Goal: Transaction & Acquisition: Obtain resource

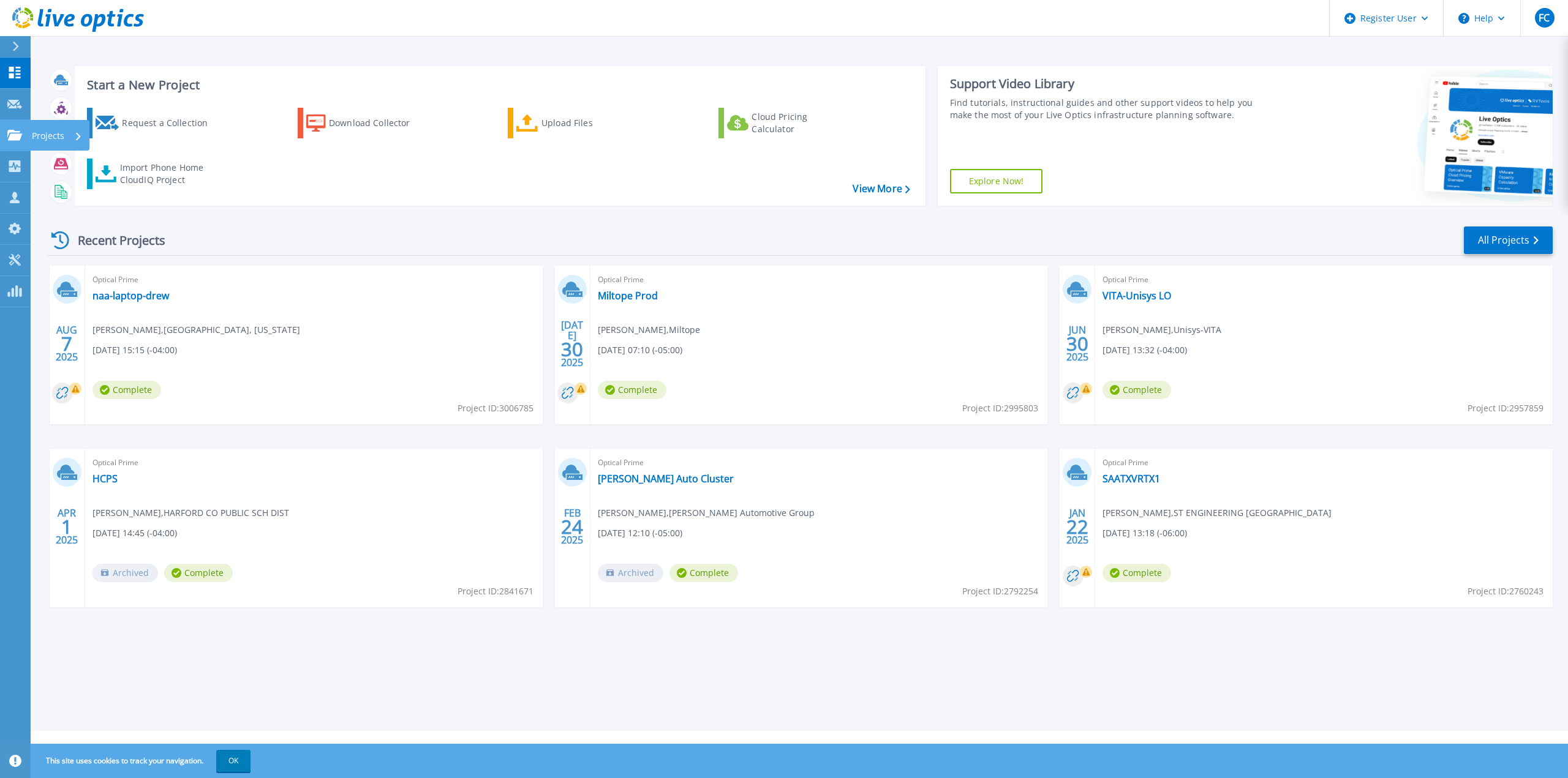
click at [14, 130] on div at bounding box center [15, 135] width 15 height 11
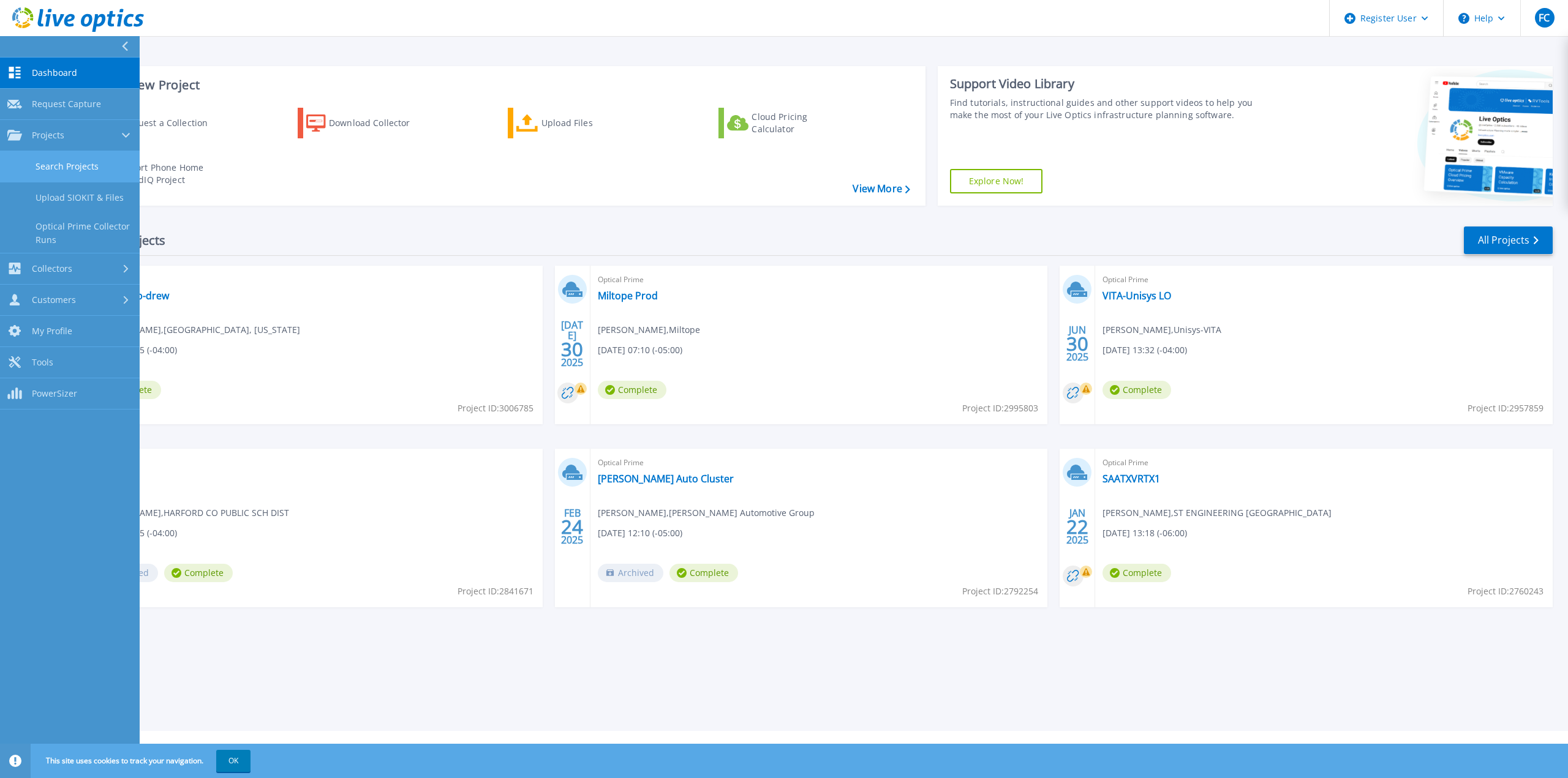
click at [48, 163] on link "Search Projects" at bounding box center [70, 167] width 139 height 31
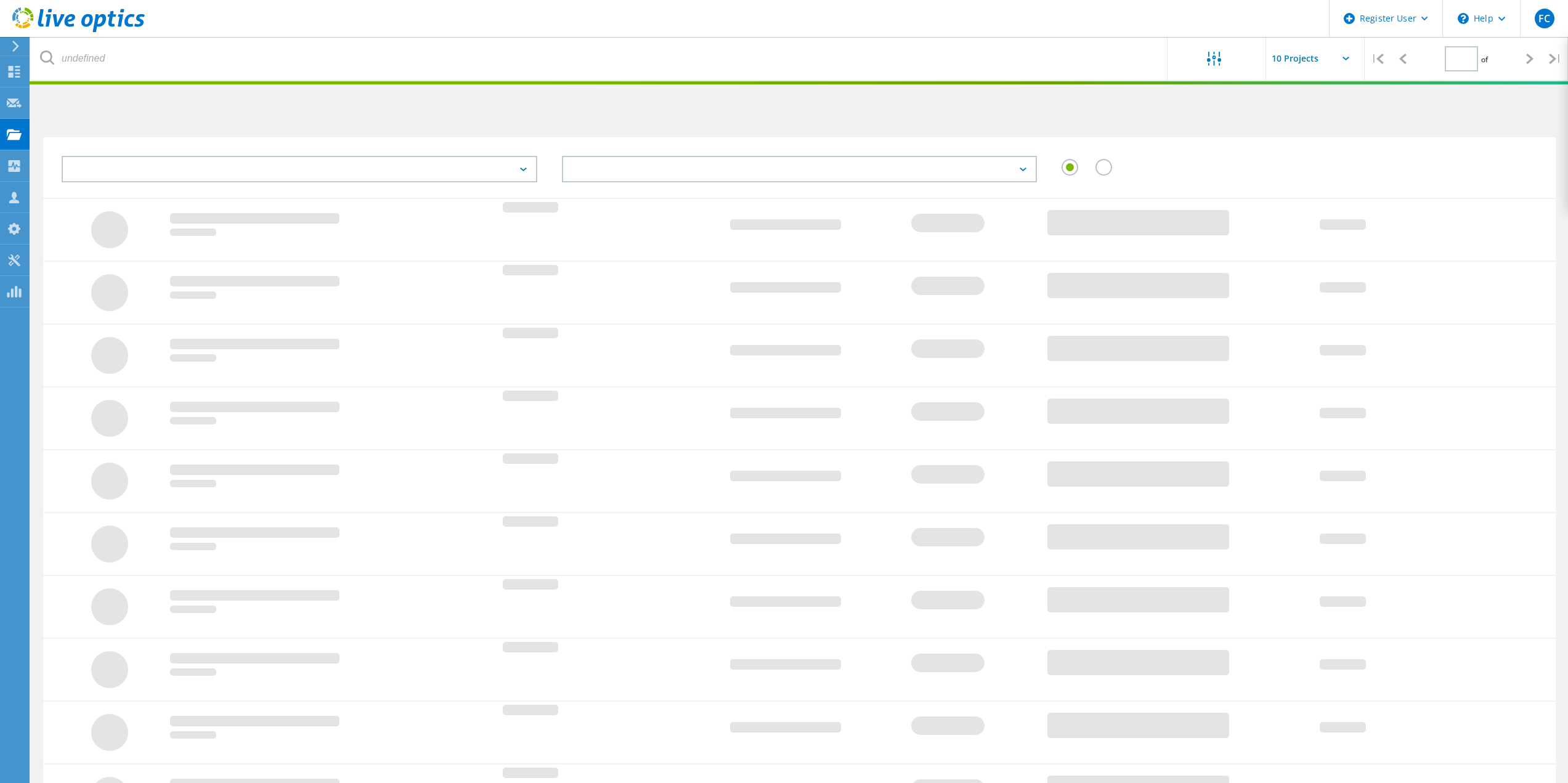
type input "1"
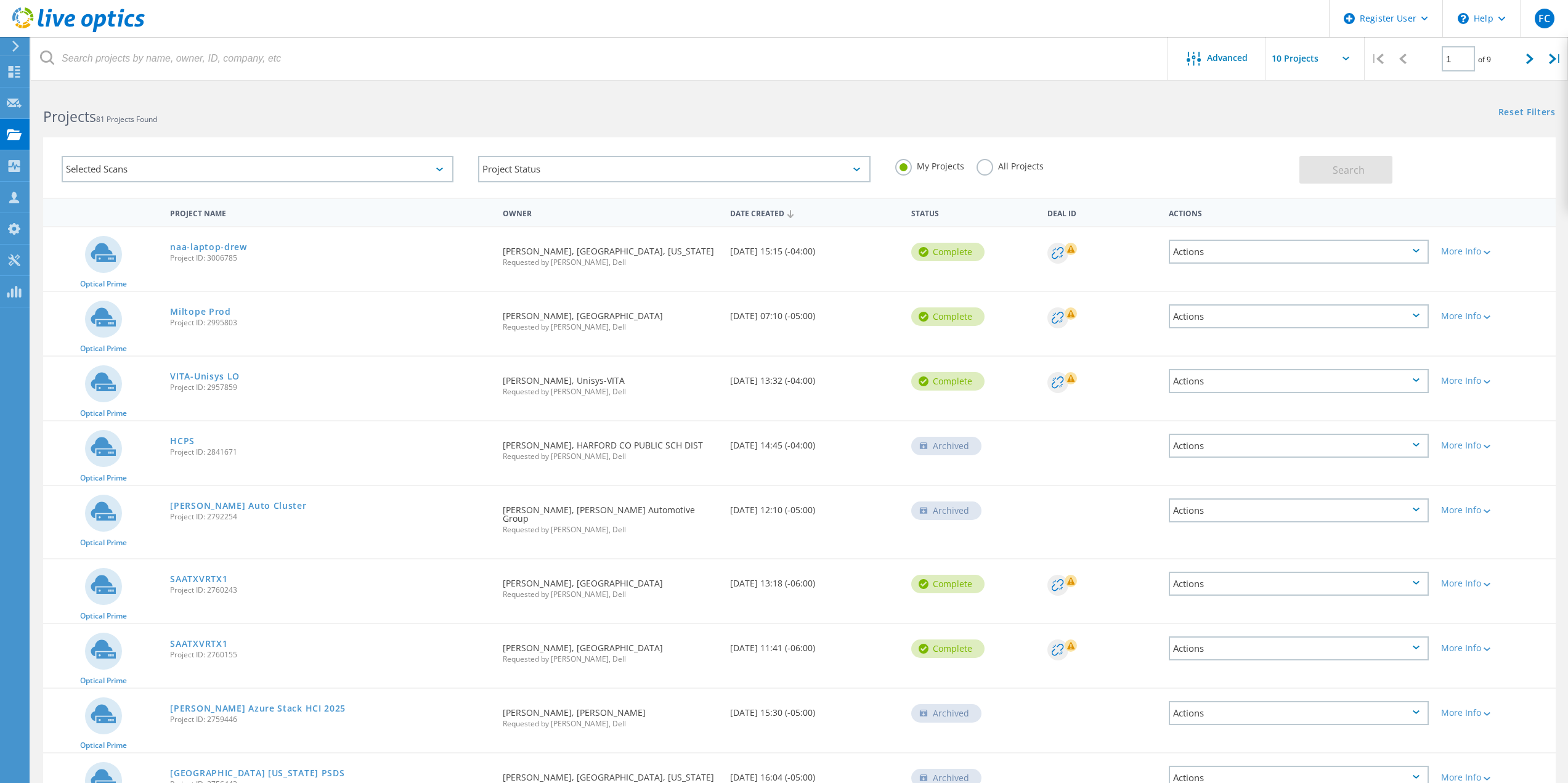
click at [988, 158] on div "My Projects All Projects" at bounding box center [1091, 166] width 416 height 45
click at [993, 168] on label "All Projects" at bounding box center [1010, 165] width 67 height 12
click at [0, 0] on input "All Projects" at bounding box center [0, 0] width 0 height 0
click at [357, 164] on div "Selected Scans" at bounding box center [257, 169] width 392 height 27
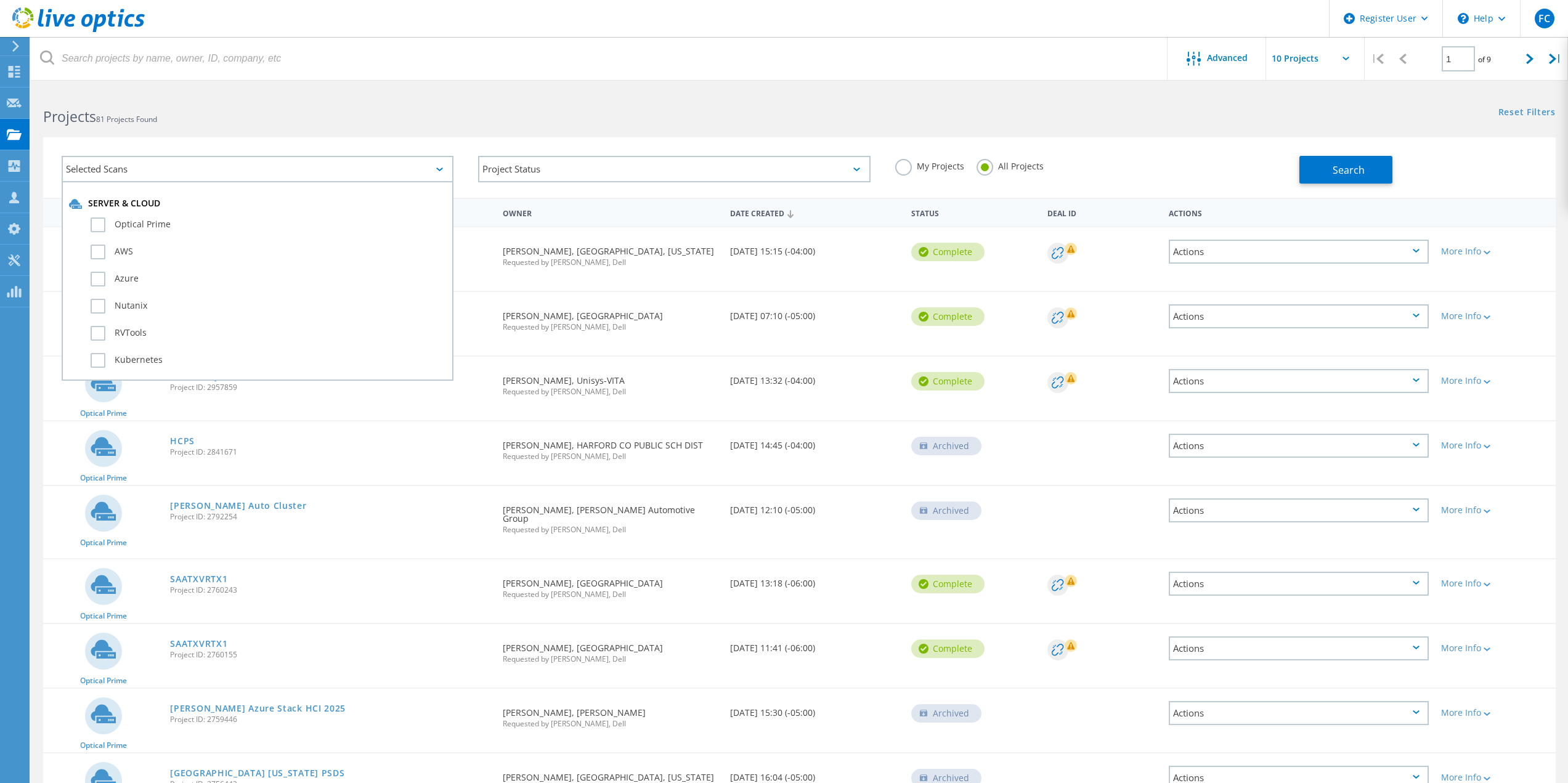
click at [472, 97] on div "Projects 81 Projects Found" at bounding box center [415, 106] width 768 height 33
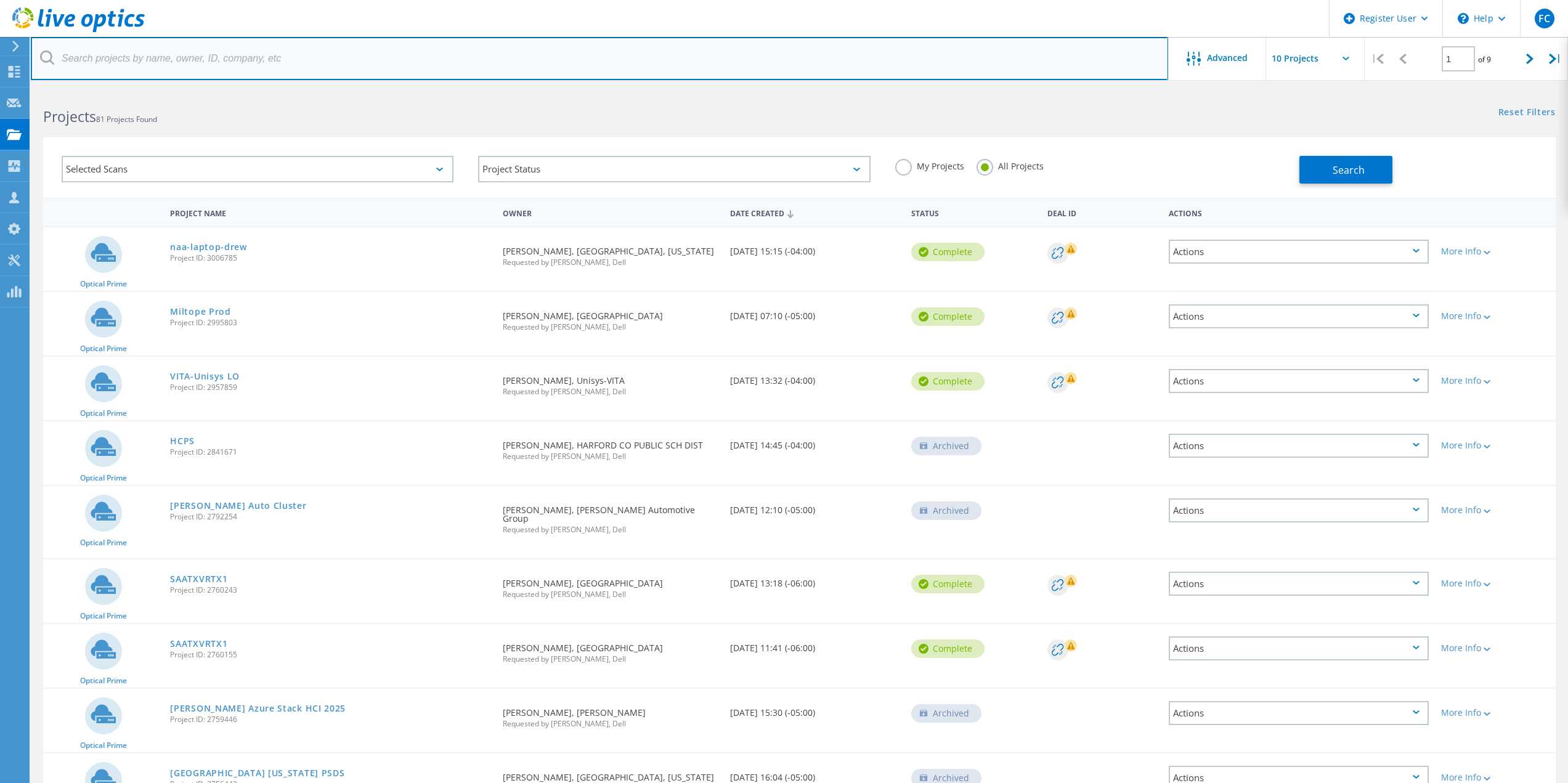
click at [375, 67] on input "text" at bounding box center [599, 58] width 1138 height 43
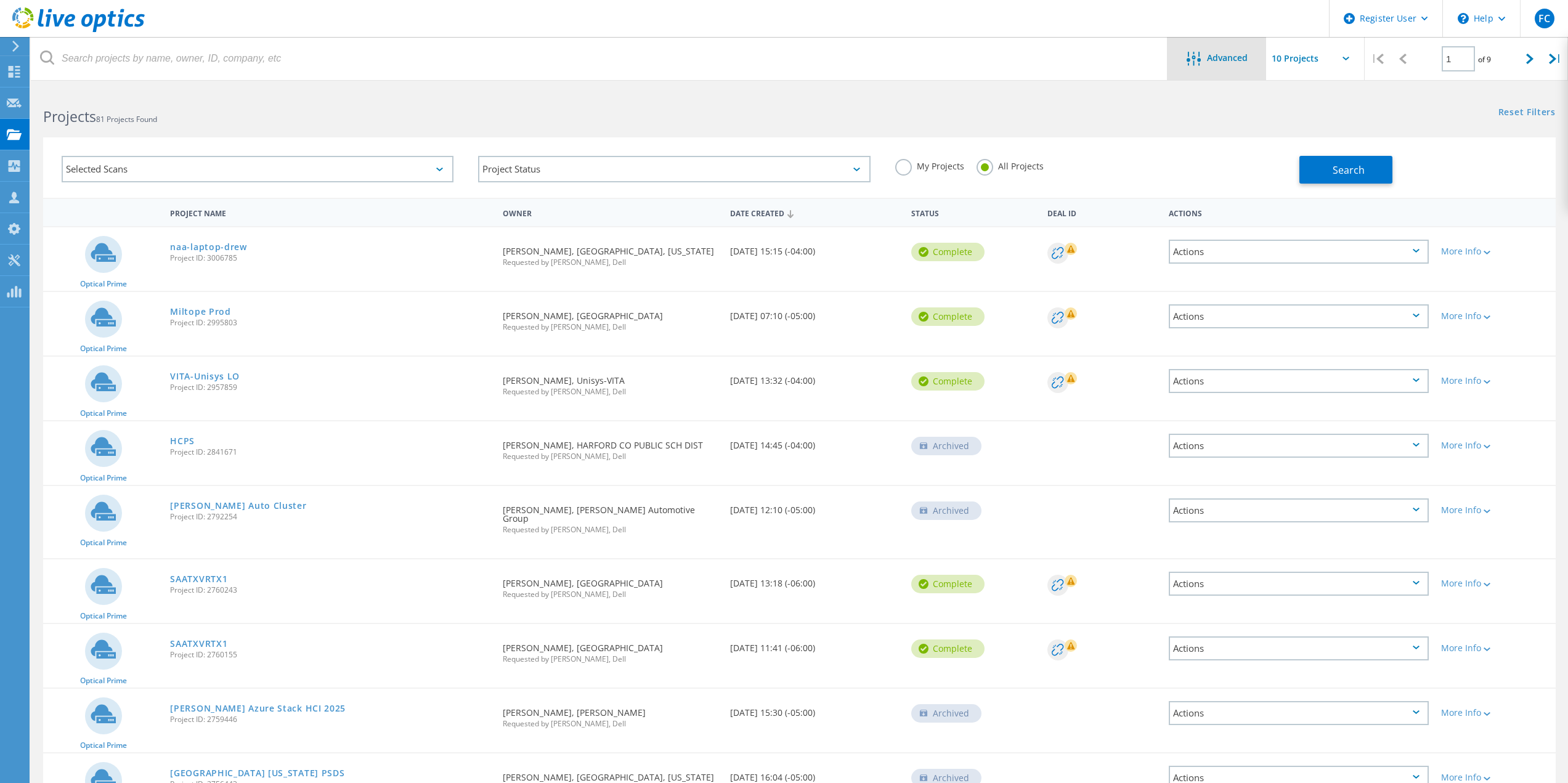
click at [1228, 68] on div "Advanced" at bounding box center [1217, 58] width 99 height 43
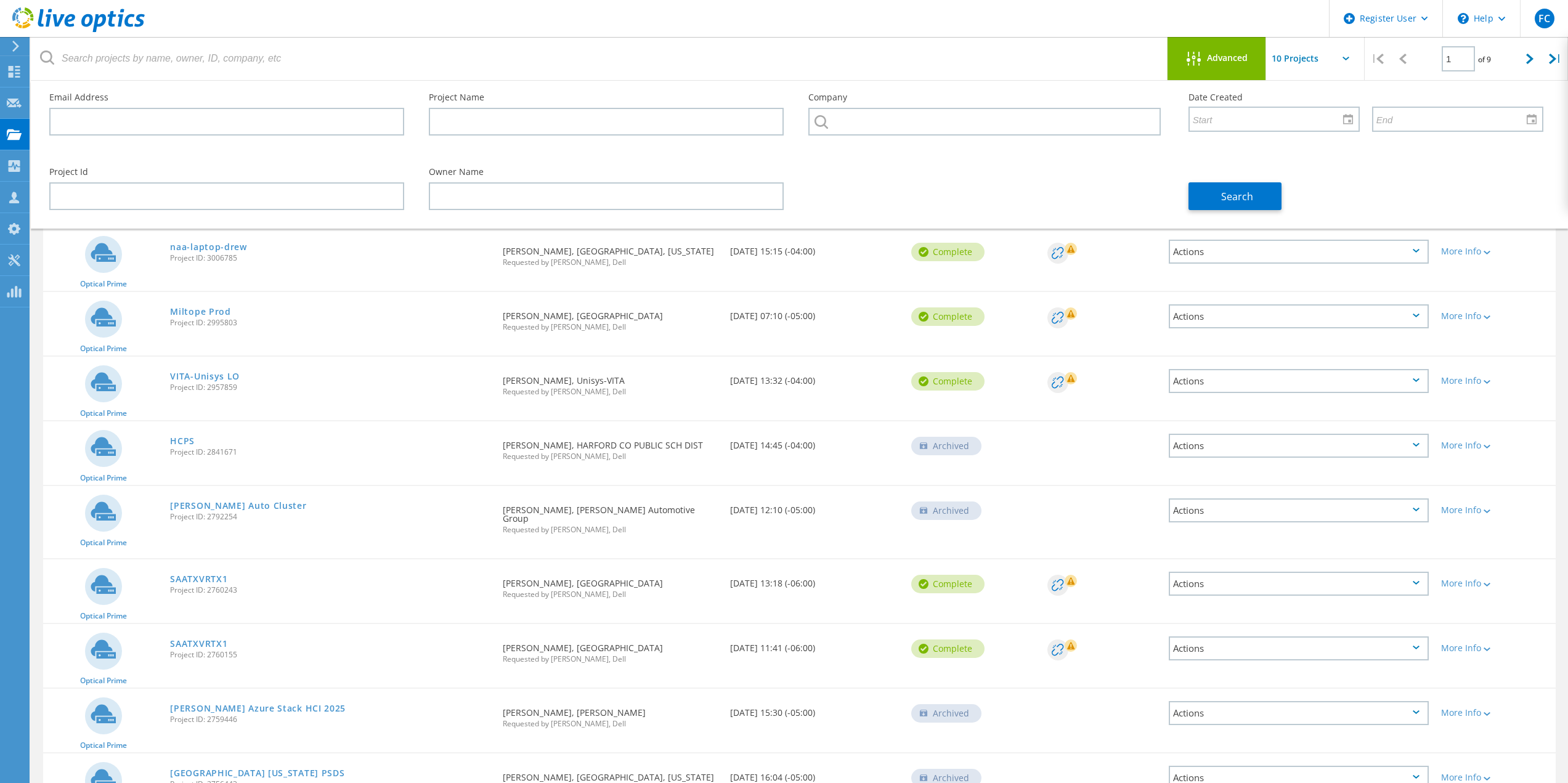
click at [954, 106] on div "Company" at bounding box center [986, 118] width 379 height 75
click at [952, 114] on input "text" at bounding box center [984, 122] width 352 height 28
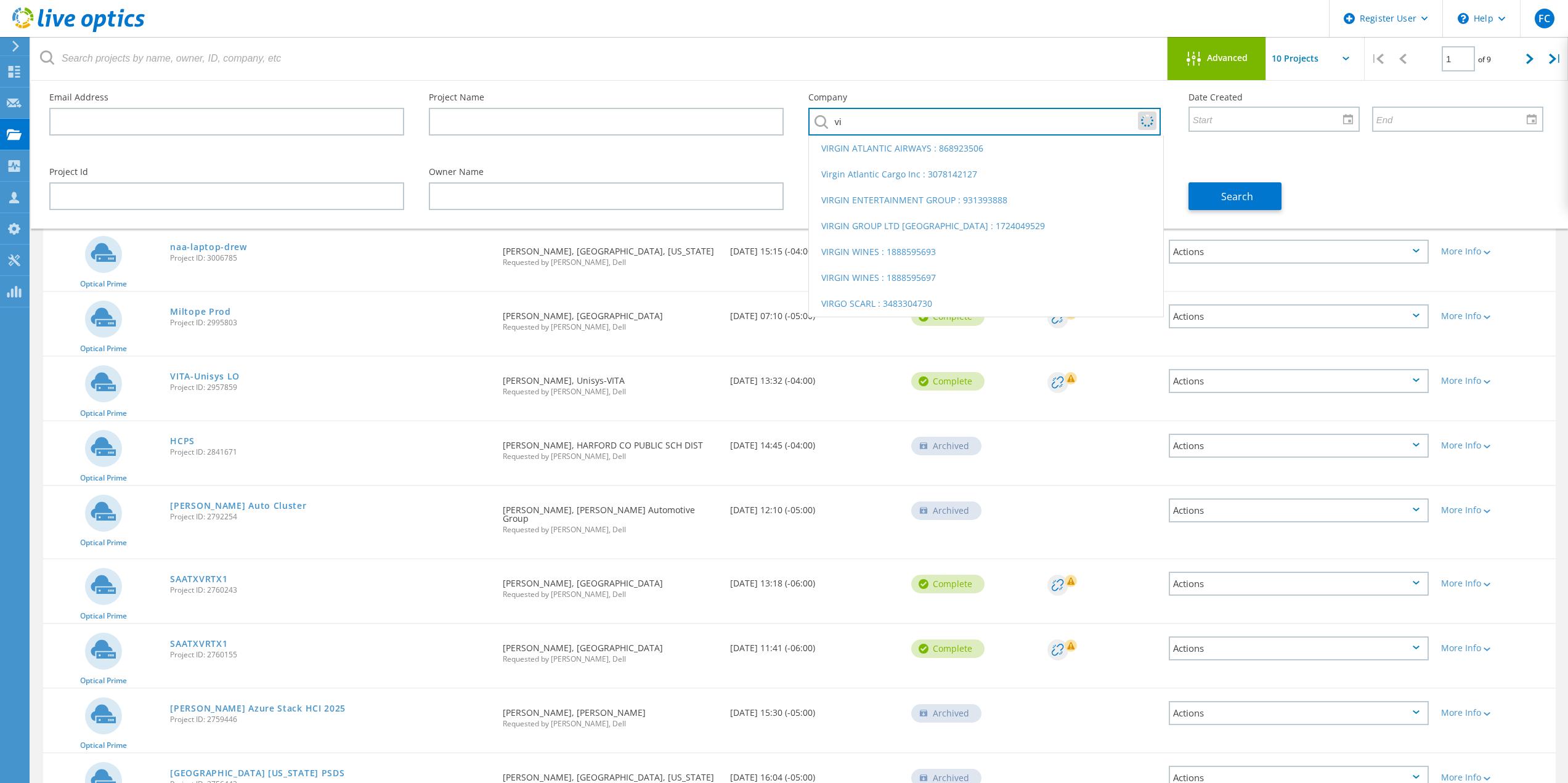
type input "v"
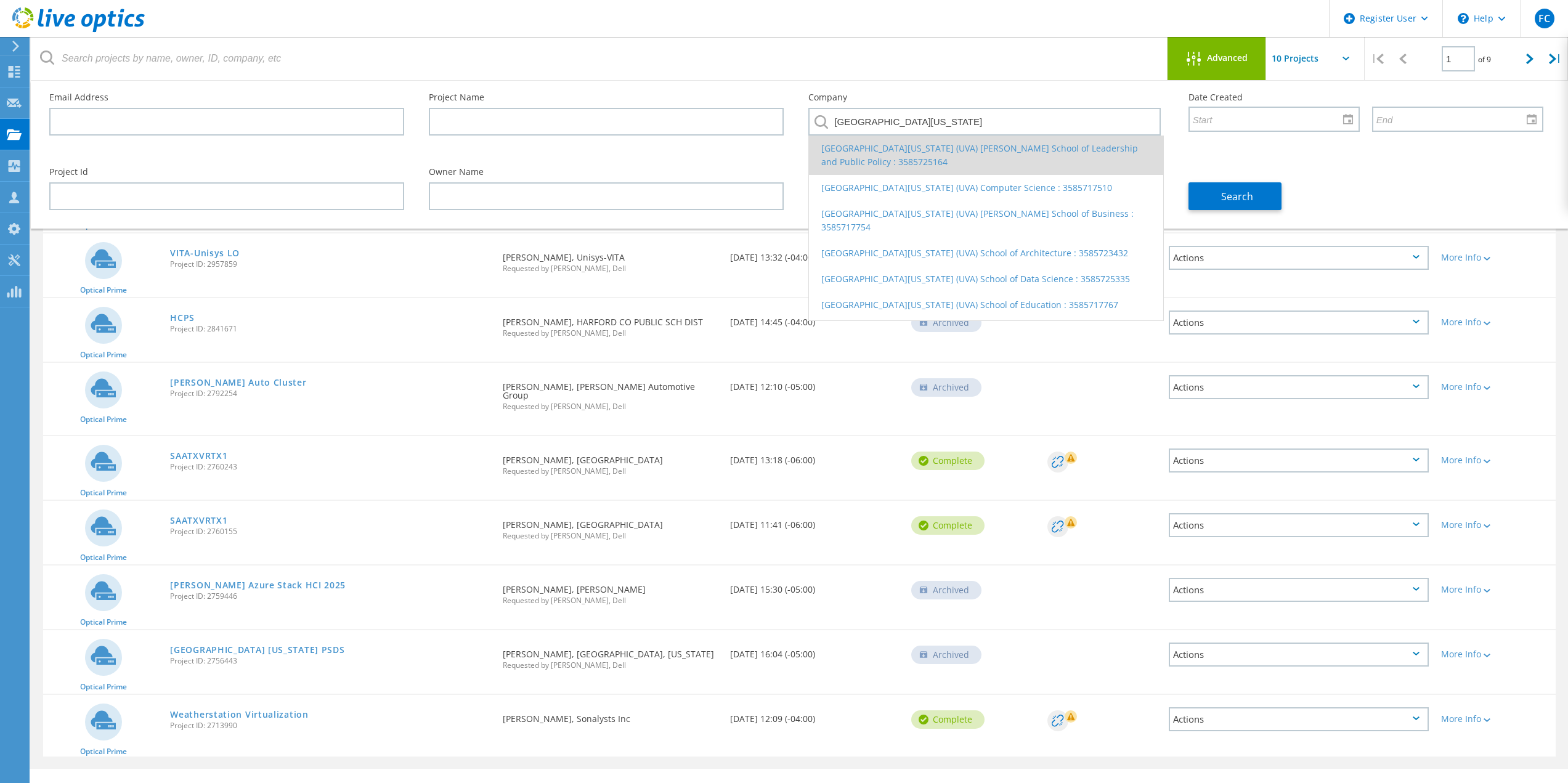
click at [995, 158] on li "University of Virginia (UVA) Batten School of Leadership and Public Policy : 35…" at bounding box center [985, 155] width 353 height 39
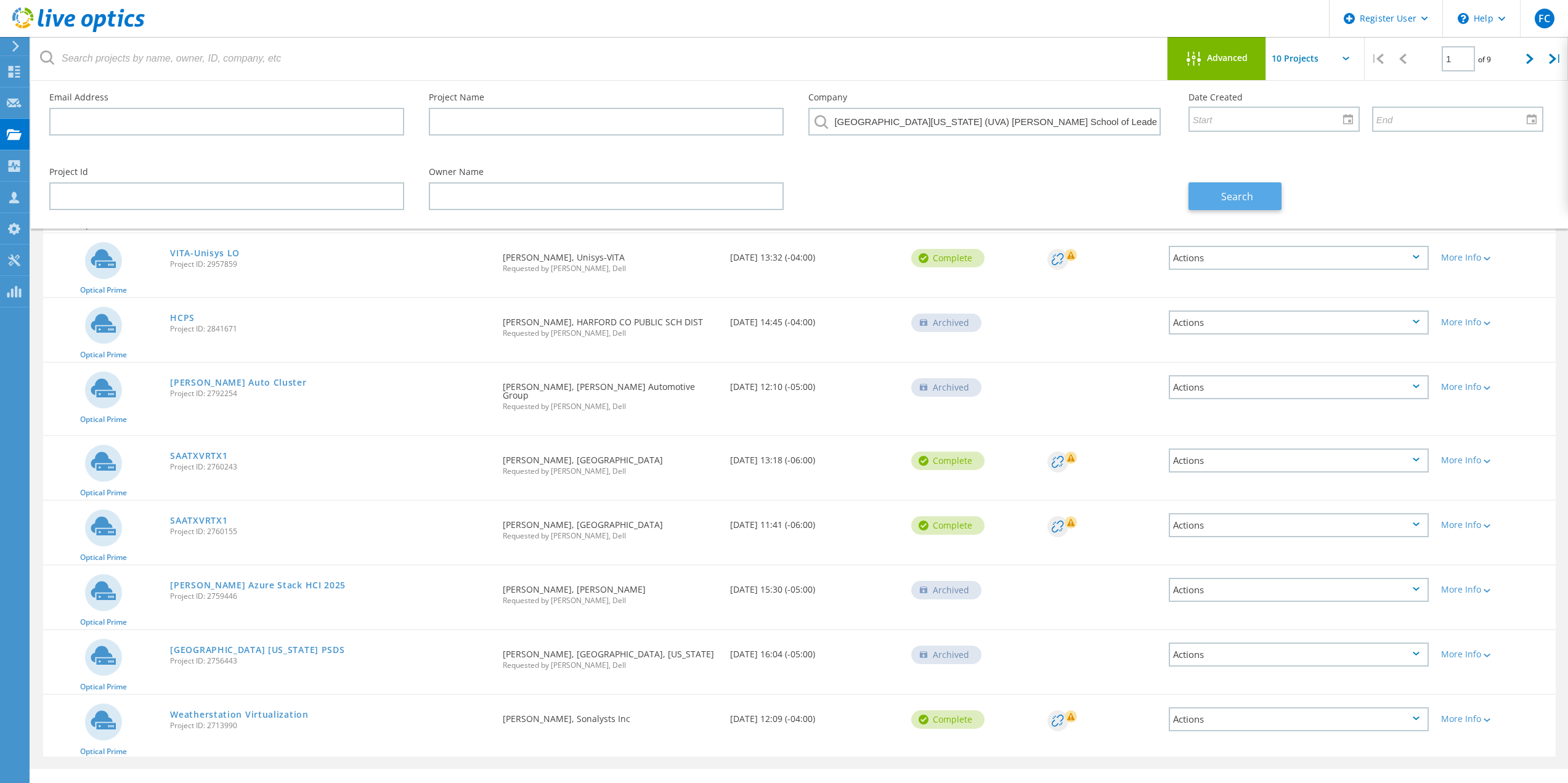
click at [1229, 202] on span "Search" at bounding box center [1237, 196] width 32 height 13
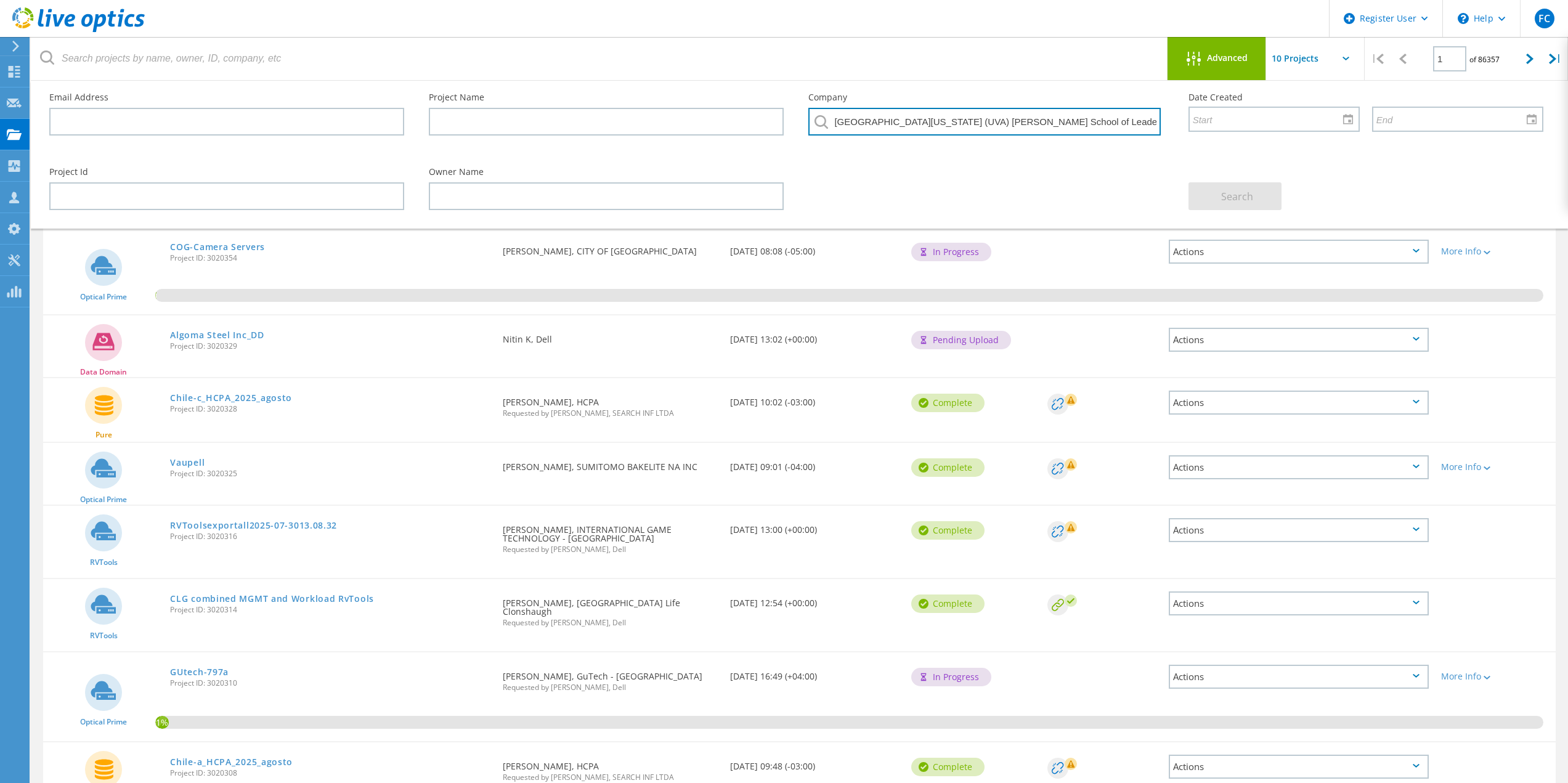
click at [1064, 129] on input "University of Virginia (UVA) Batten School of Leadership and Public Policy : 35…" at bounding box center [984, 122] width 352 height 28
click at [1089, 118] on input "University of Virginia (UVA) Batten School of Leadership and Public Policy : 35…" at bounding box center [984, 122] width 352 height 28
click at [1233, 63] on div "Advanced" at bounding box center [1217, 59] width 99 height 15
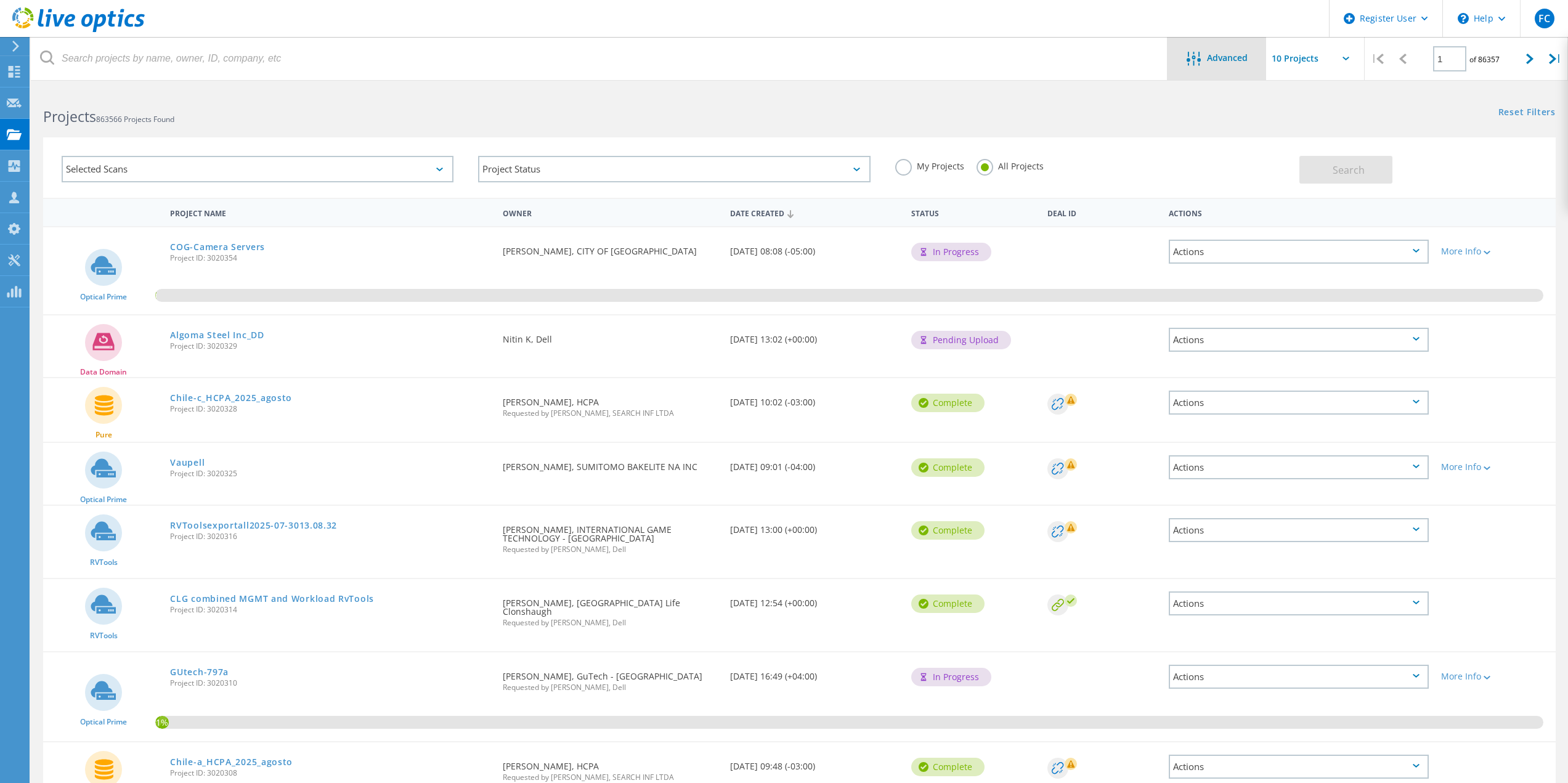
click at [1225, 55] on span "Advanced" at bounding box center [1227, 57] width 41 height 9
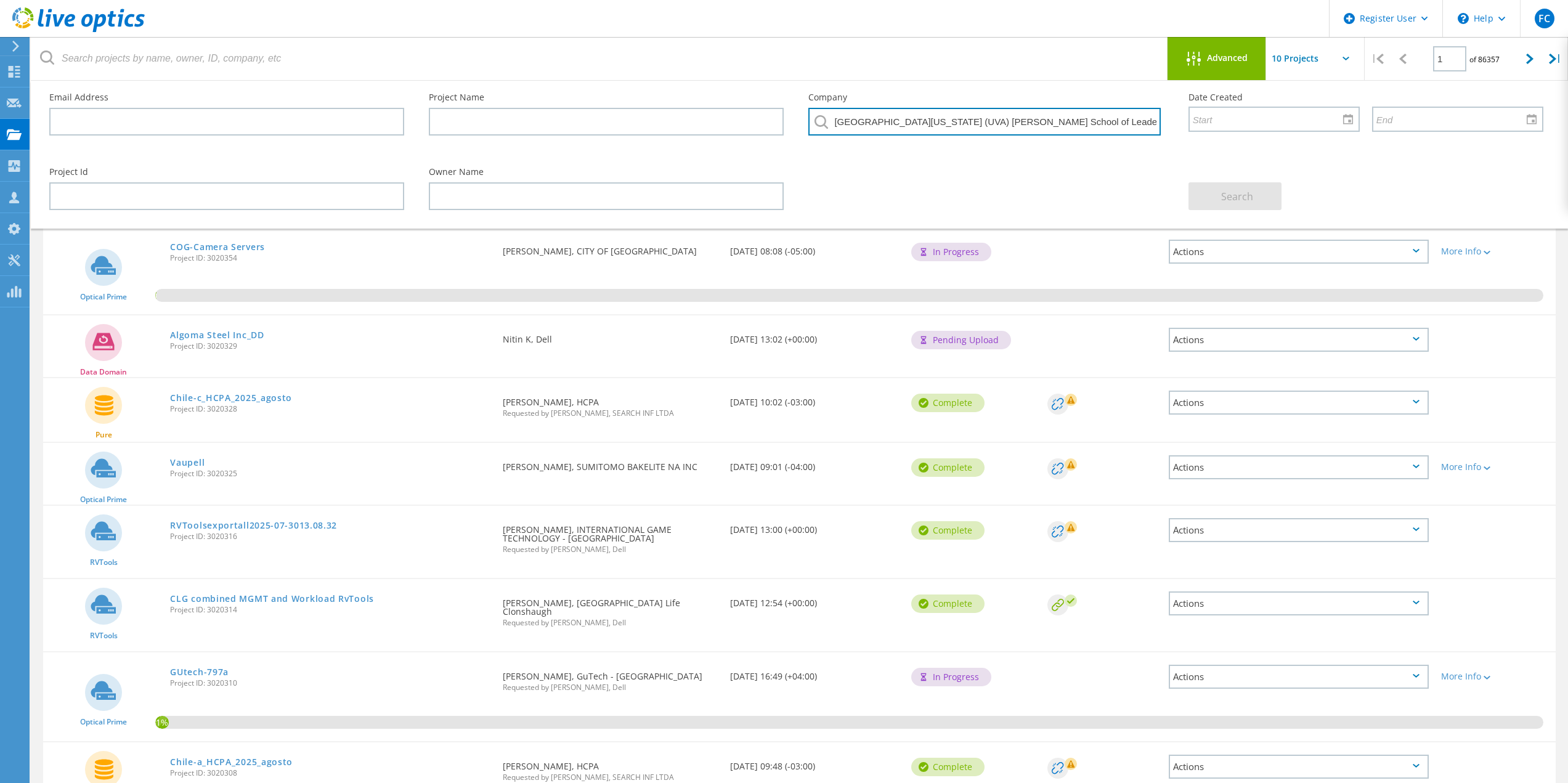
click at [995, 131] on input "University of Virginia (UVA) Batten School of Leadership and Public Policy : 35…" at bounding box center [984, 122] width 352 height 28
click at [1137, 134] on input "University of Virginia (UVA) Batten School of Leadership and Public Policy : 35…" at bounding box center [984, 122] width 352 height 28
drag, startPoint x: 947, startPoint y: 122, endPoint x: 1386, endPoint y: 170, distance: 441.6
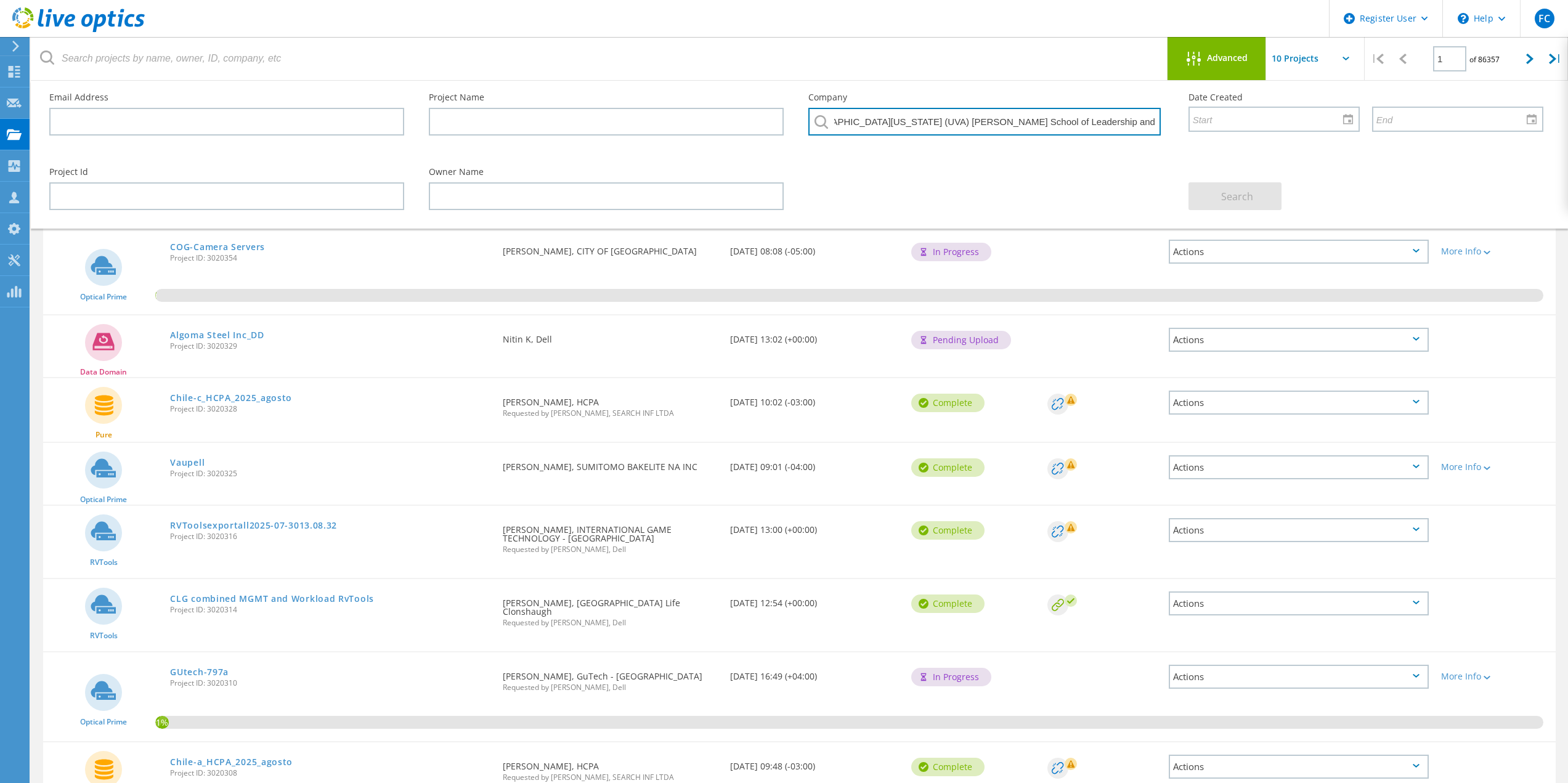
click at [1386, 170] on div "Email Address Project Name Company University of Virginia (UVA) Batten School o…" at bounding box center [799, 154] width 1537 height 148
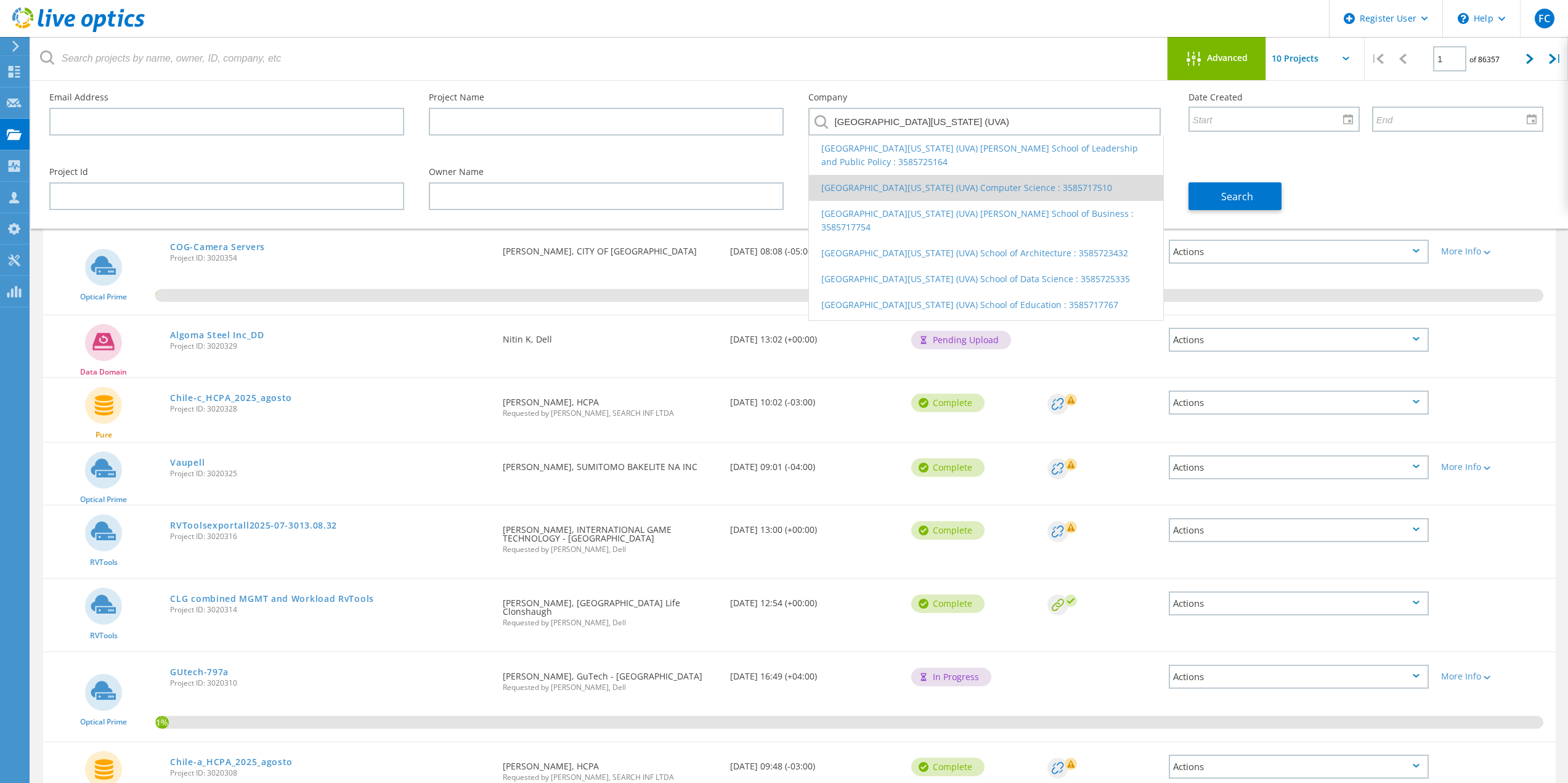
click at [890, 192] on li "University of Virginia (UVA) Computer Science : 3585717510" at bounding box center [985, 188] width 353 height 26
type input "University of Virginia (UVA) Computer Science : 3585717510"
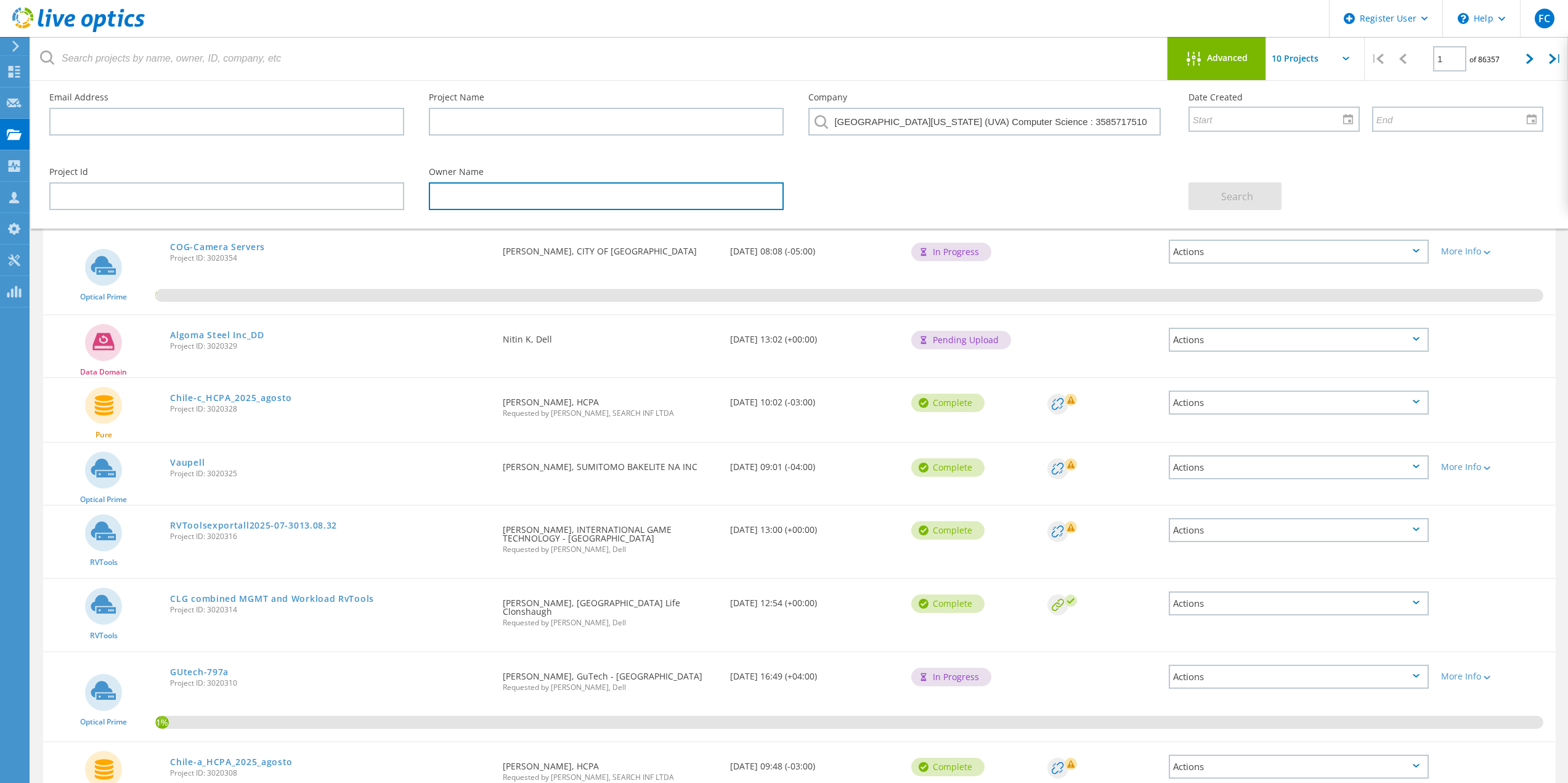
click at [671, 191] on input "text" at bounding box center [606, 196] width 355 height 28
click at [995, 162] on div at bounding box center [986, 158] width 379 height 7
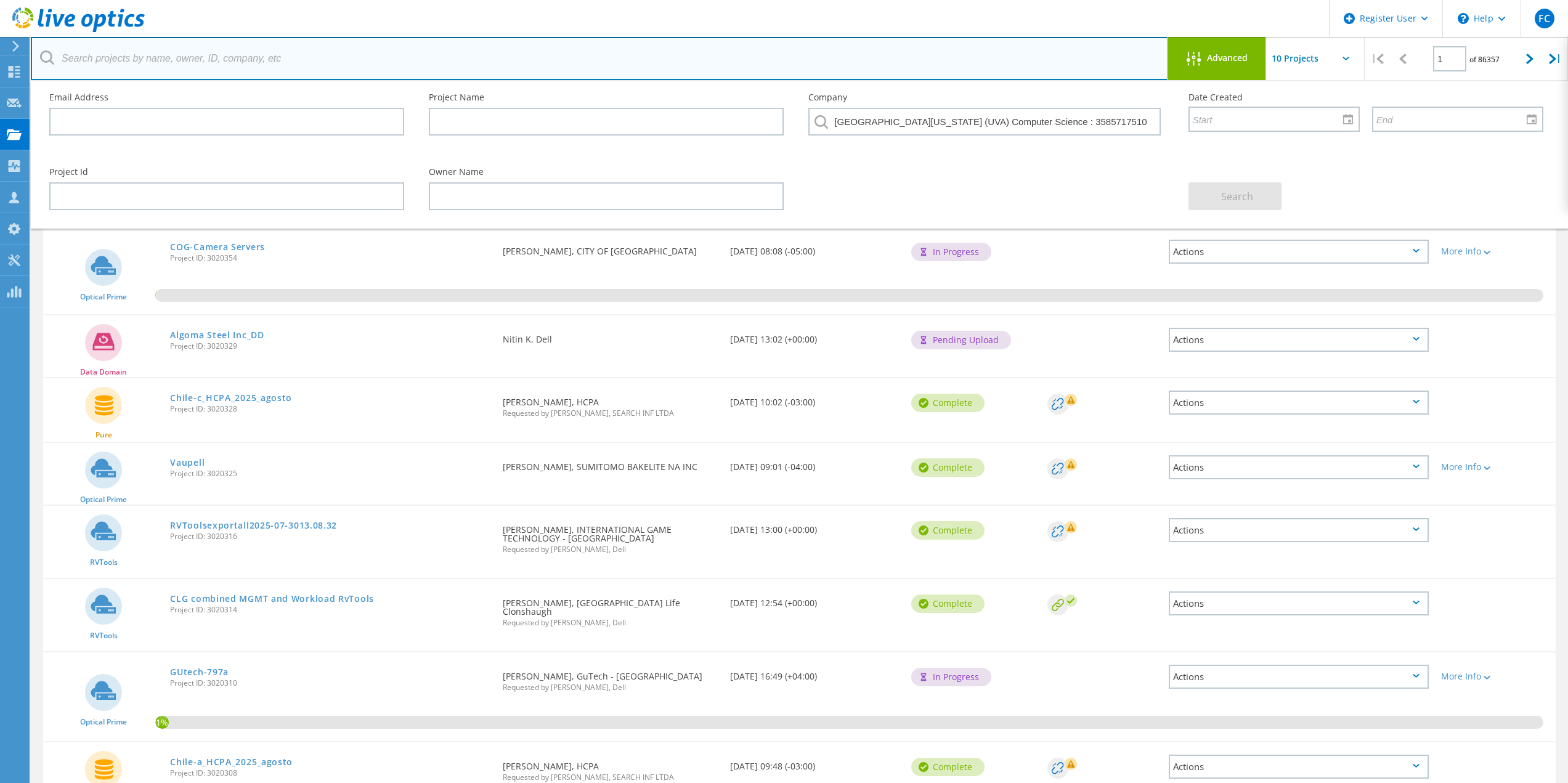
click at [699, 68] on input "text" at bounding box center [599, 58] width 1138 height 43
type input "UVA"
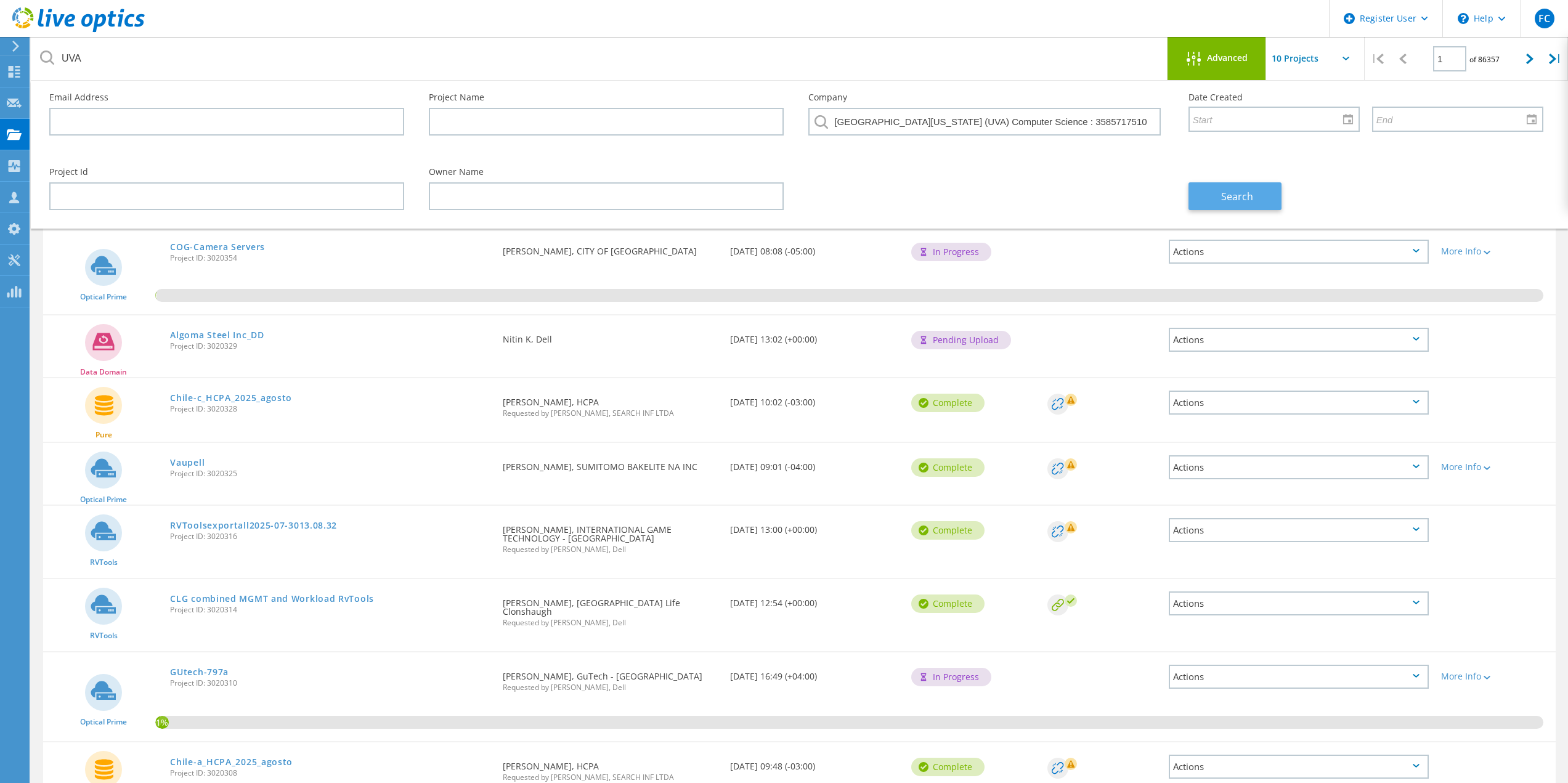
click at [1243, 202] on span "Search" at bounding box center [1237, 196] width 32 height 13
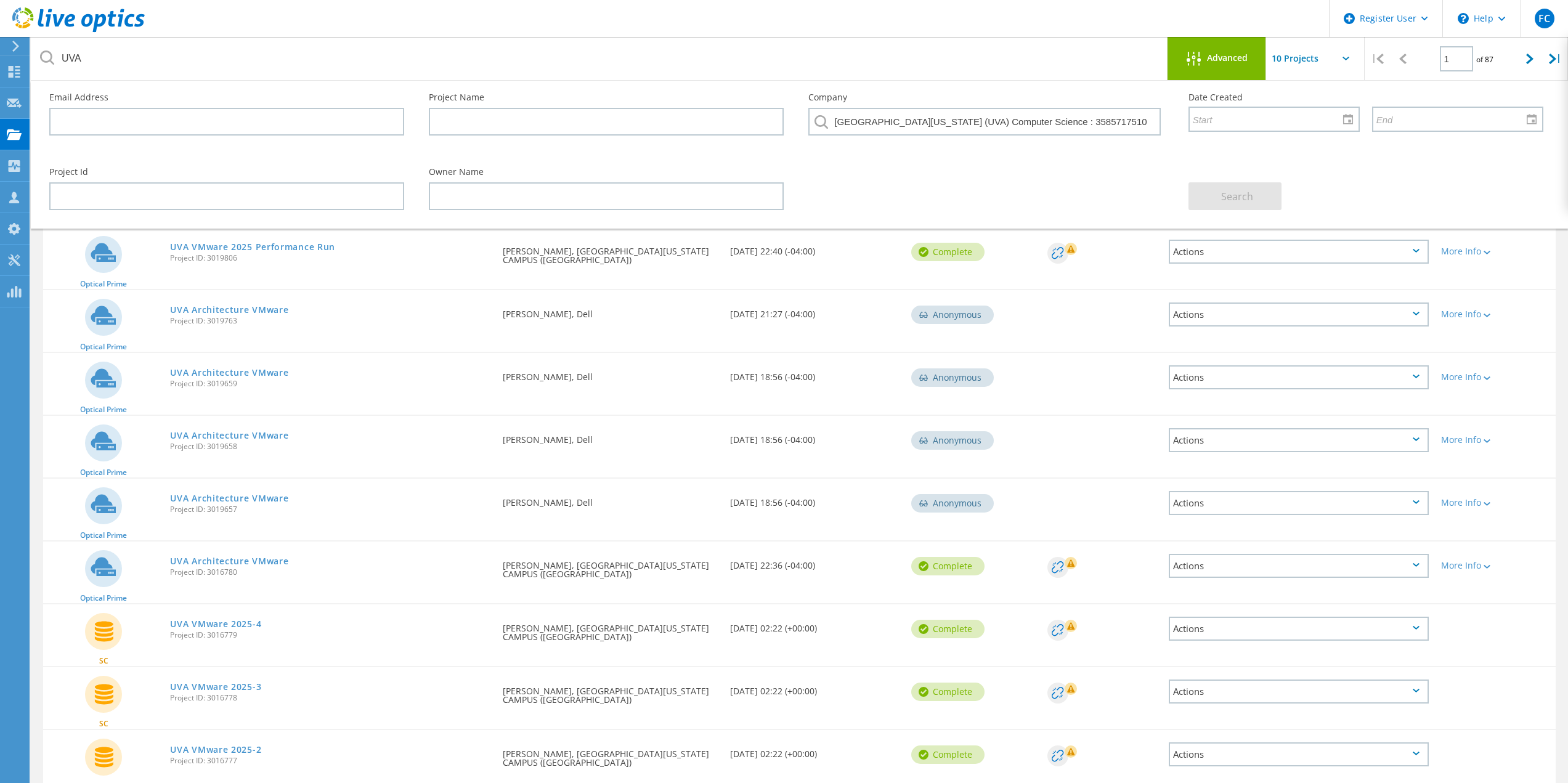
click at [1418, 312] on icon at bounding box center [1416, 314] width 7 height 4
click at [1503, 303] on div "More Info" at bounding box center [1495, 310] width 121 height 41
click at [1486, 311] on div at bounding box center [1486, 315] width 9 height 7
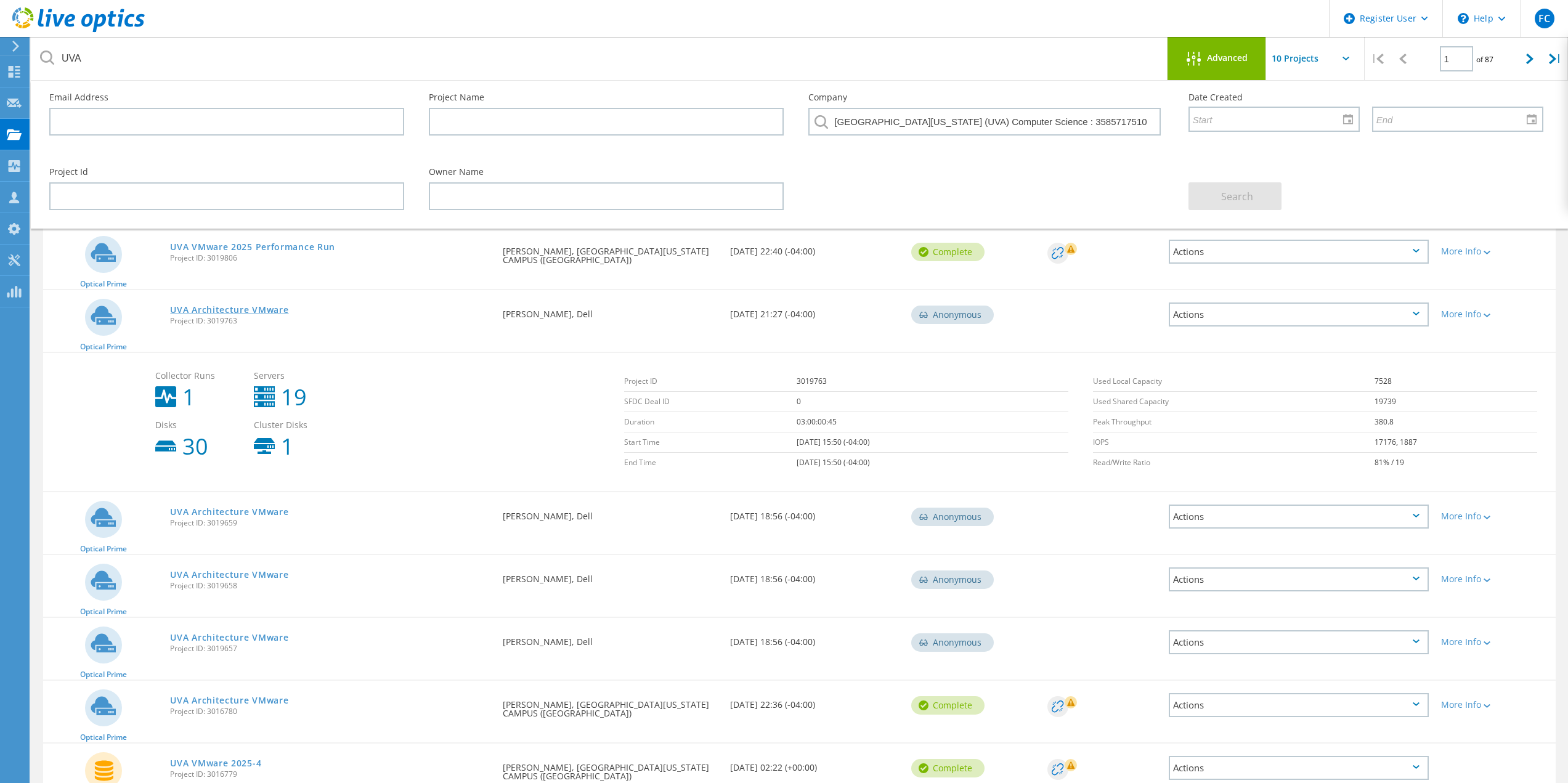
click at [235, 308] on link "UVA Architecture VMware" at bounding box center [229, 309] width 118 height 9
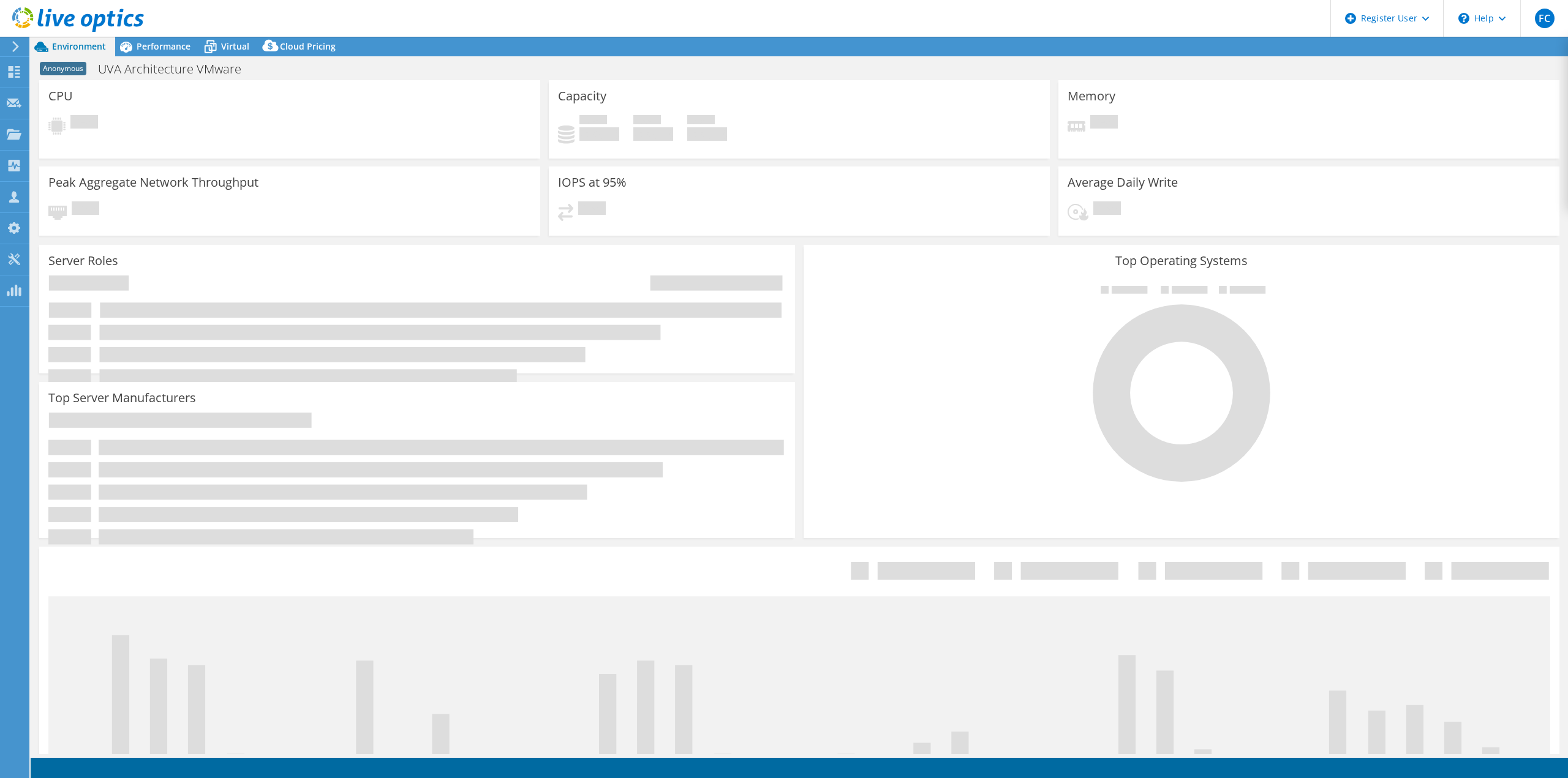
select select "USD"
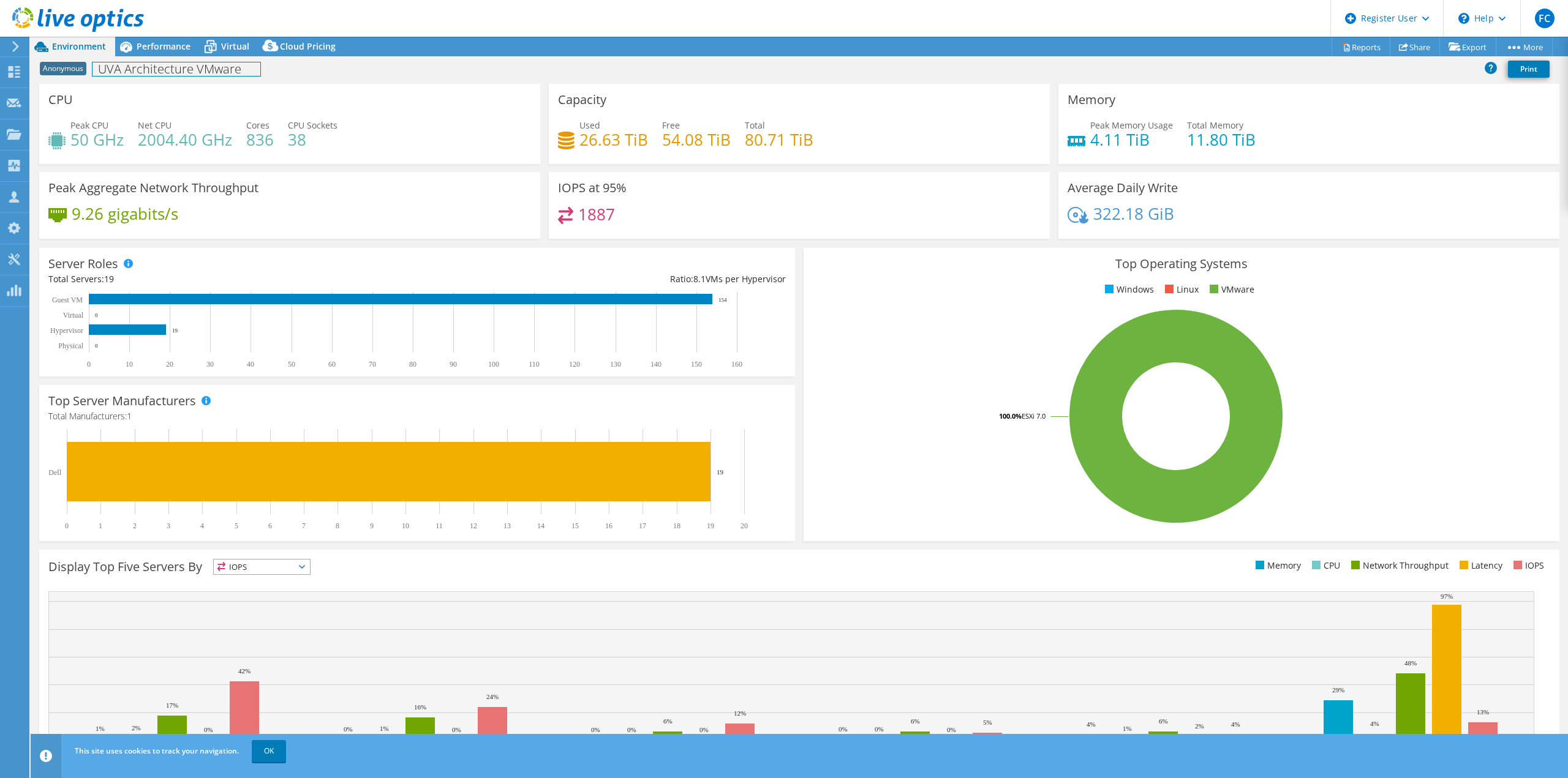
click at [135, 75] on h1 "UVA Architecture VMware" at bounding box center [176, 69] width 168 height 13
click at [377, 76] on div "Anonymous UVA Architecture VMware Print" at bounding box center [799, 69] width 1537 height 23
click at [288, 64] on div "Anonymous UVA Architecture VMware Print" at bounding box center [799, 69] width 1537 height 23
click at [301, 68] on link at bounding box center [296, 68] width 17 height 15
click at [268, 747] on link "OK" at bounding box center [269, 751] width 35 height 22
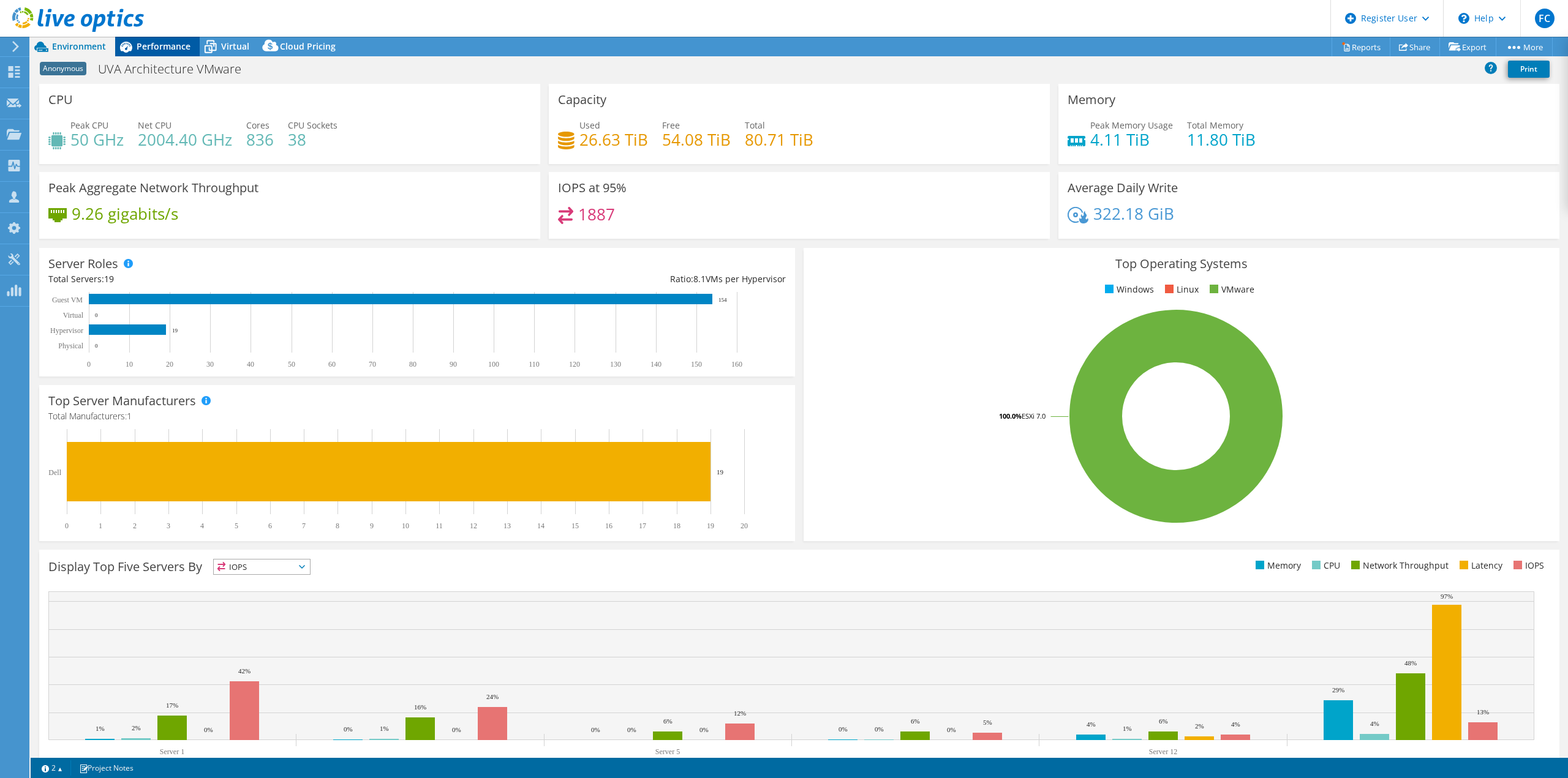
click at [157, 46] on span "Performance" at bounding box center [163, 46] width 54 height 12
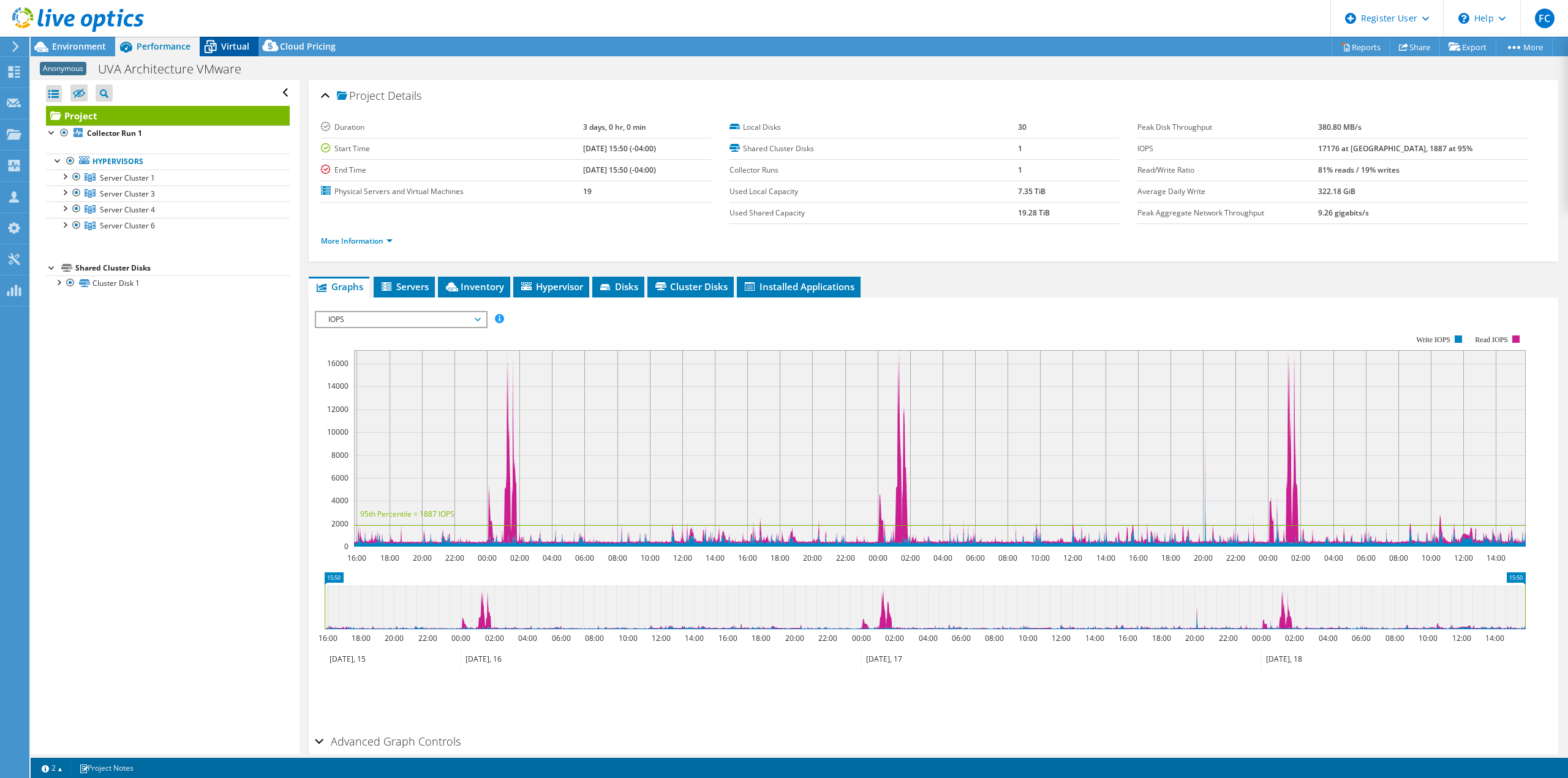
click at [219, 49] on icon at bounding box center [211, 46] width 21 height 21
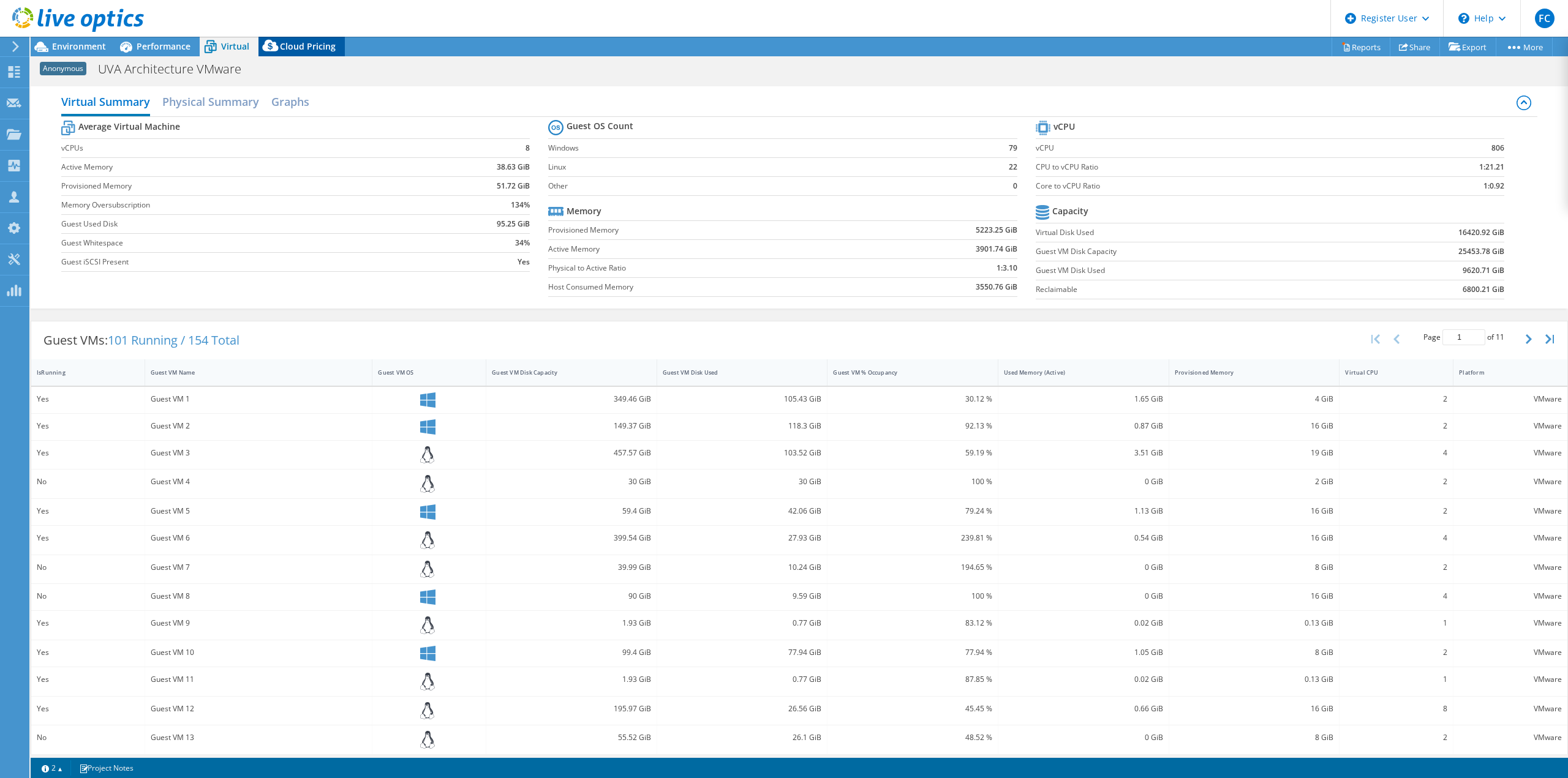
click at [280, 47] on icon at bounding box center [270, 48] width 25 height 25
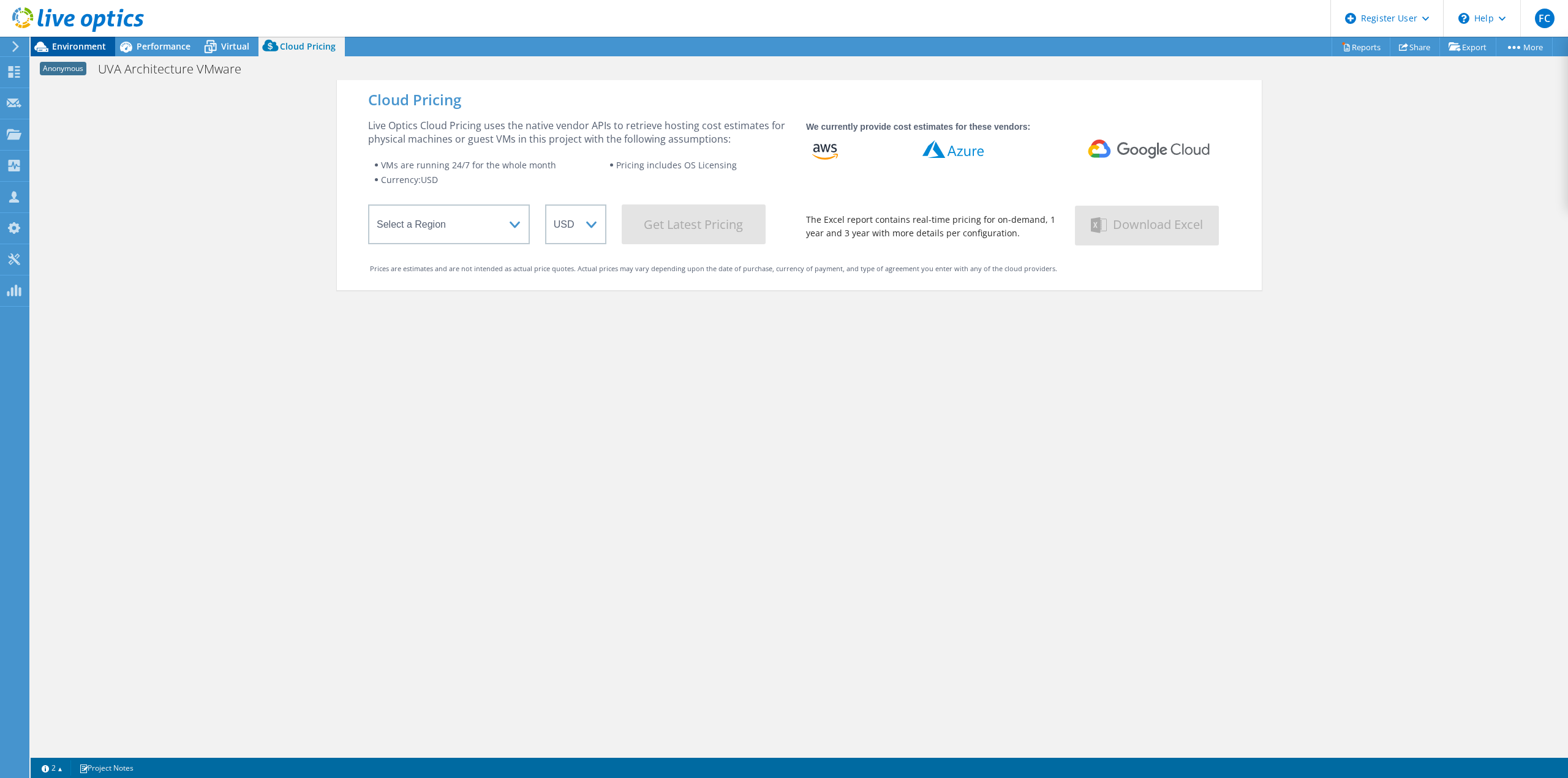
click at [72, 51] on span "Environment" at bounding box center [78, 46] width 54 height 12
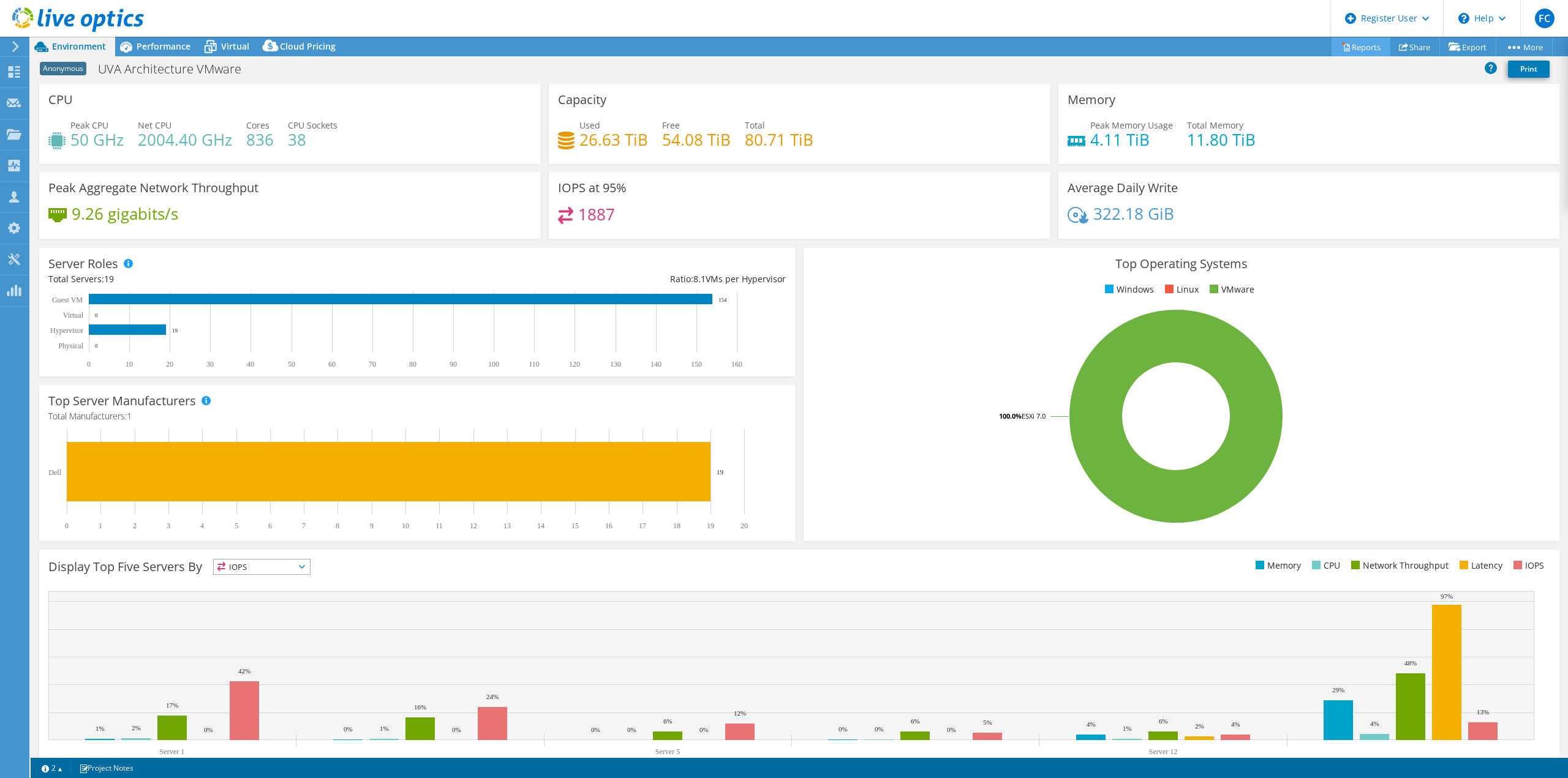
click at [1342, 50] on icon at bounding box center [1346, 47] width 9 height 9
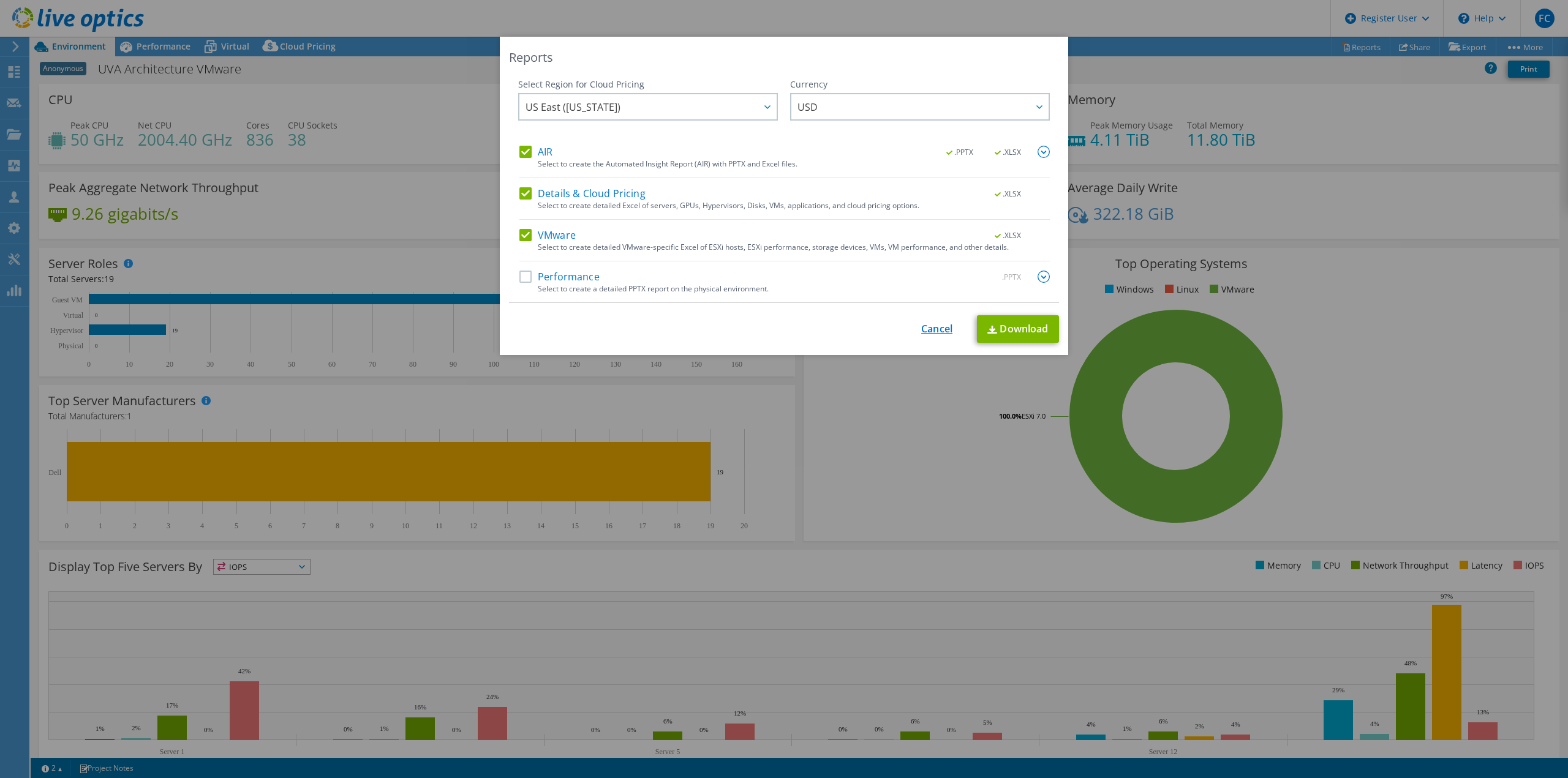
click at [921, 327] on link "Cancel" at bounding box center [936, 329] width 31 height 12
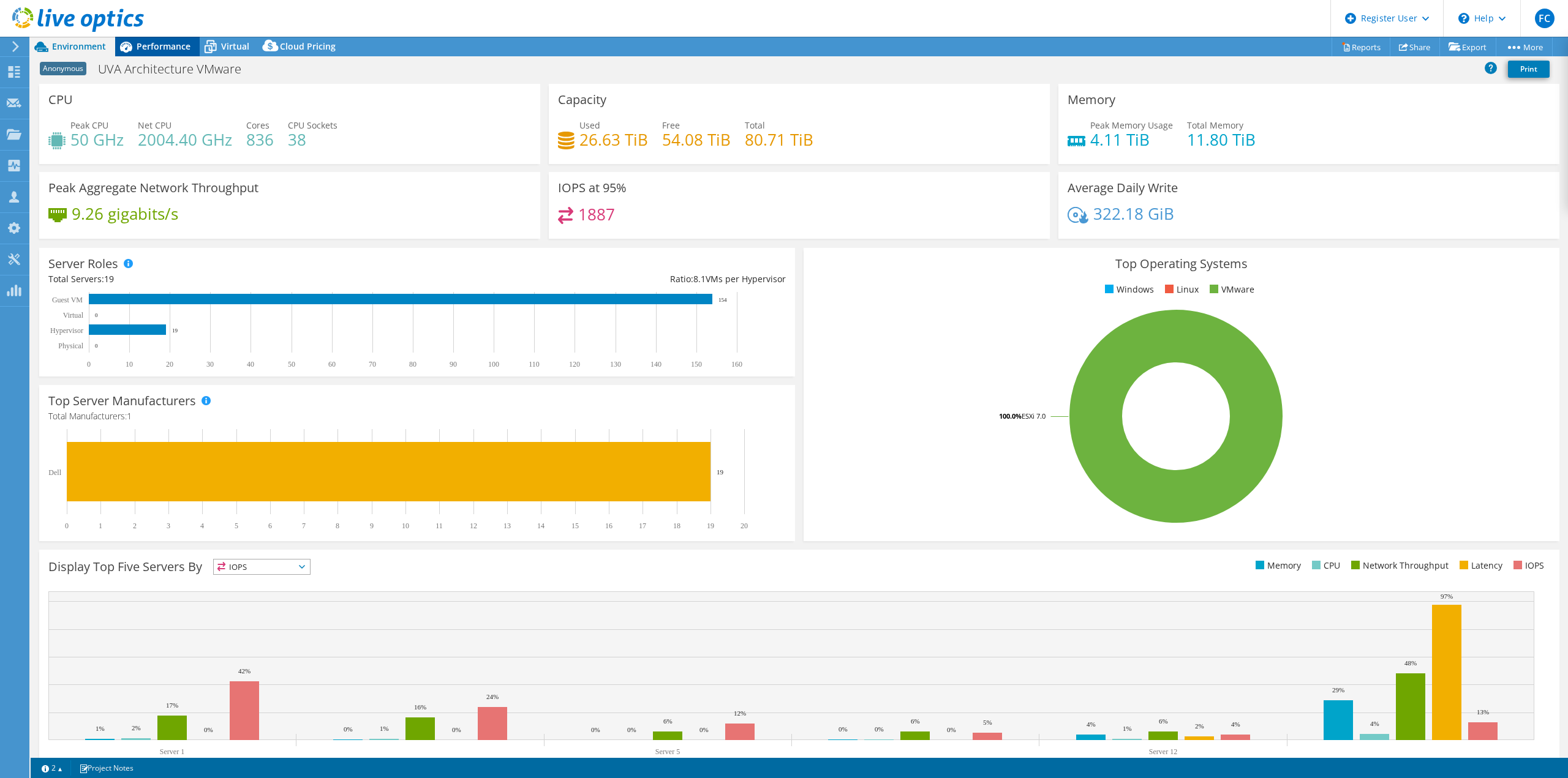
click at [169, 40] on span "Performance" at bounding box center [163, 46] width 54 height 12
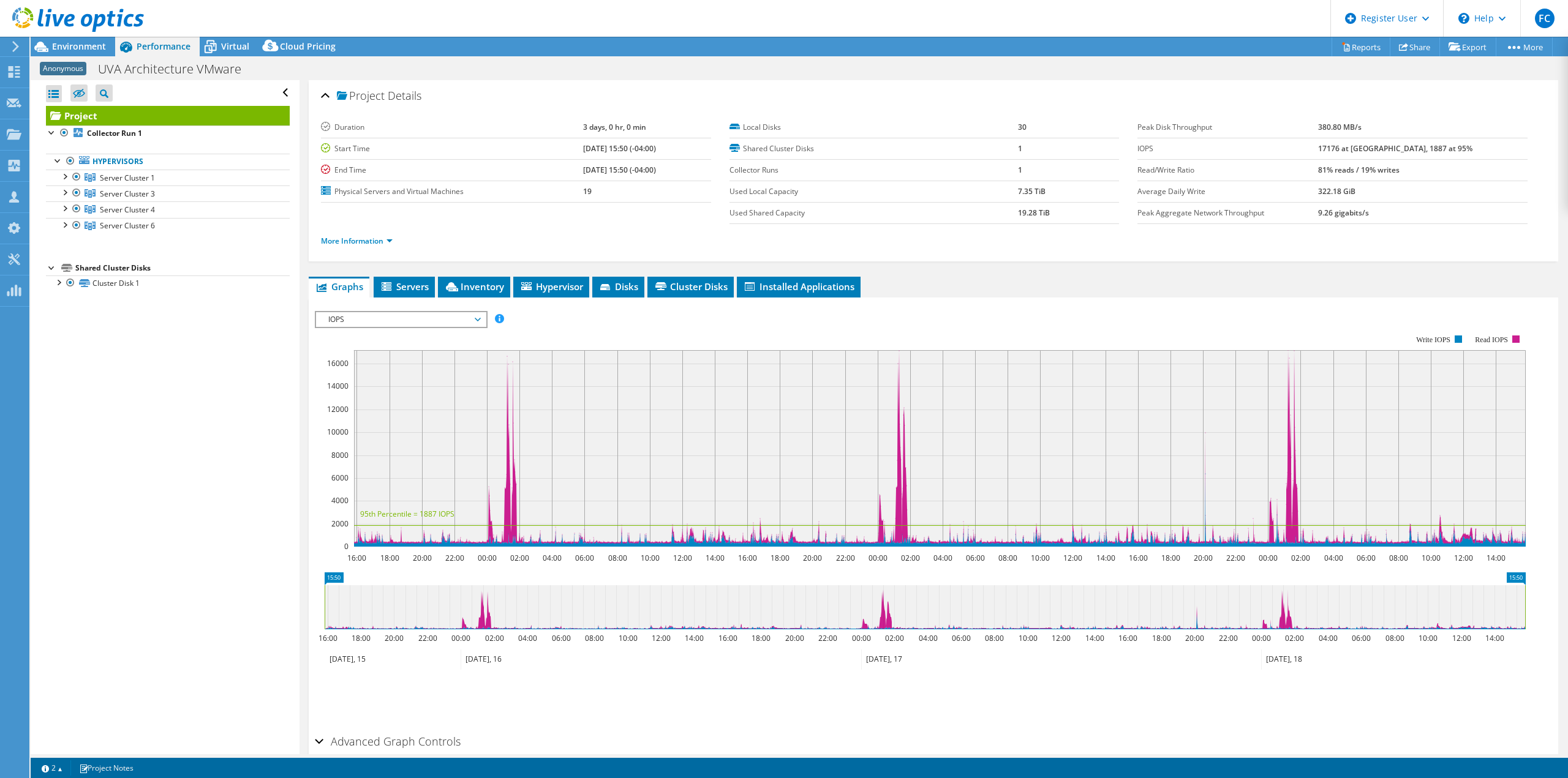
click at [367, 319] on span "IOPS" at bounding box center [400, 319] width 157 height 15
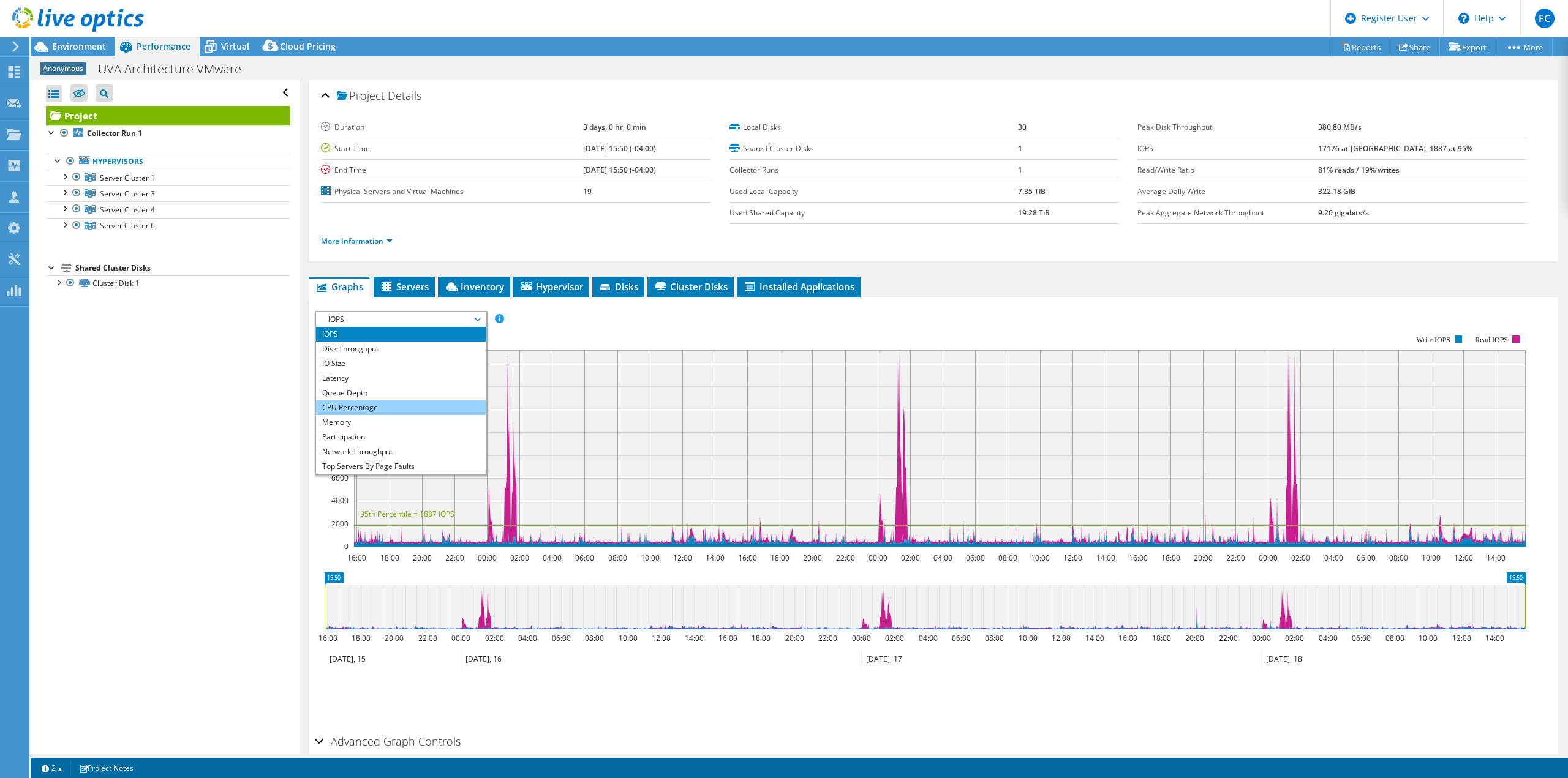
click at [381, 408] on li "CPU Percentage" at bounding box center [400, 408] width 169 height 15
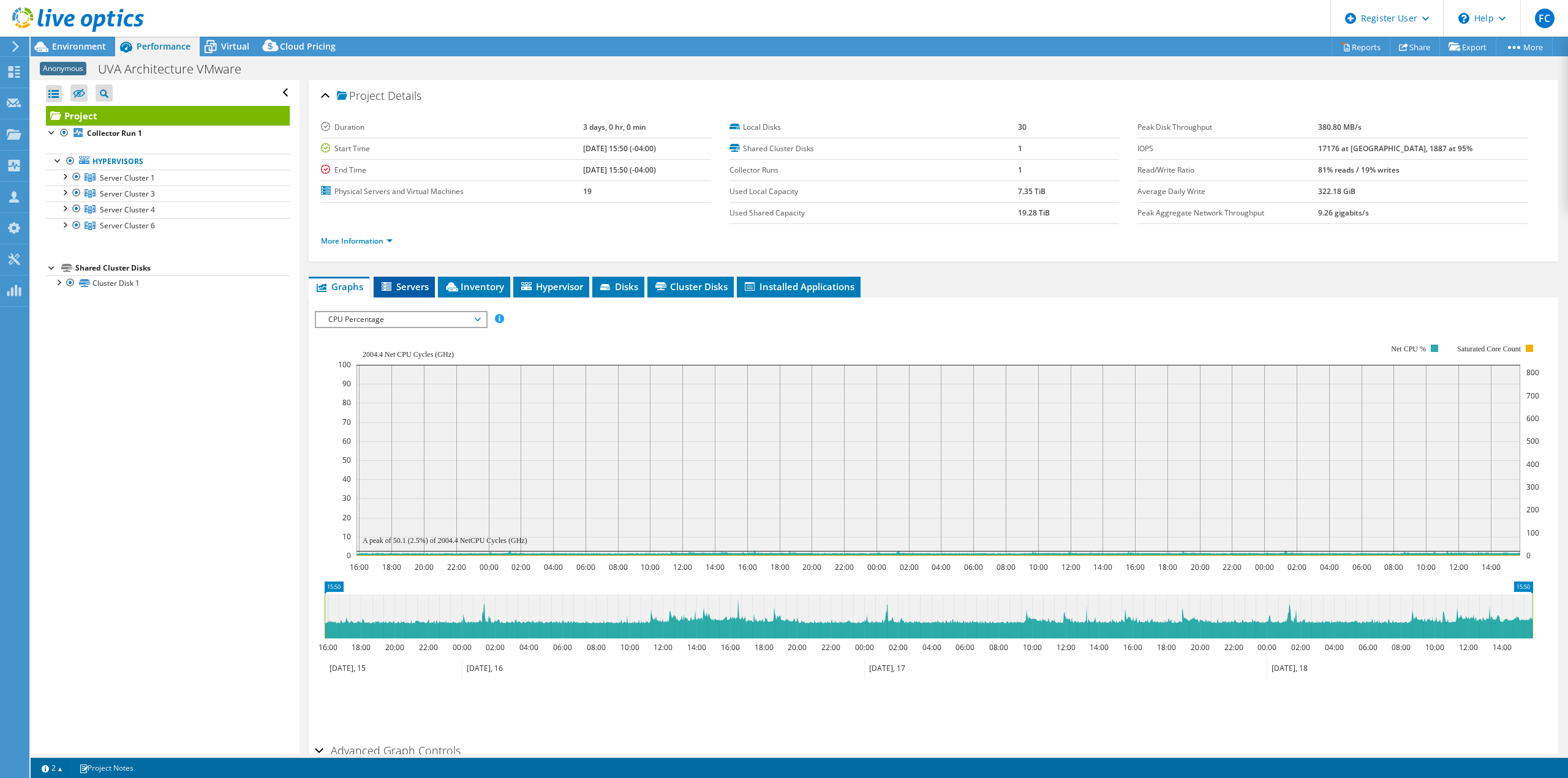
click at [401, 294] on li "Servers" at bounding box center [404, 287] width 61 height 21
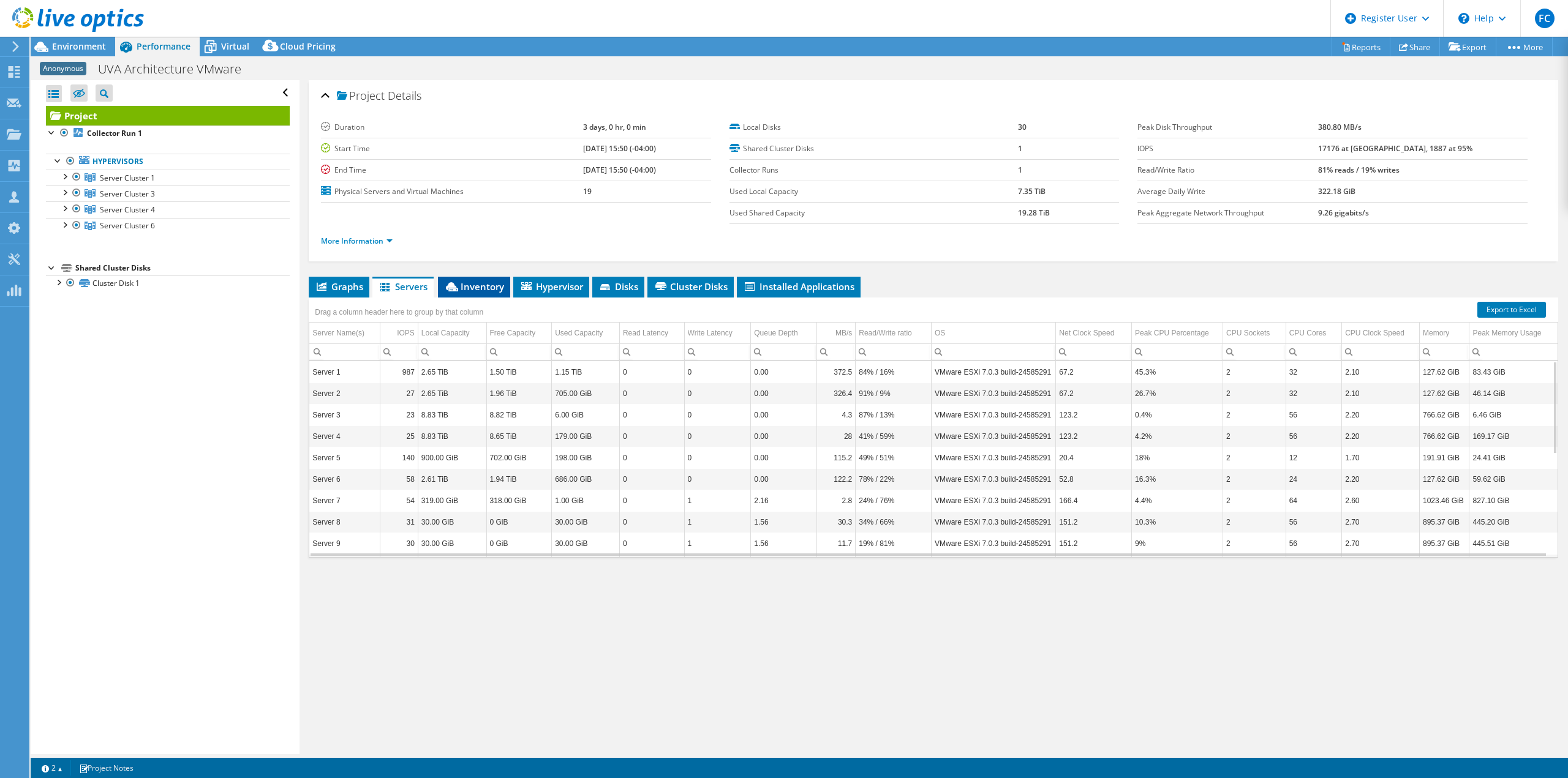
click at [485, 295] on li "Inventory" at bounding box center [474, 287] width 72 height 21
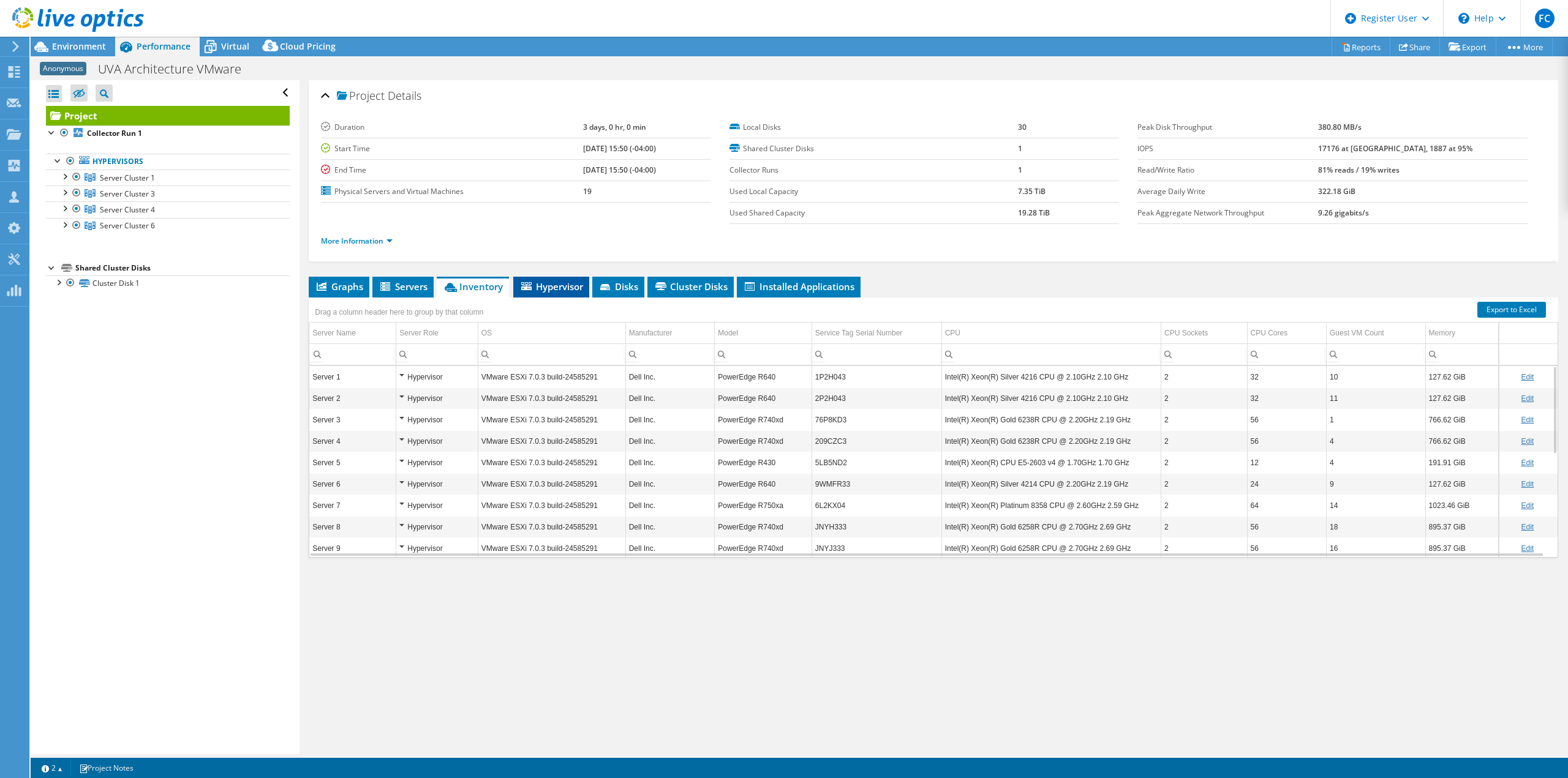
click at [565, 279] on li "Hypervisor" at bounding box center [551, 287] width 76 height 21
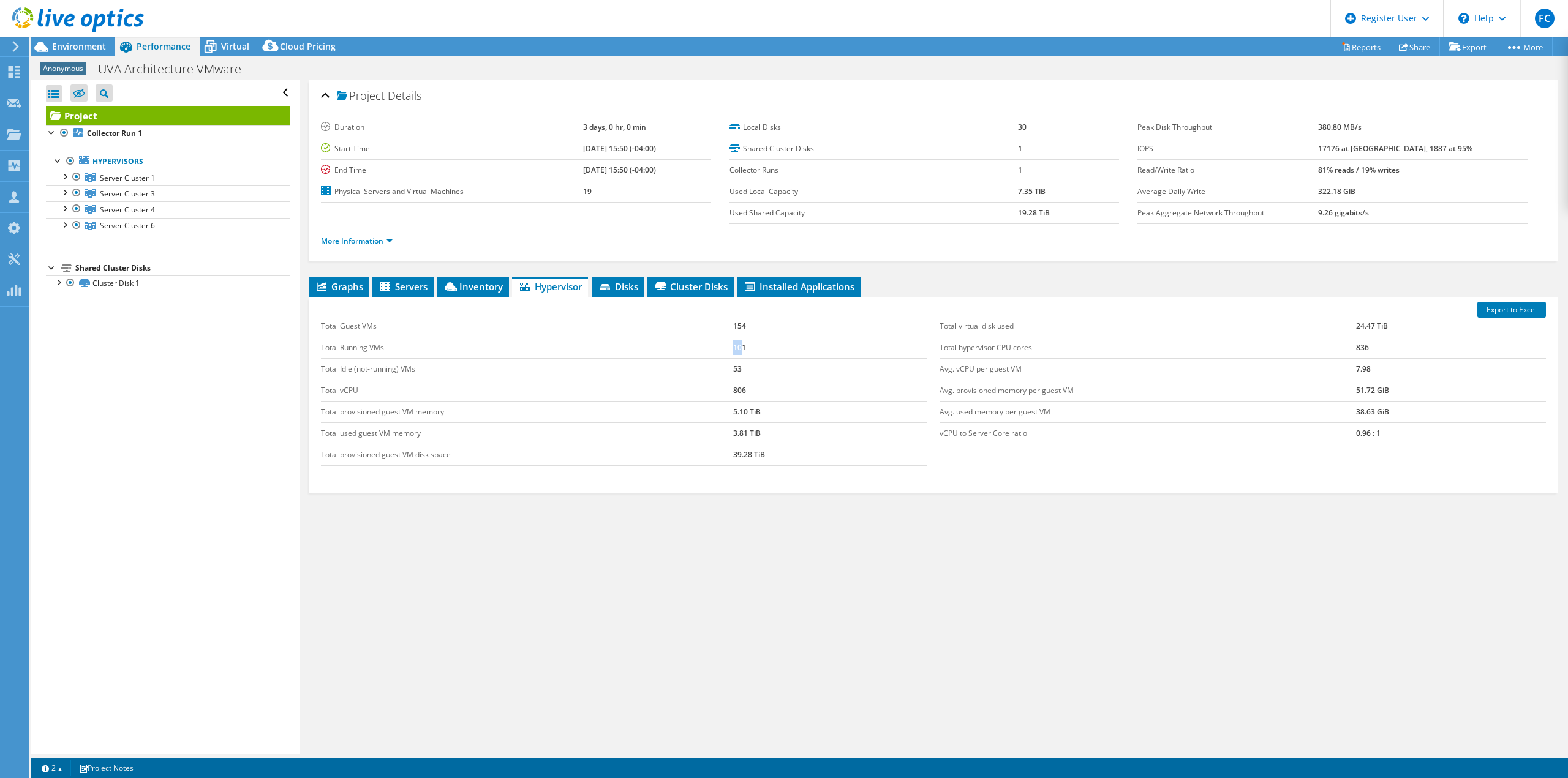
drag, startPoint x: 726, startPoint y: 352, endPoint x: 683, endPoint y: 356, distance: 43.2
click at [683, 356] on tr "Total Running VMs 101" at bounding box center [624, 347] width 606 height 21
drag, startPoint x: 698, startPoint y: 398, endPoint x: 690, endPoint y: 398, distance: 8.0
click at [690, 398] on tr "Total vCPU 806" at bounding box center [624, 390] width 606 height 21
click at [314, 270] on div "Project Details Duration 3 days, 0 hr, 0 min Start Time [DATE] 15:50 (-04:00) E…" at bounding box center [933, 417] width 1268 height 674
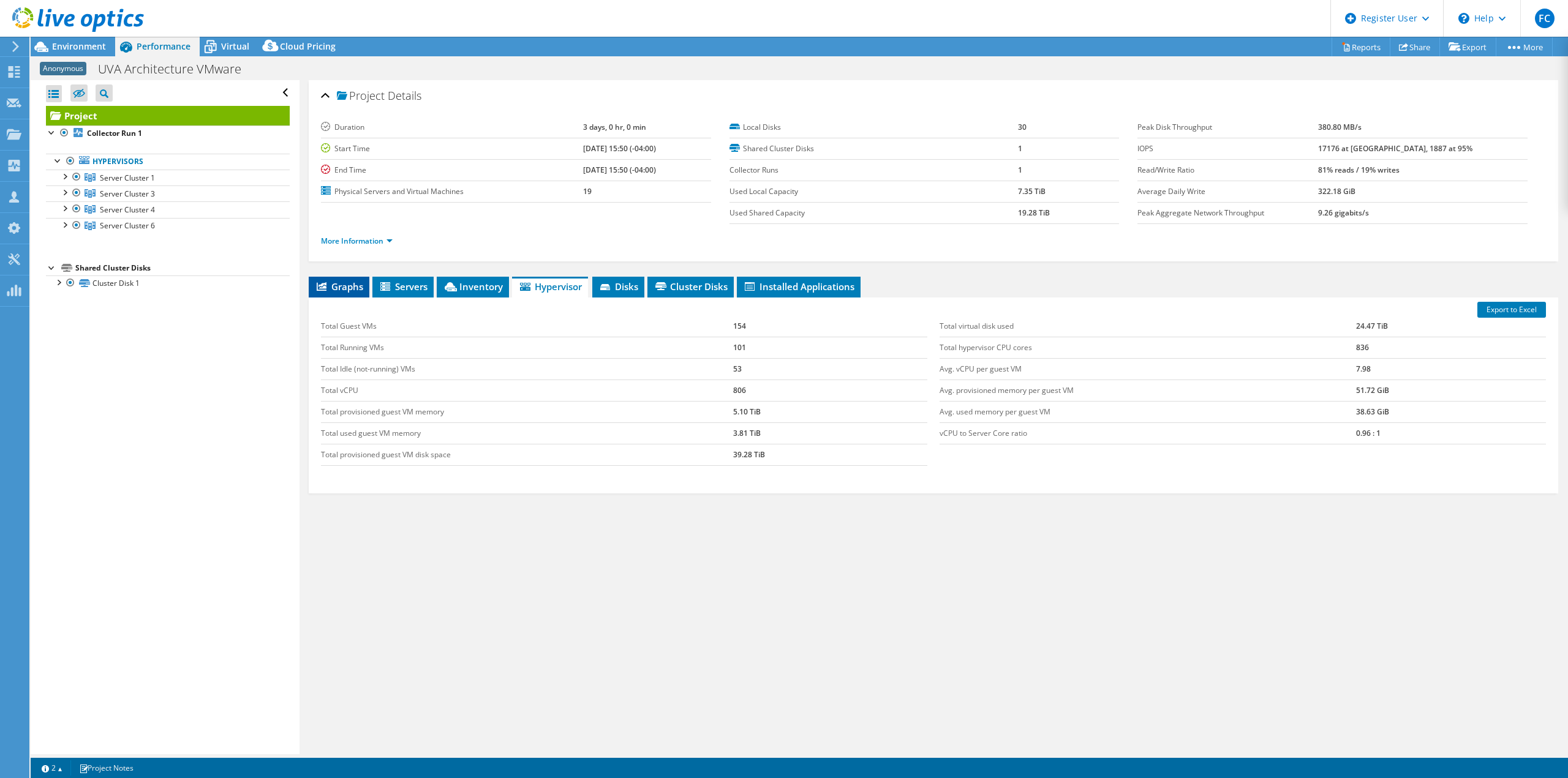
click at [321, 282] on icon at bounding box center [321, 286] width 10 height 9
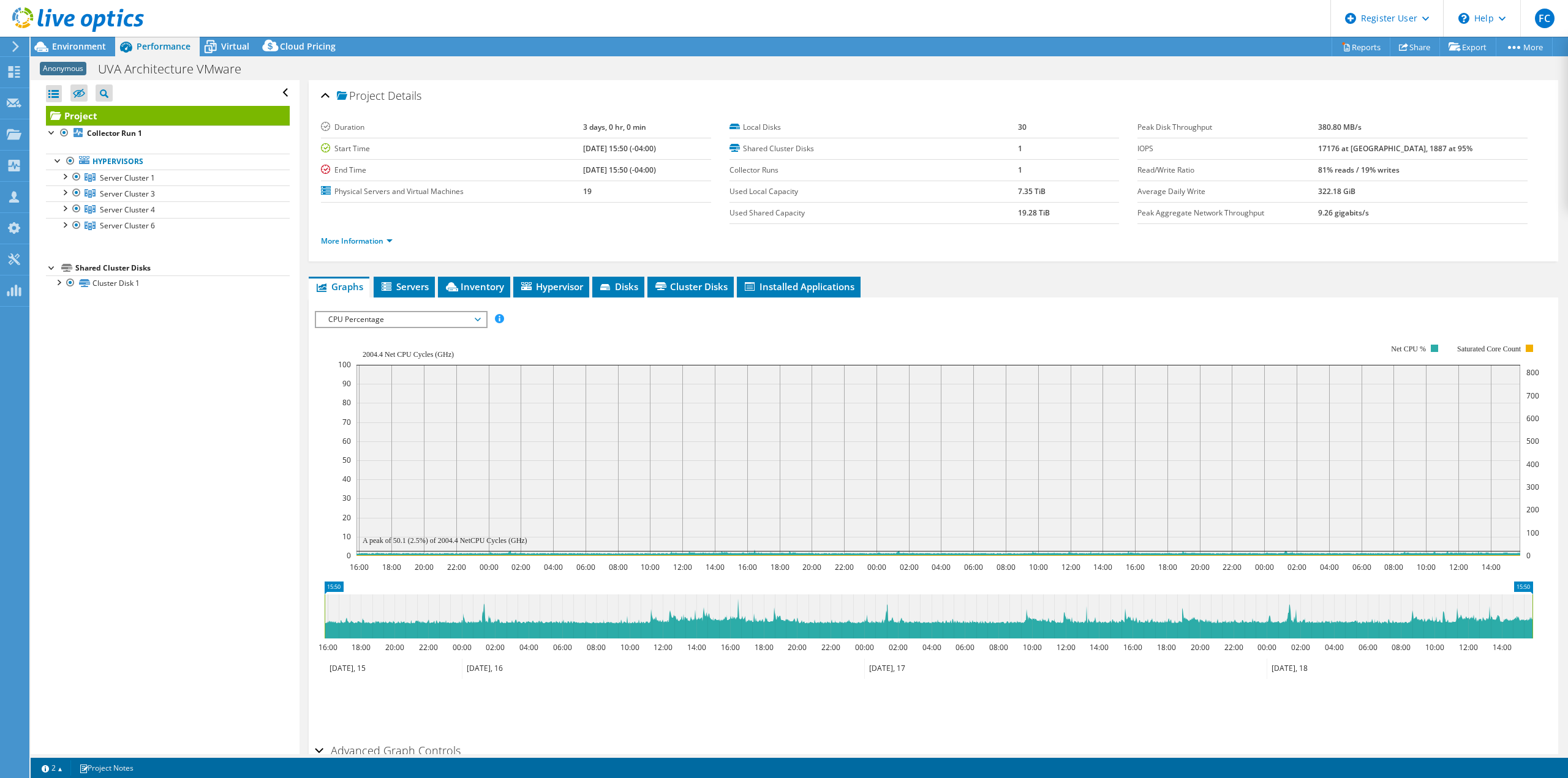
click at [454, 319] on span "CPU Percentage" at bounding box center [400, 319] width 157 height 15
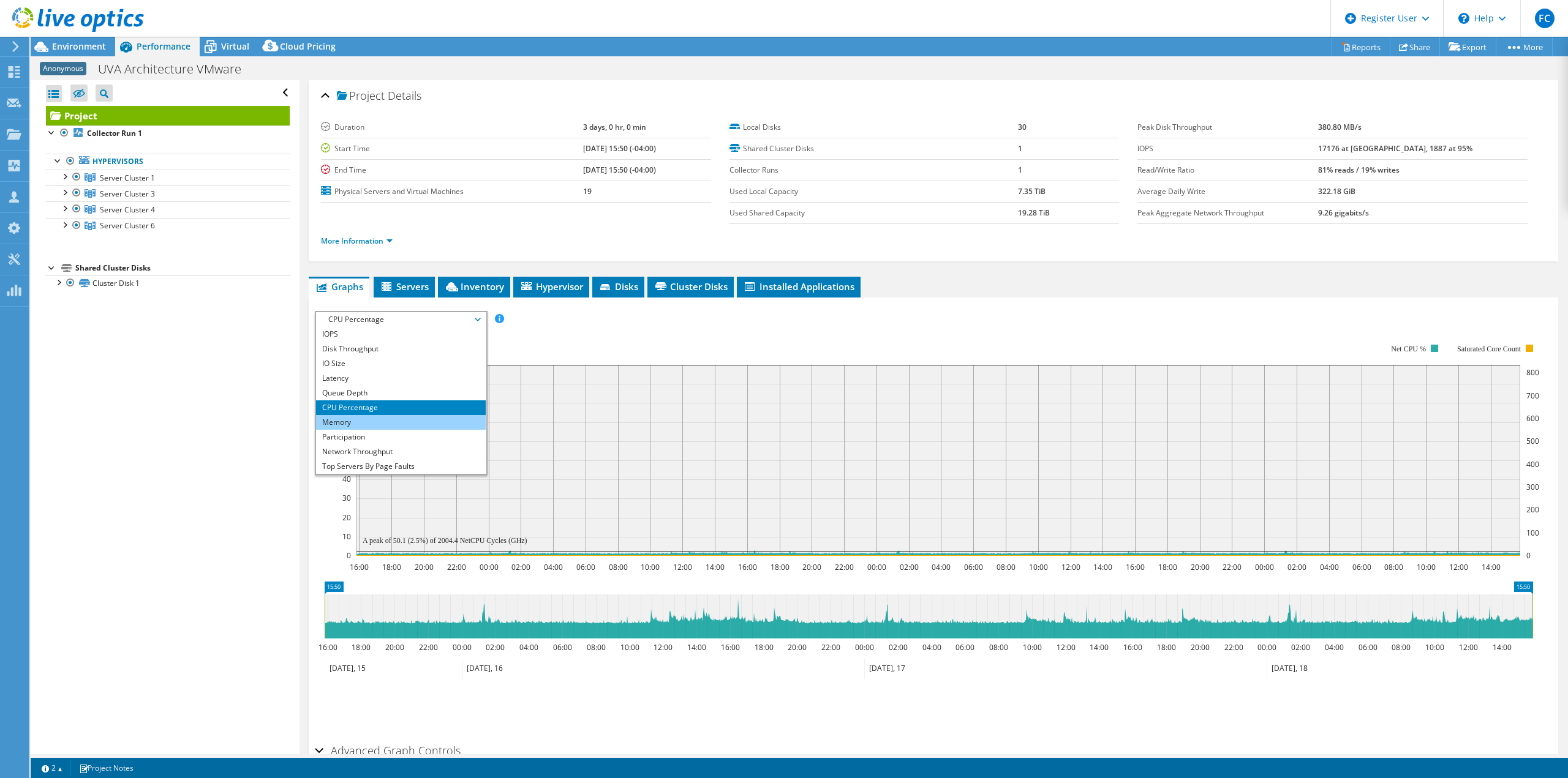
click at [444, 424] on li "Memory" at bounding box center [400, 422] width 169 height 15
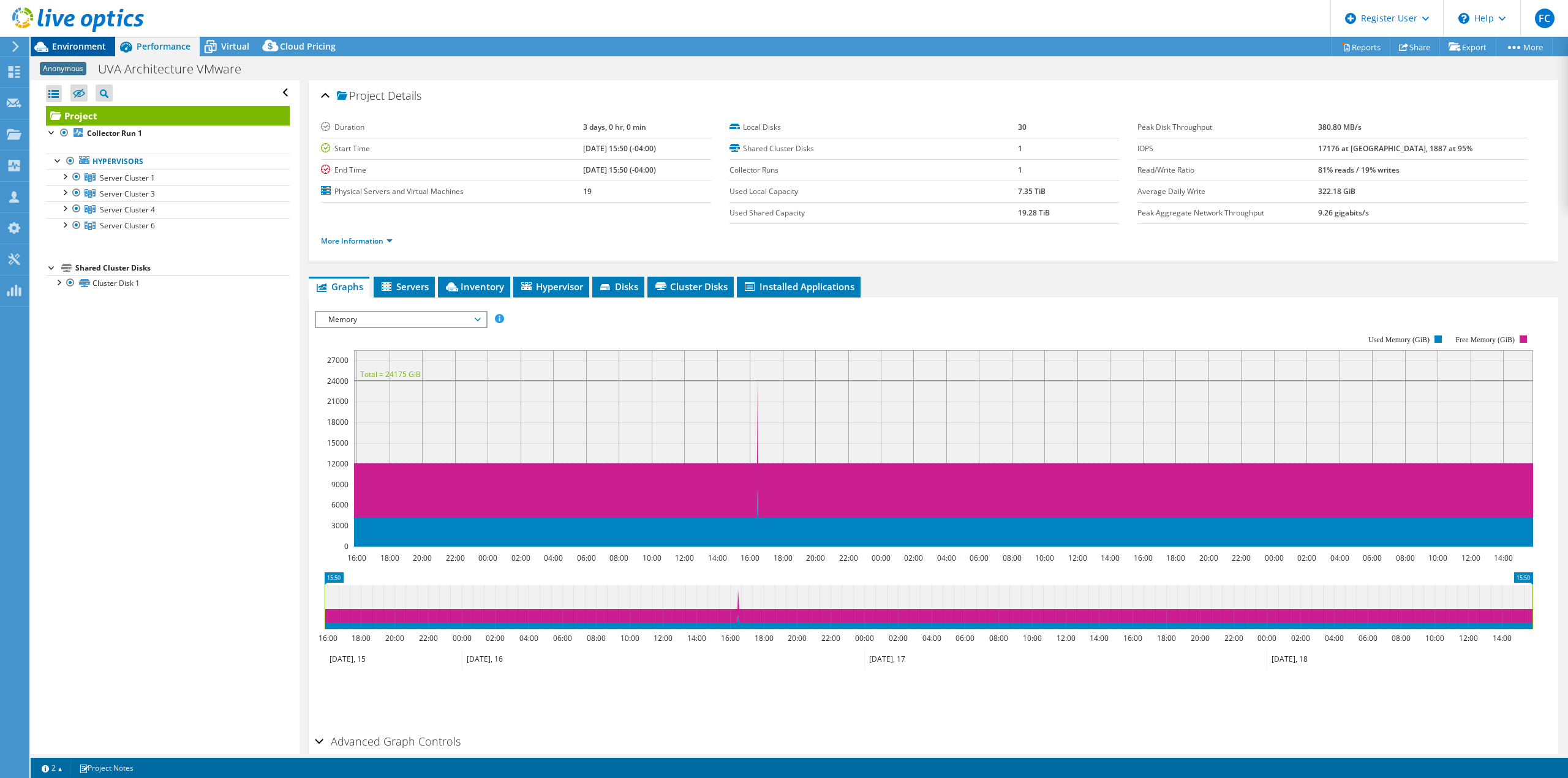
click at [82, 52] on div "Environment" at bounding box center [72, 46] width 84 height 20
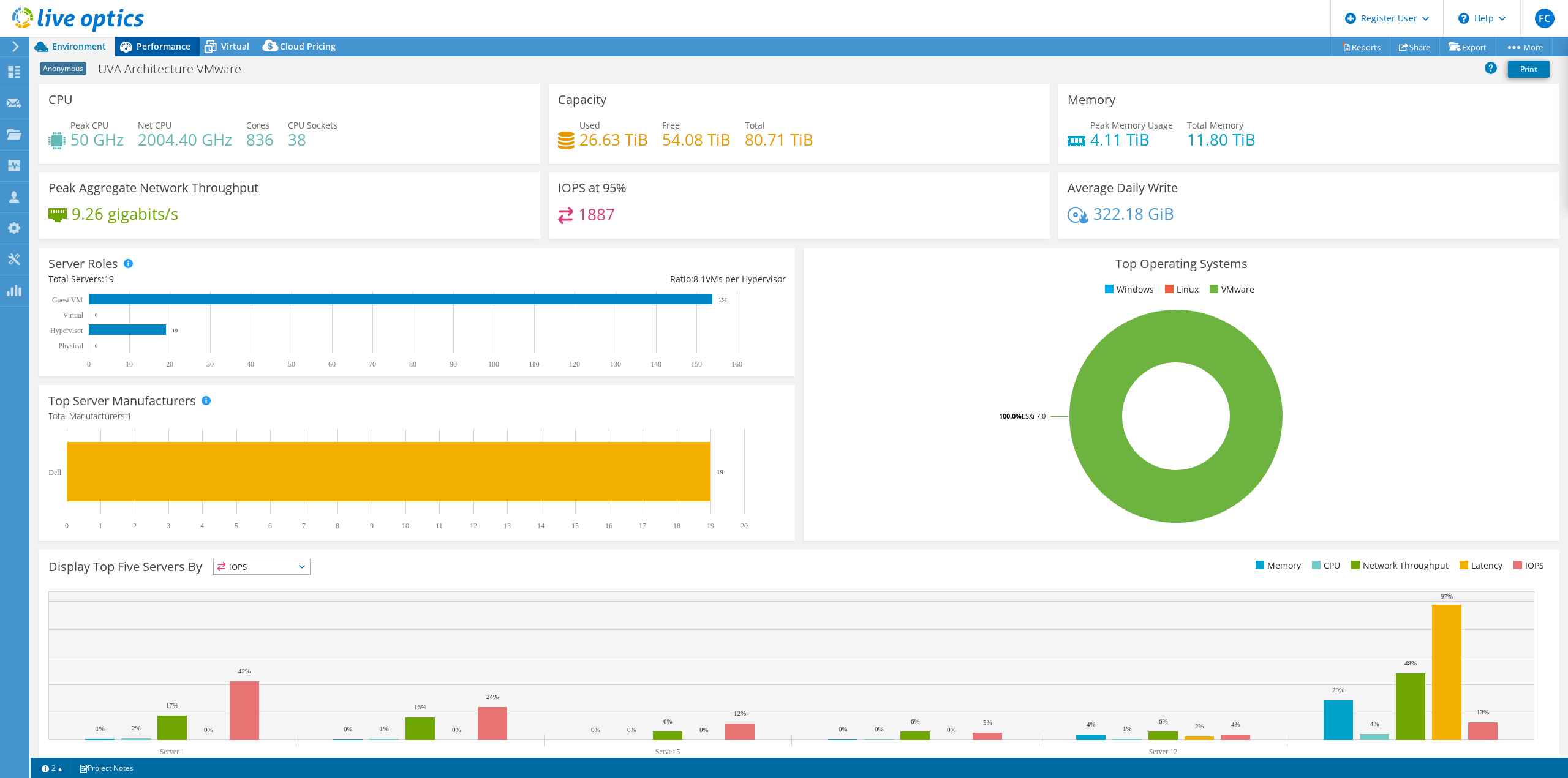
click at [154, 49] on span "Performance" at bounding box center [163, 46] width 54 height 12
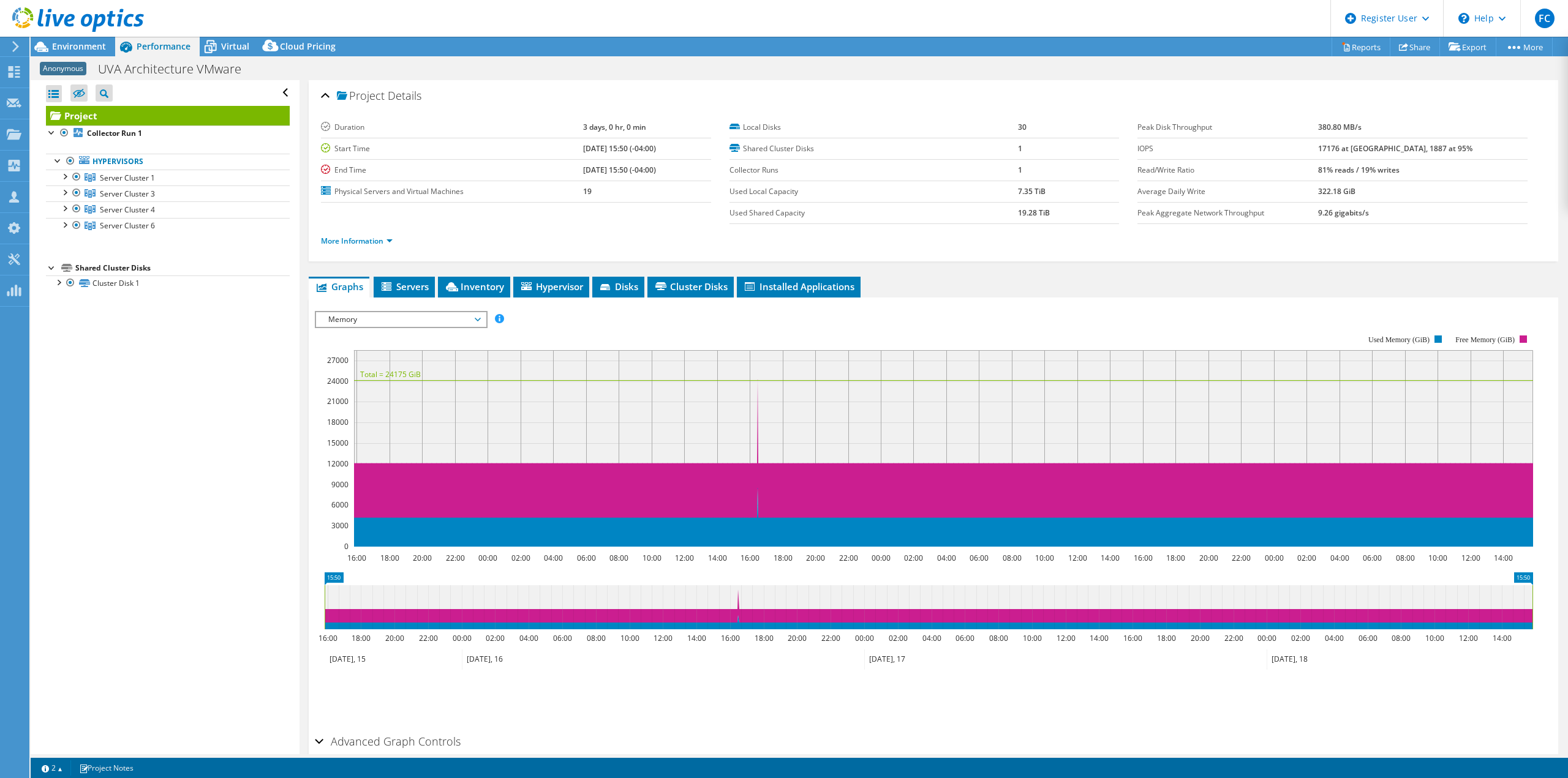
click at [430, 317] on span "Memory" at bounding box center [400, 319] width 157 height 15
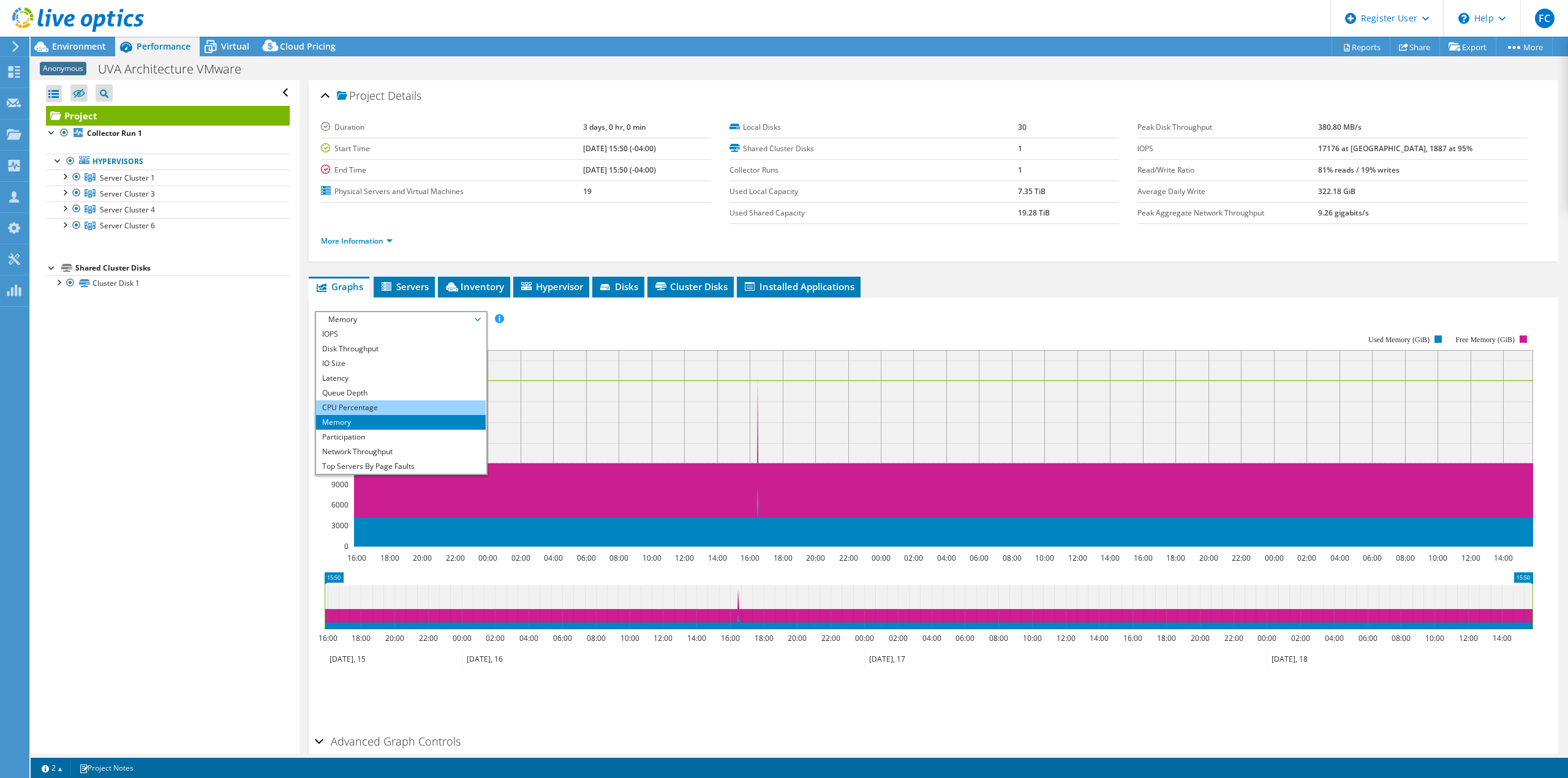
click at [418, 411] on li "CPU Percentage" at bounding box center [400, 408] width 169 height 15
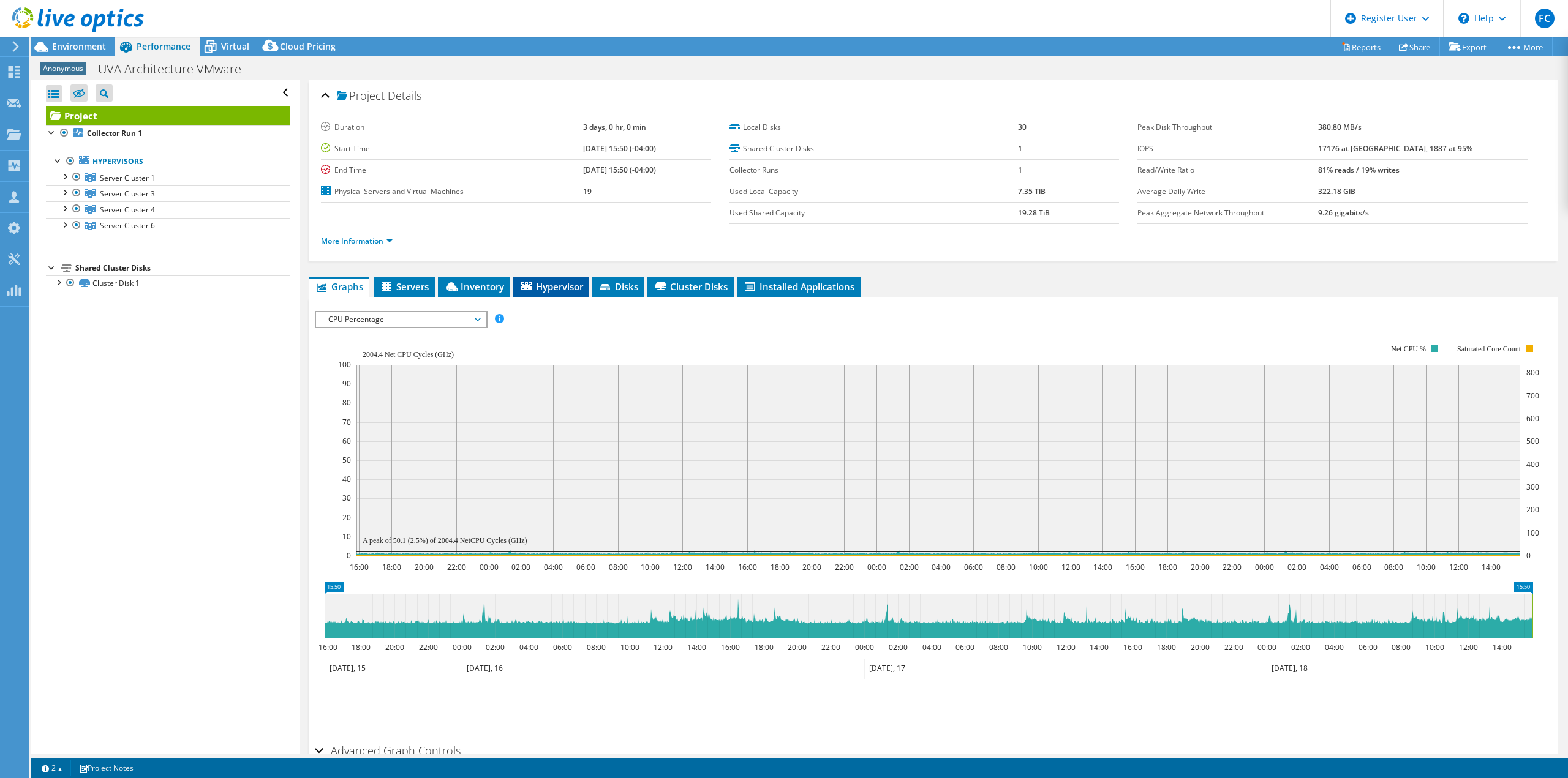
click at [564, 287] on span "Hypervisor" at bounding box center [551, 286] width 64 height 12
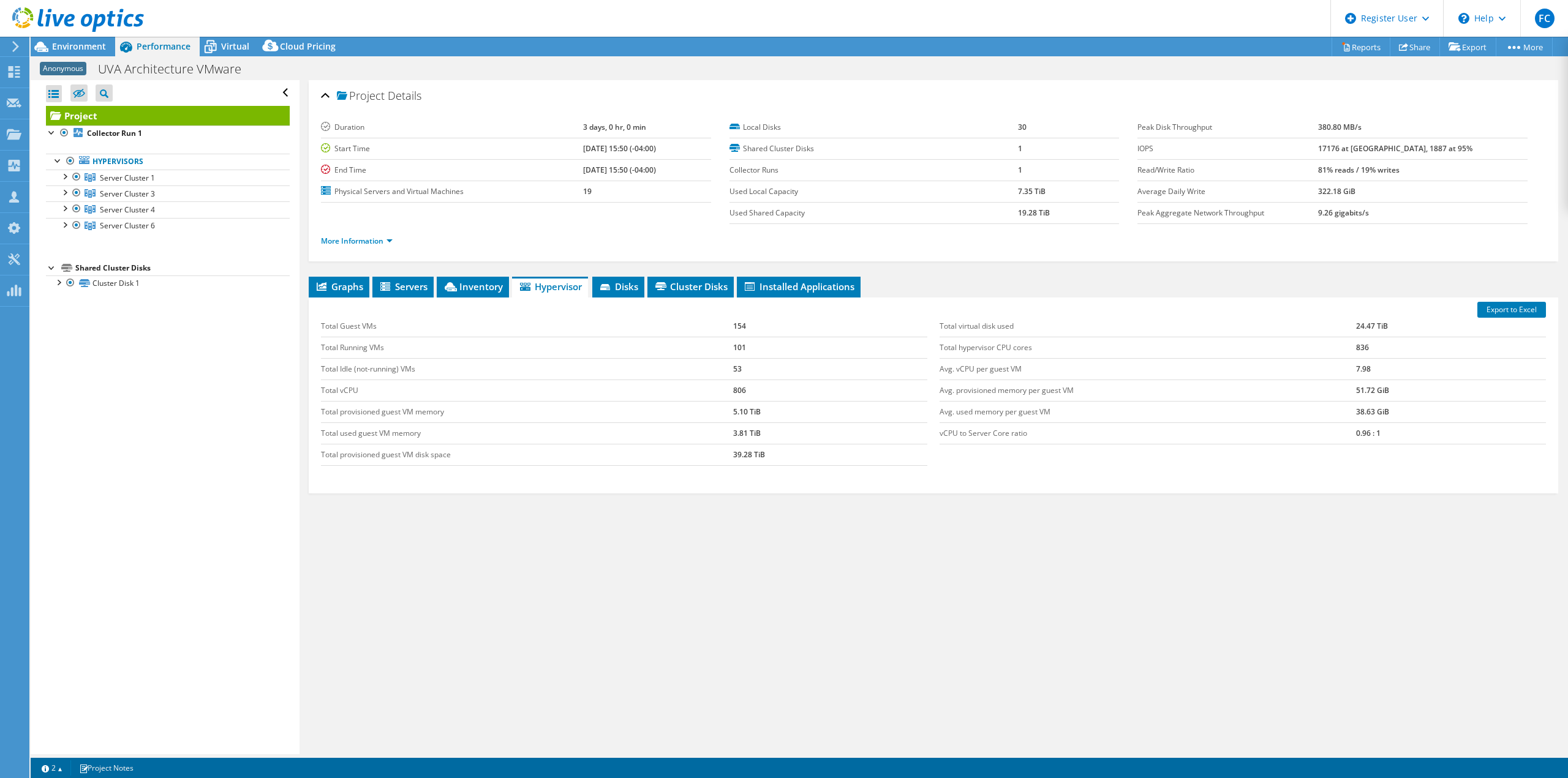
click at [59, 39] on div at bounding box center [72, 21] width 144 height 41
click at [59, 56] on div "Environment" at bounding box center [72, 46] width 84 height 20
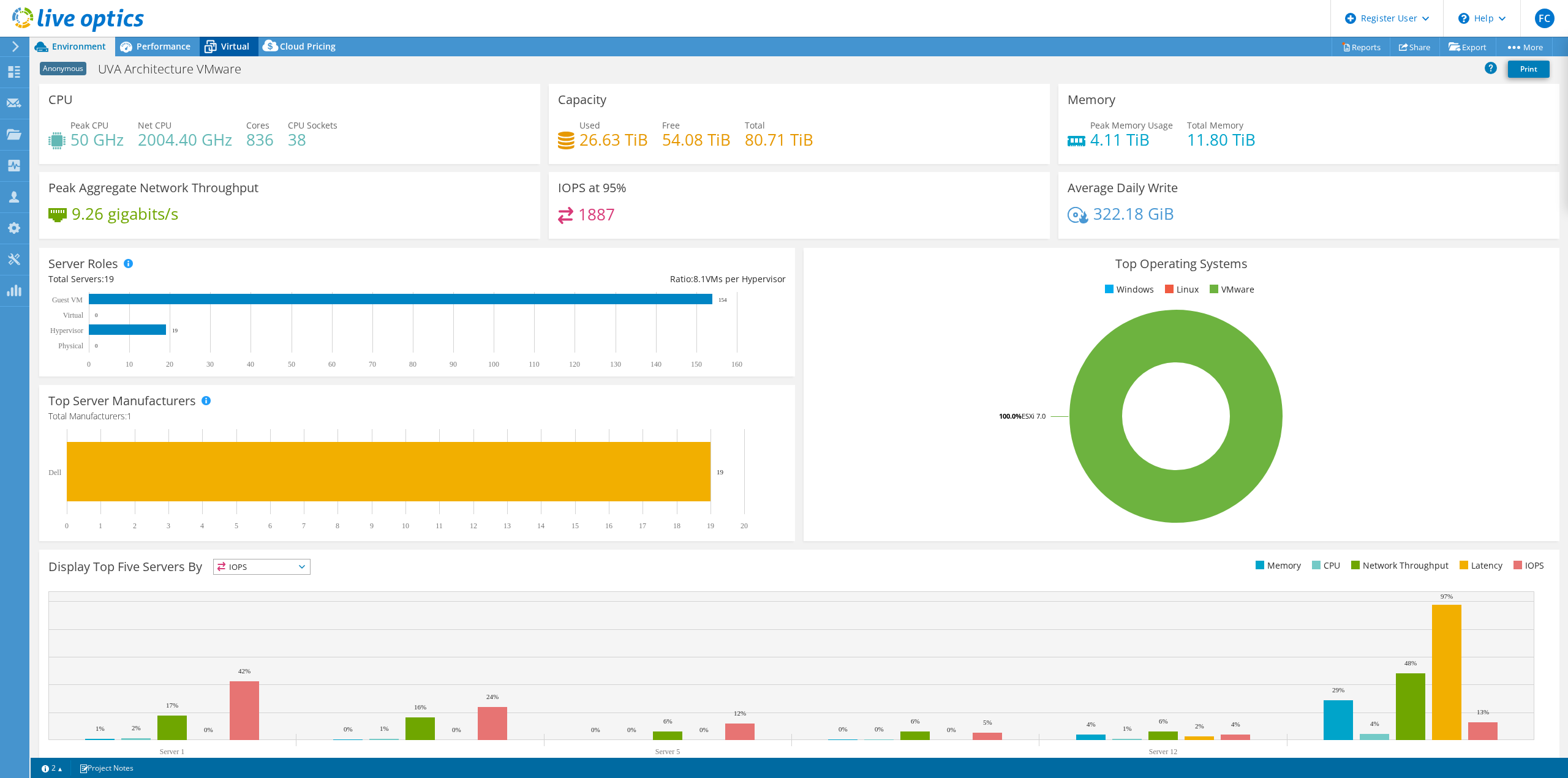
click at [229, 53] on div "Virtual" at bounding box center [229, 46] width 59 height 20
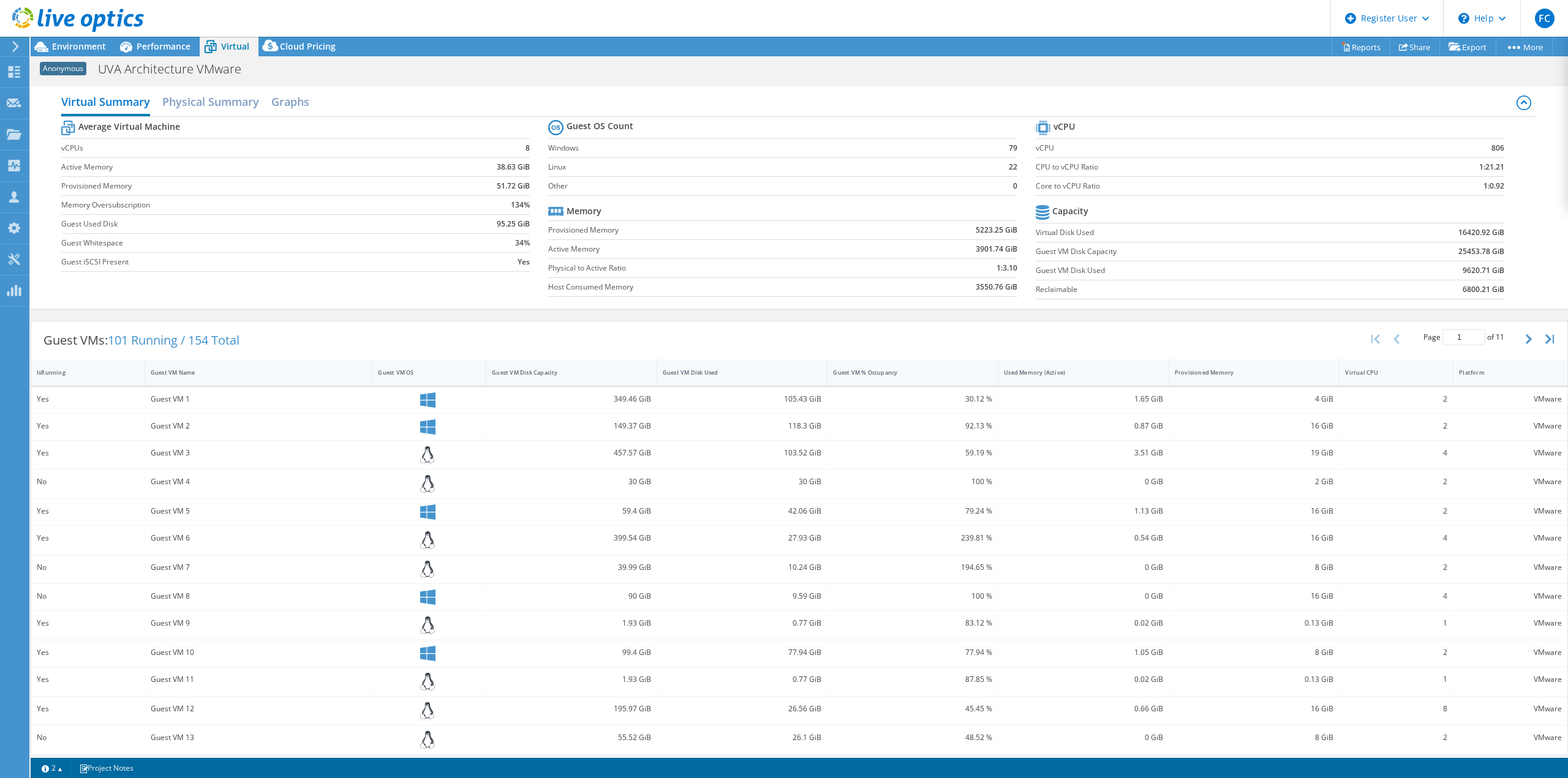
scroll to position [65, 0]
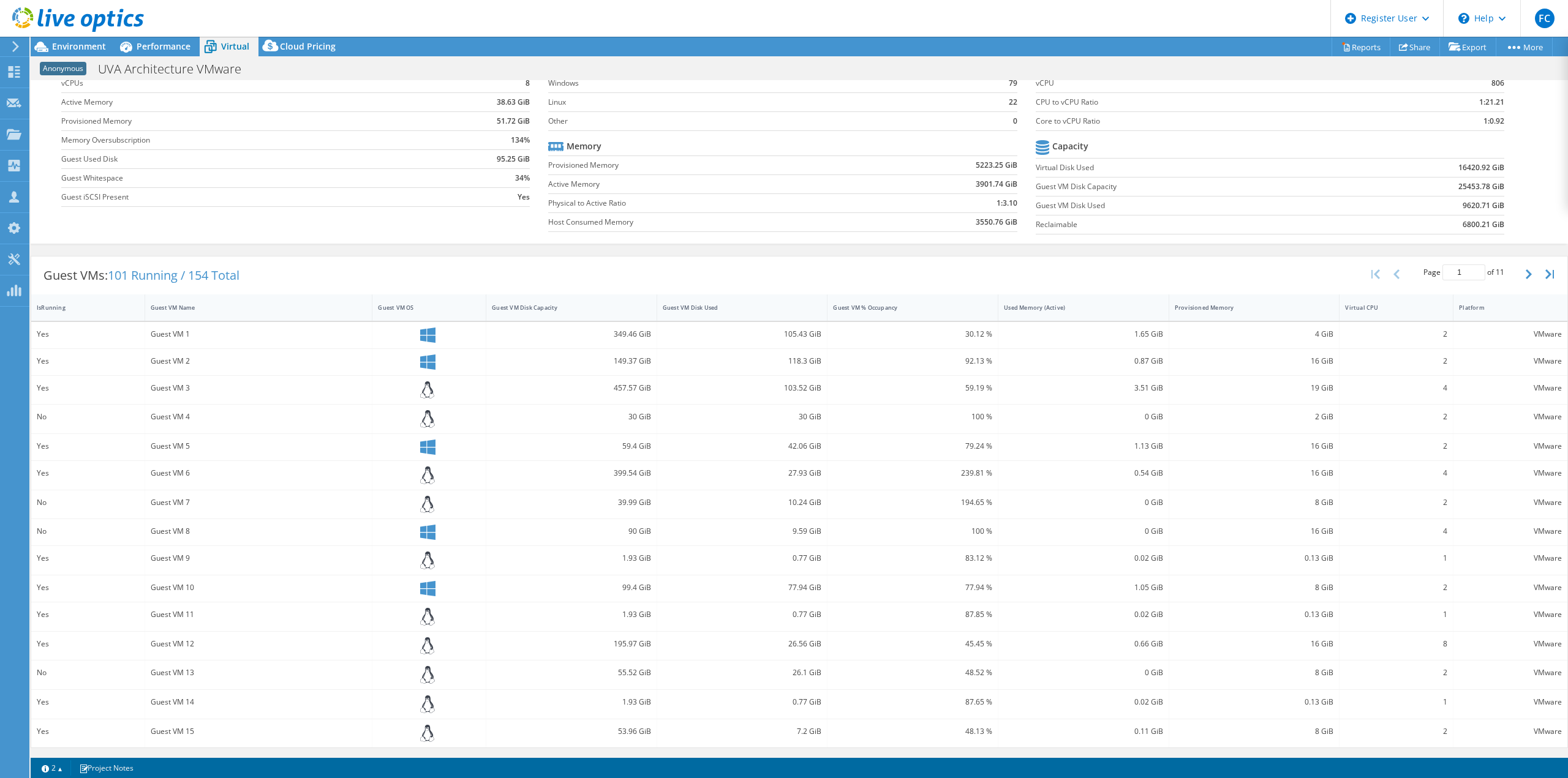
click at [135, 50] on icon at bounding box center [126, 46] width 21 height 21
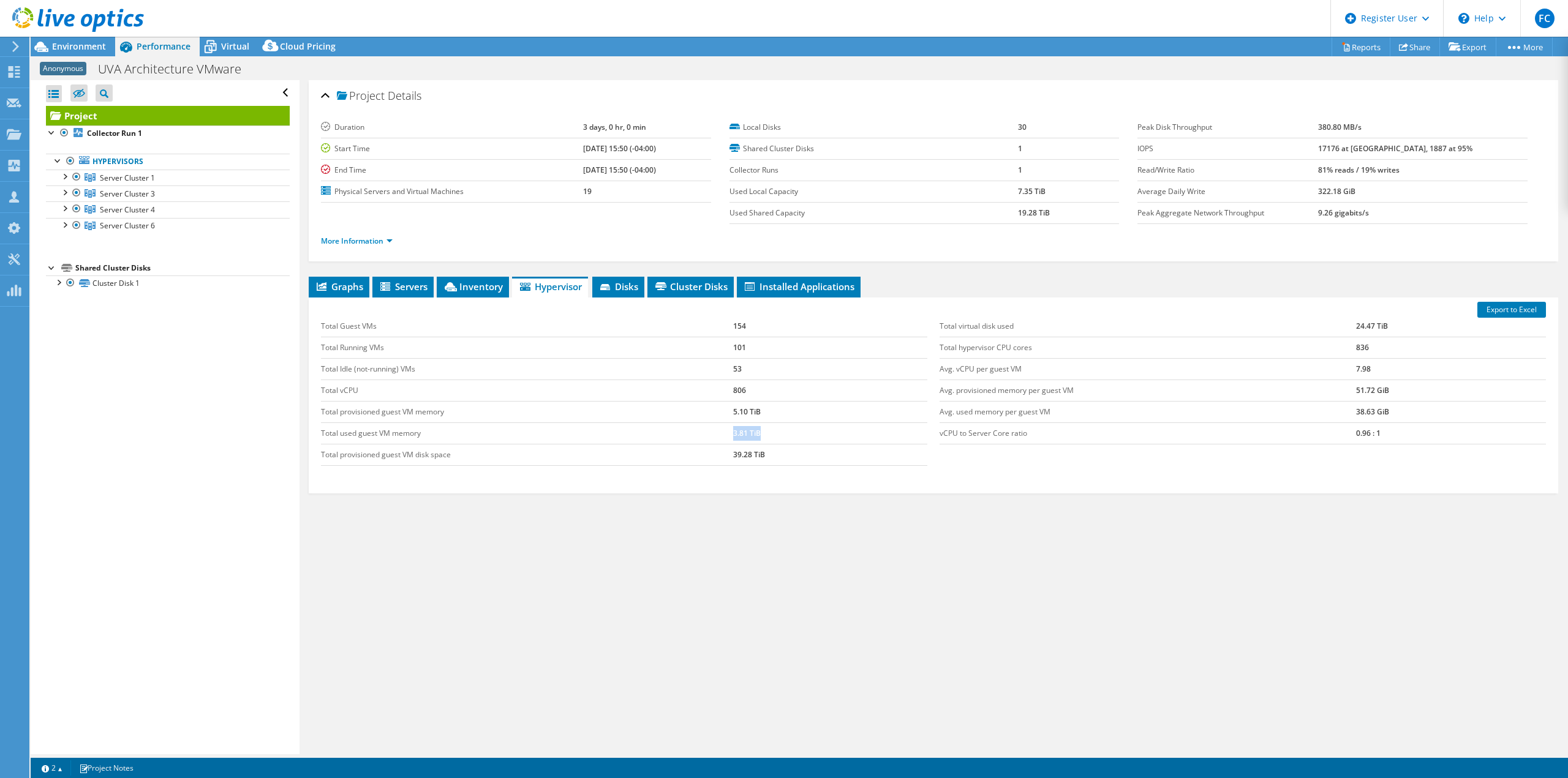
drag, startPoint x: 717, startPoint y: 437, endPoint x: 756, endPoint y: 435, distance: 39.1
click at [756, 435] on tr "Total used guest VM memory 3.81 TiB" at bounding box center [624, 433] width 606 height 21
click at [465, 286] on span "Inventory" at bounding box center [473, 286] width 60 height 12
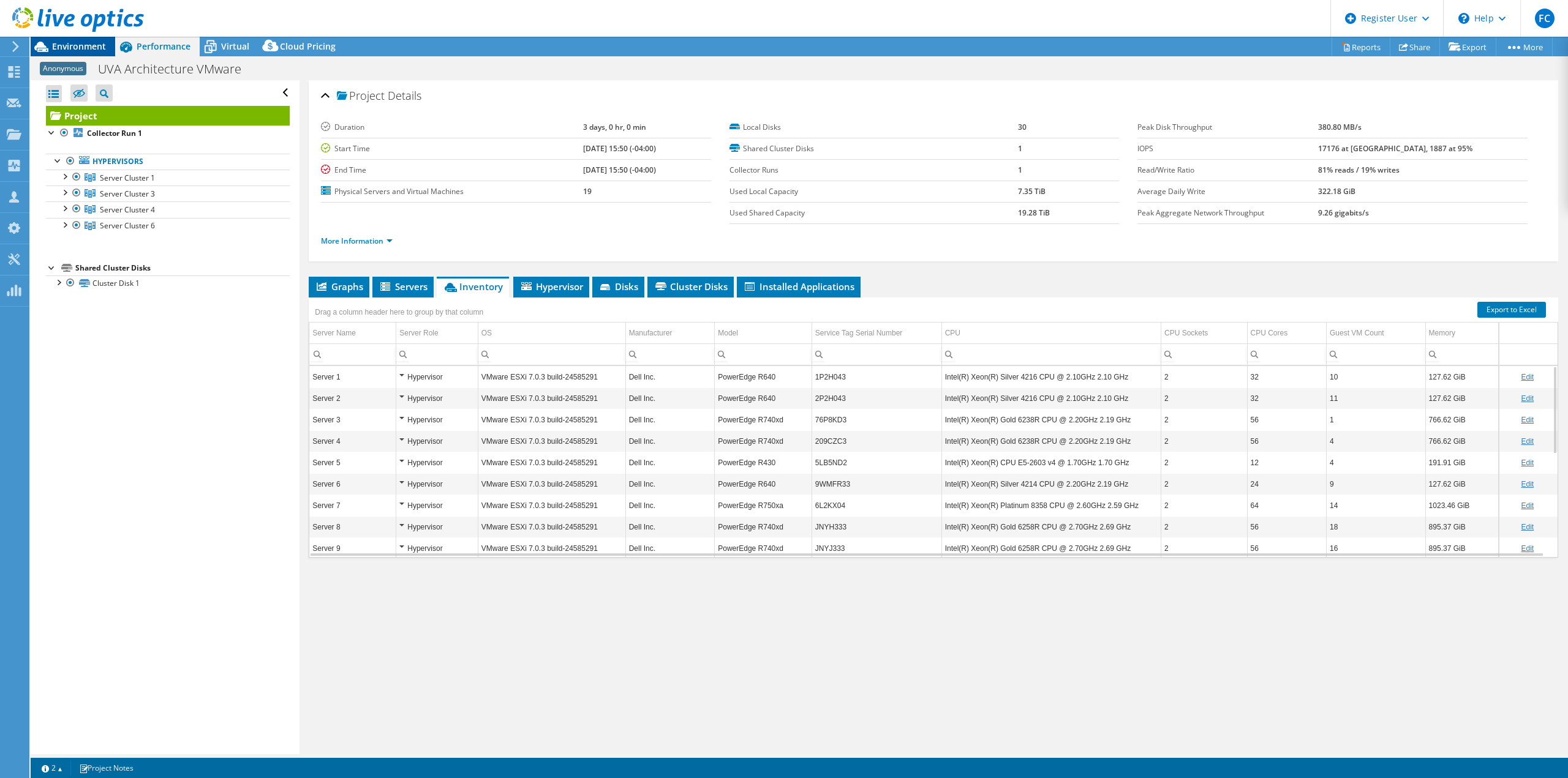
click at [106, 50] on div "Environment" at bounding box center [72, 46] width 84 height 20
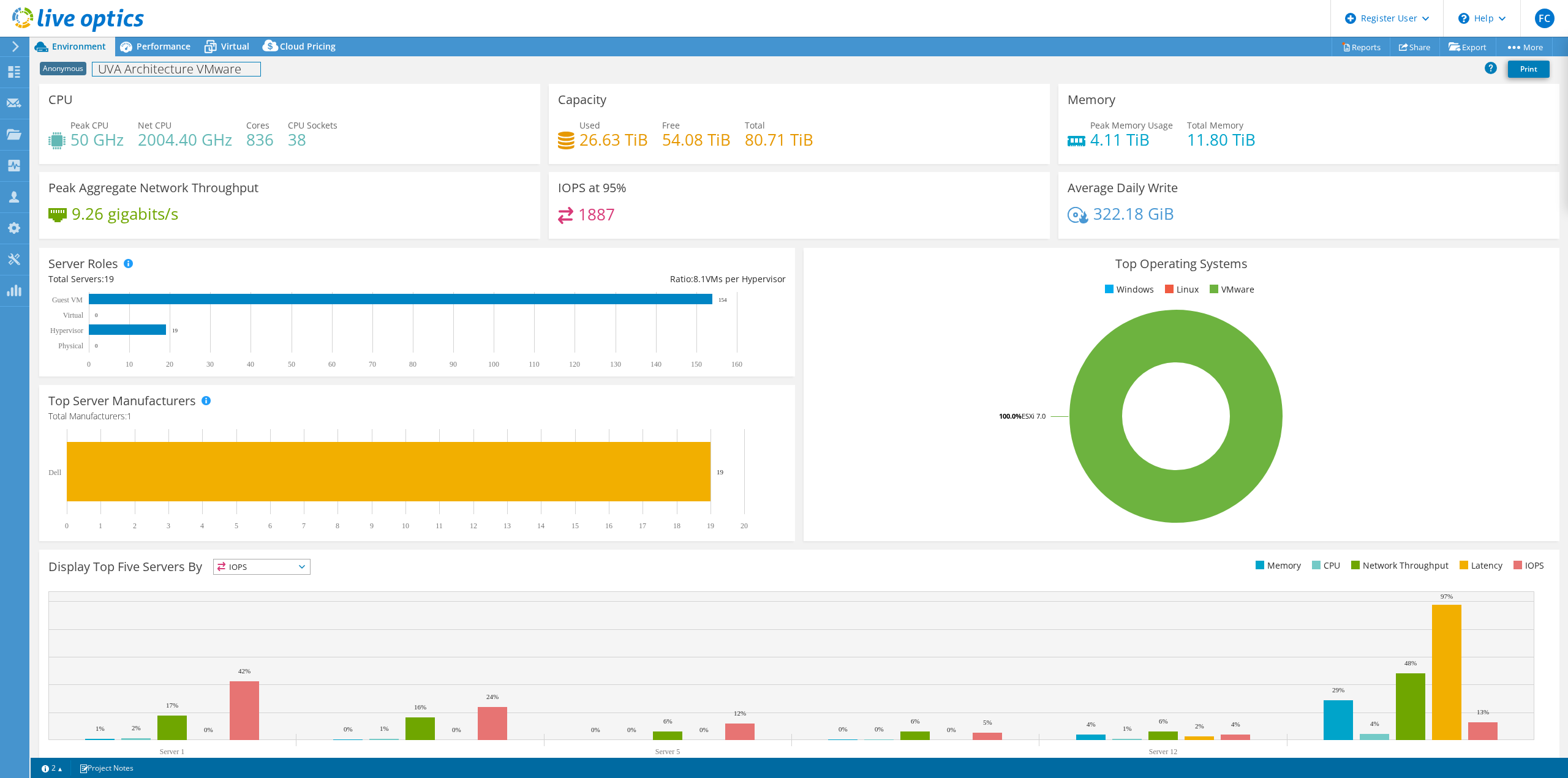
click at [166, 58] on div "Anonymous UVA Architecture VMware Print" at bounding box center [799, 69] width 1537 height 23
click at [165, 53] on div "Performance" at bounding box center [157, 46] width 84 height 20
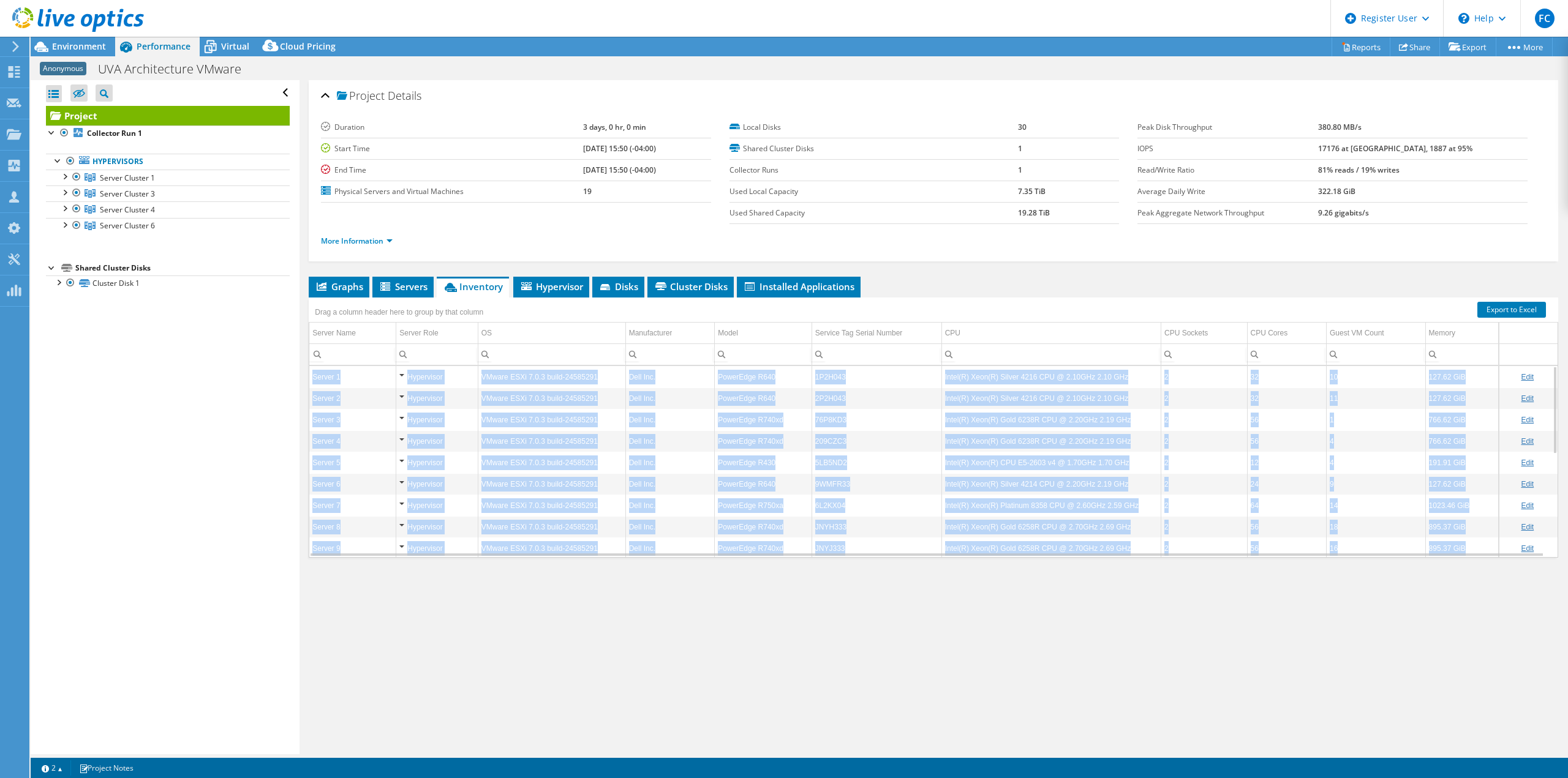
drag, startPoint x: 847, startPoint y: 558, endPoint x: 887, endPoint y: 554, distance: 40.2
click at [887, 554] on div "Graphs Servers Inventory Hypervisor Disks Cluster Disks Installed Applications …" at bounding box center [934, 429] width 1250 height 306
click at [887, 550] on td "JNYJ333" at bounding box center [877, 548] width 130 height 21
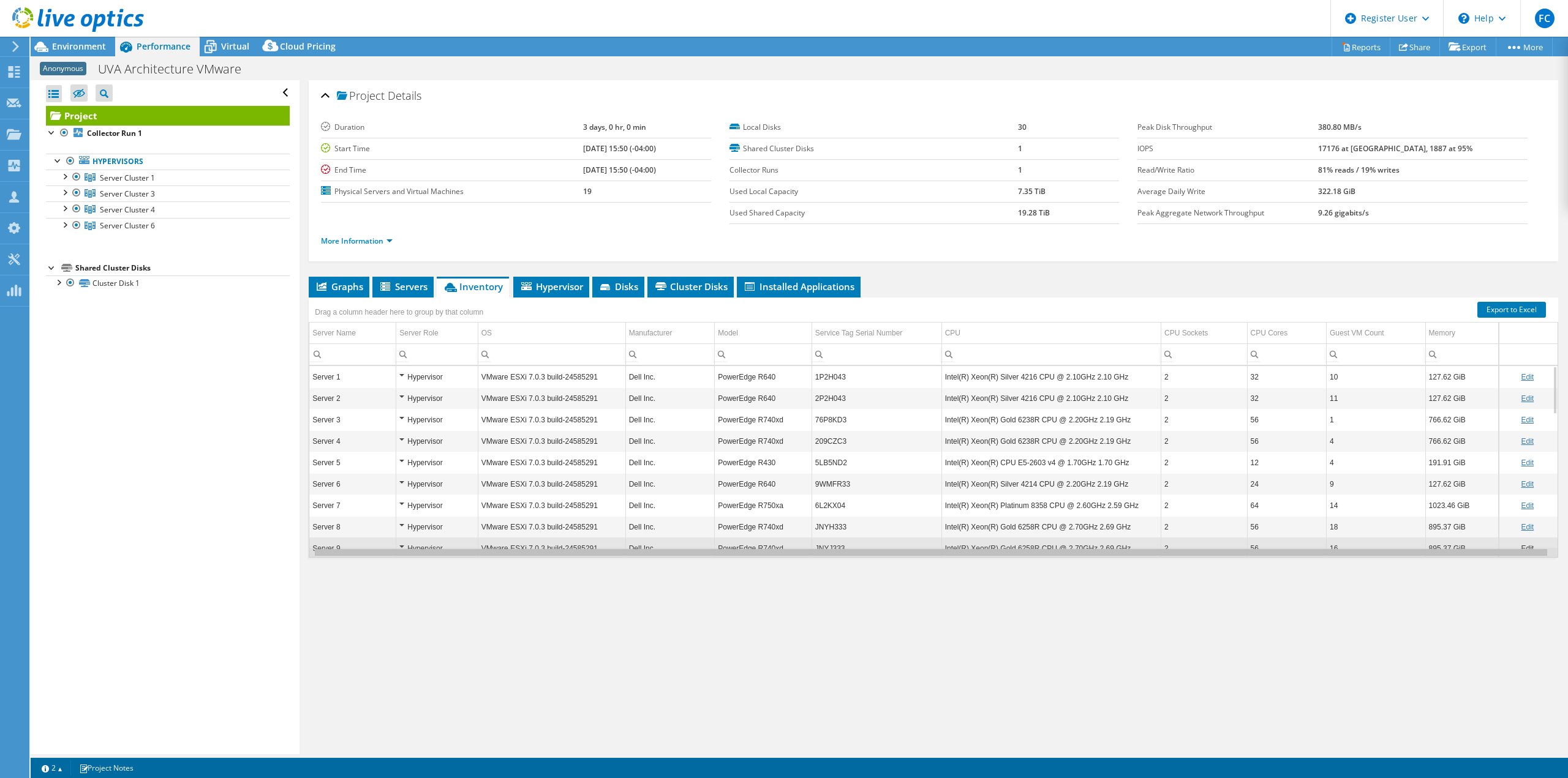
scroll to position [0, 4]
drag, startPoint x: 887, startPoint y: 556, endPoint x: 1062, endPoint y: 546, distance: 175.3
click at [1062, 546] on body "FC Dell User [PERSON_NAME] [PERSON_NAME][EMAIL_ADDRESS][DOMAIN_NAME] Dell My Pr…" at bounding box center [784, 389] width 1568 height 778
drag, startPoint x: 1321, startPoint y: 554, endPoint x: 1398, endPoint y: 548, distance: 77.2
click at [1398, 548] on body "FC Dell User [PERSON_NAME] [PERSON_NAME][EMAIL_ADDRESS][DOMAIN_NAME] Dell My Pr…" at bounding box center [784, 389] width 1568 height 778
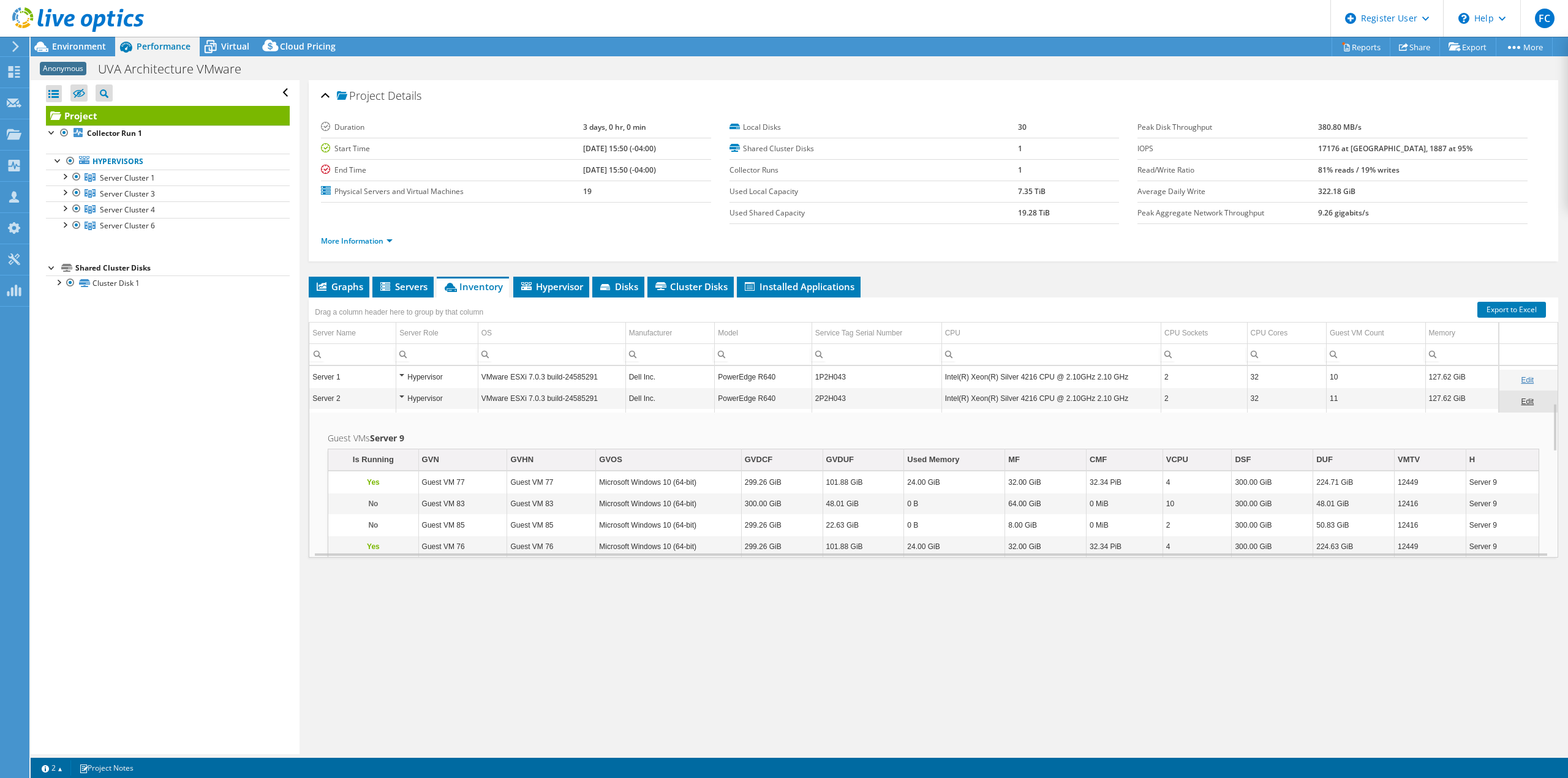
scroll to position [147, 4]
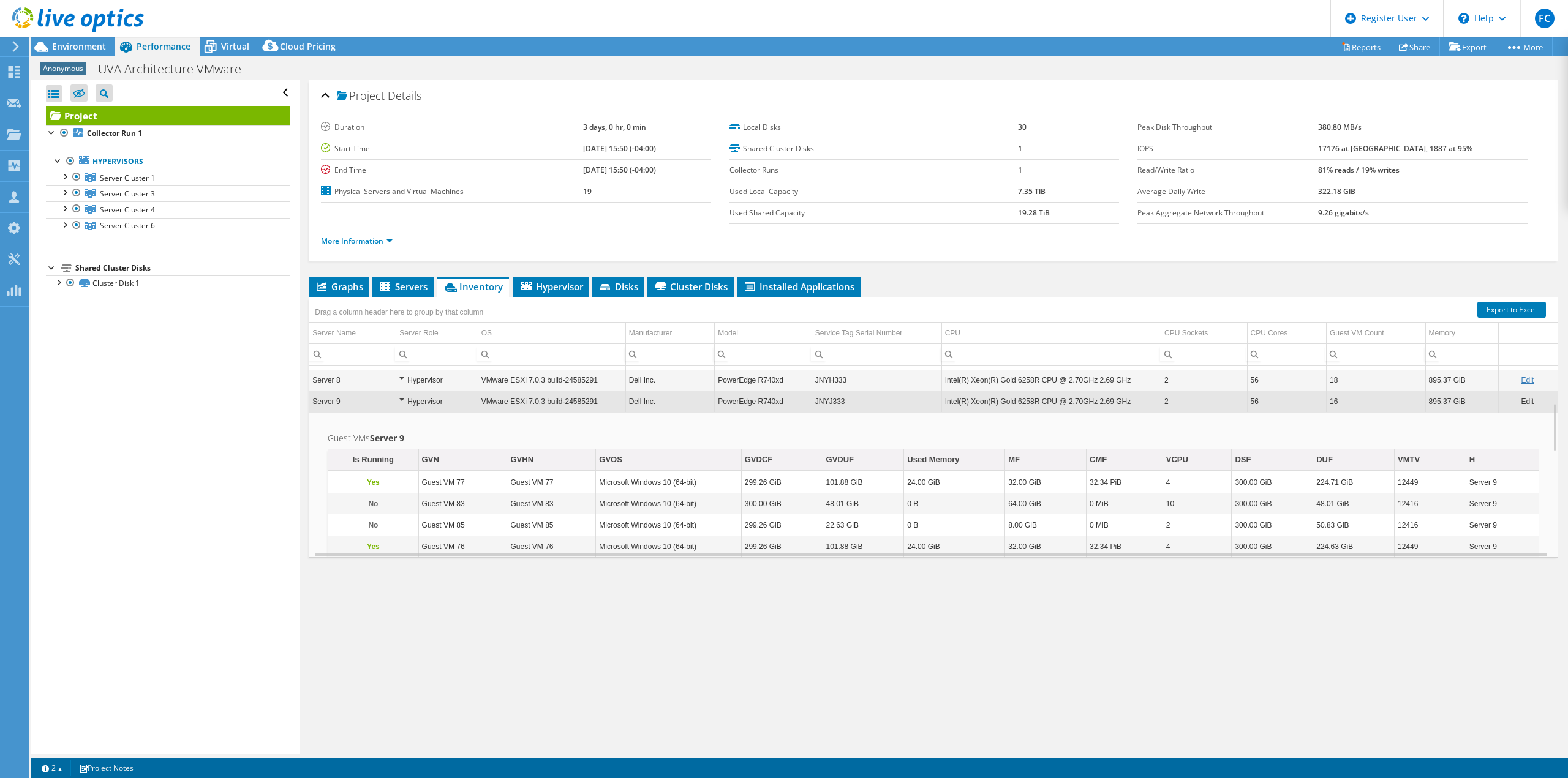
click at [399, 402] on div "Hypervisor" at bounding box center [436, 402] width 75 height 15
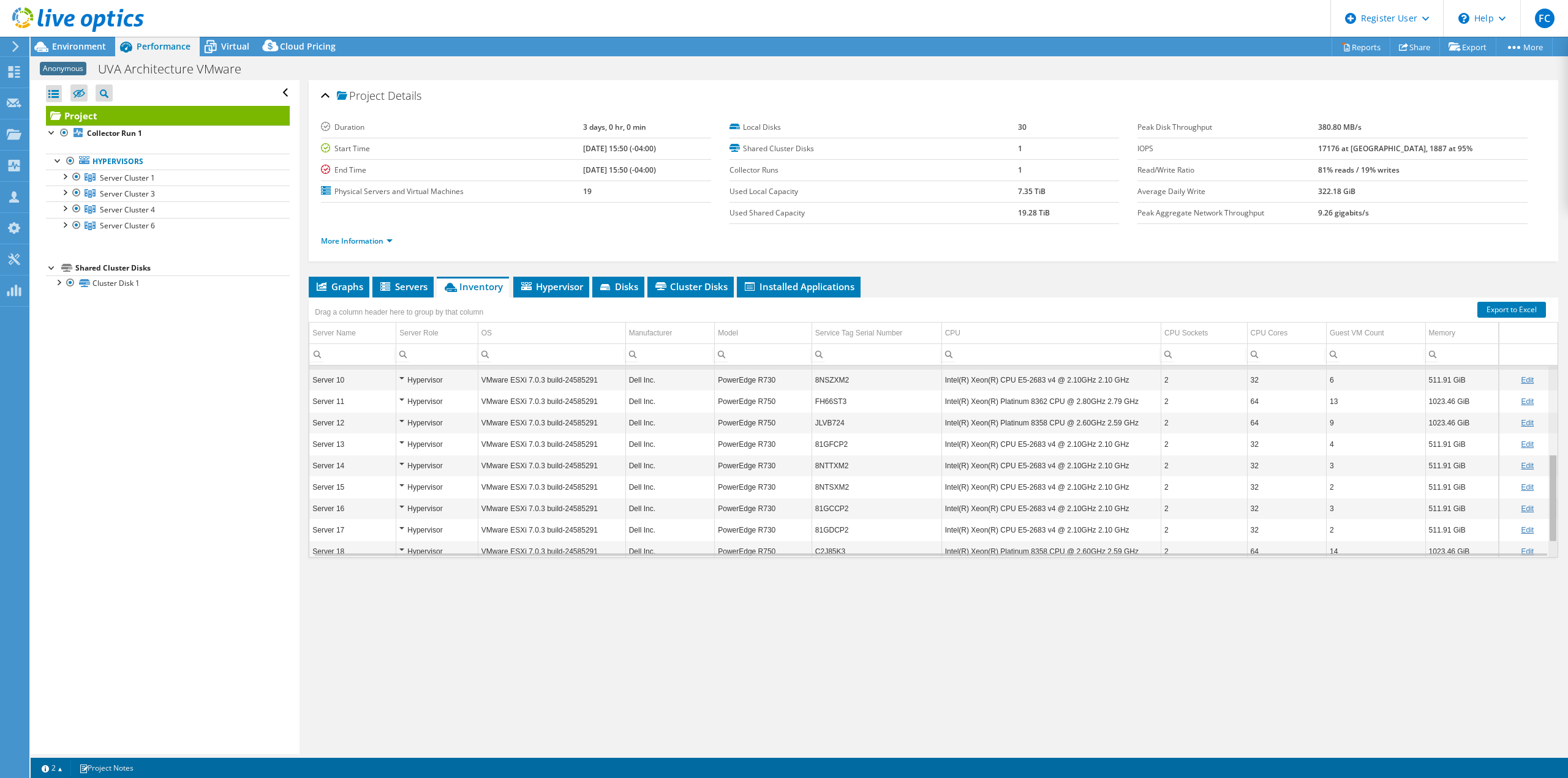
scroll to position [193, 4]
drag, startPoint x: 1548, startPoint y: 437, endPoint x: 1543, endPoint y: 467, distance: 30.4
click at [1543, 467] on body "FC Dell User [PERSON_NAME] [PERSON_NAME][EMAIL_ADDRESS][DOMAIN_NAME] Dell My Pr…" at bounding box center [784, 389] width 1568 height 778
click at [78, 47] on span "Environment" at bounding box center [78, 46] width 54 height 12
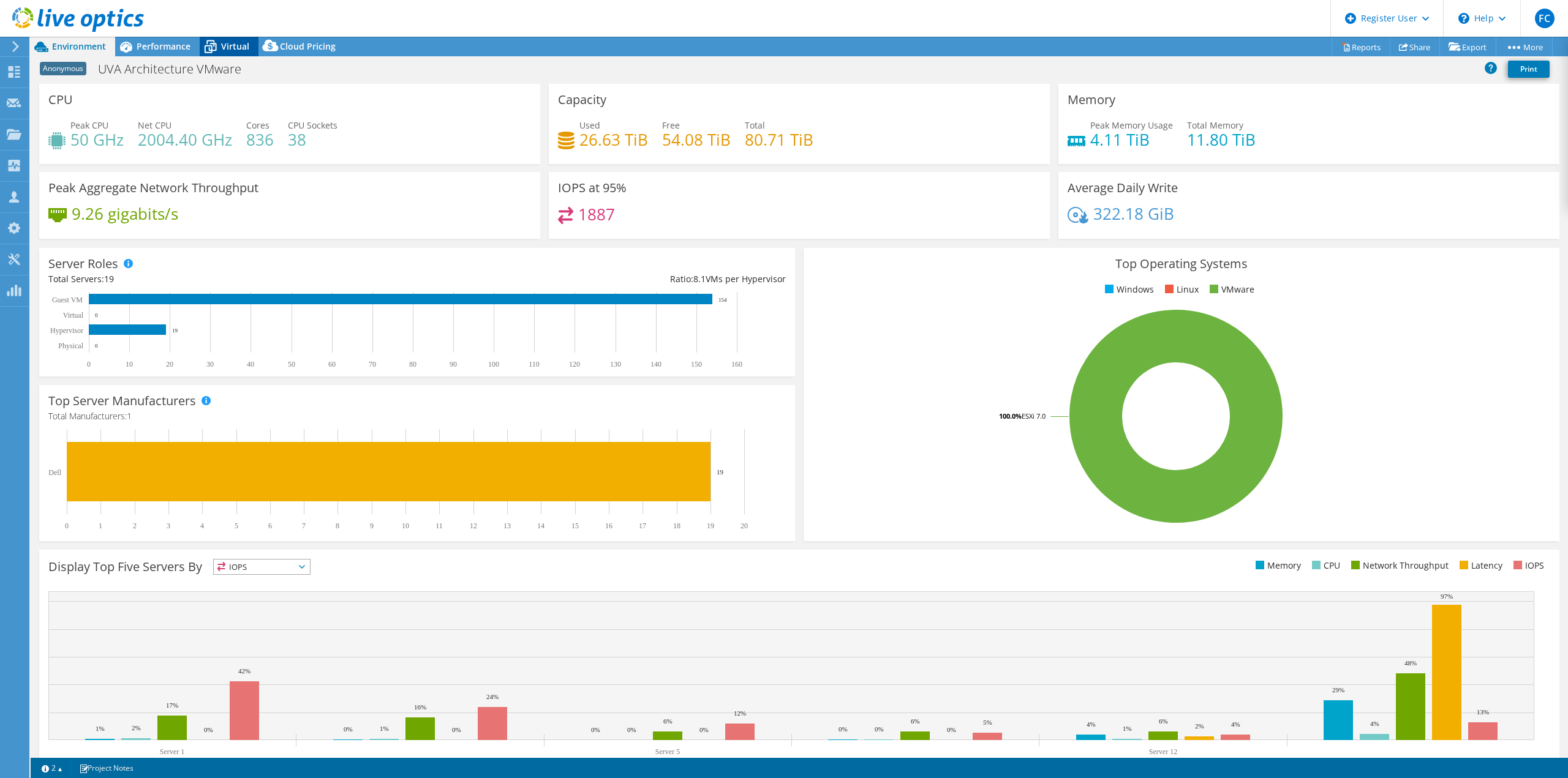
click at [226, 55] on div "Virtual" at bounding box center [229, 46] width 59 height 20
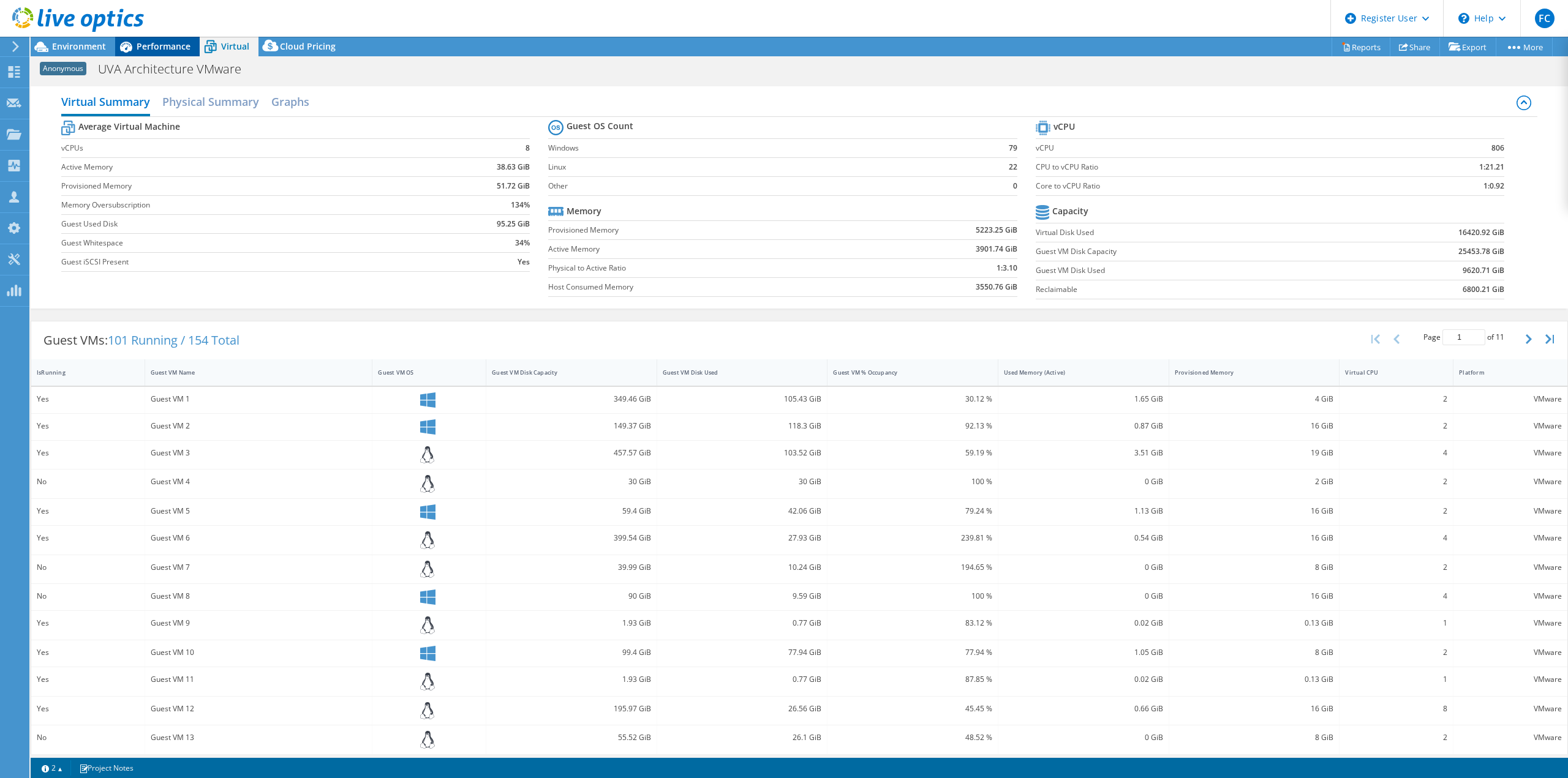
click at [154, 49] on span "Performance" at bounding box center [163, 46] width 54 height 12
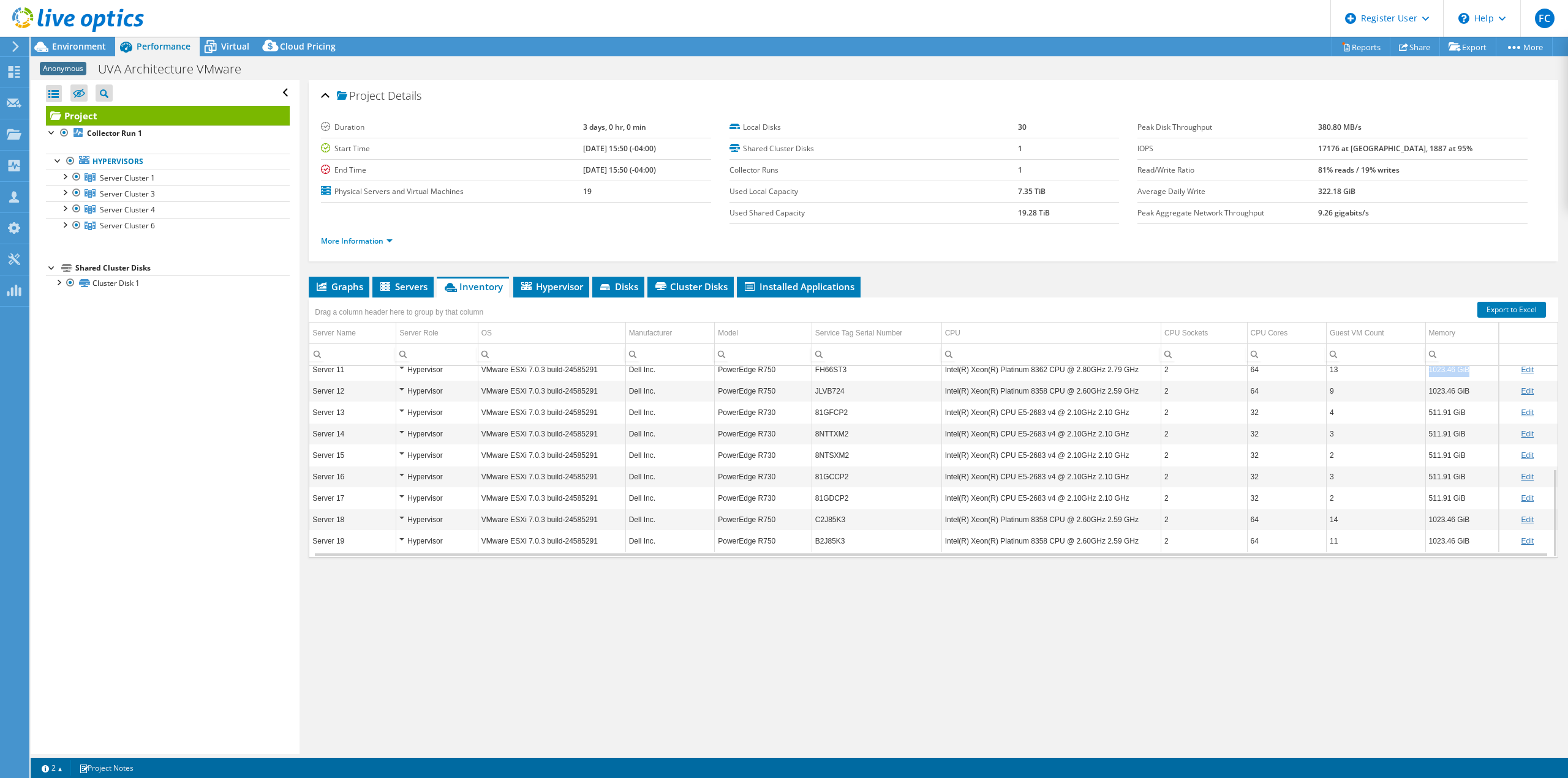
drag, startPoint x: 1371, startPoint y: 374, endPoint x: 1471, endPoint y: 372, distance: 100.0
click at [1471, 372] on tr "Server 11 Hypervisor VMware ESXi 7.0.3 build-24585291 Dell Inc. PowerEdge R750 …" at bounding box center [934, 369] width 1249 height 21
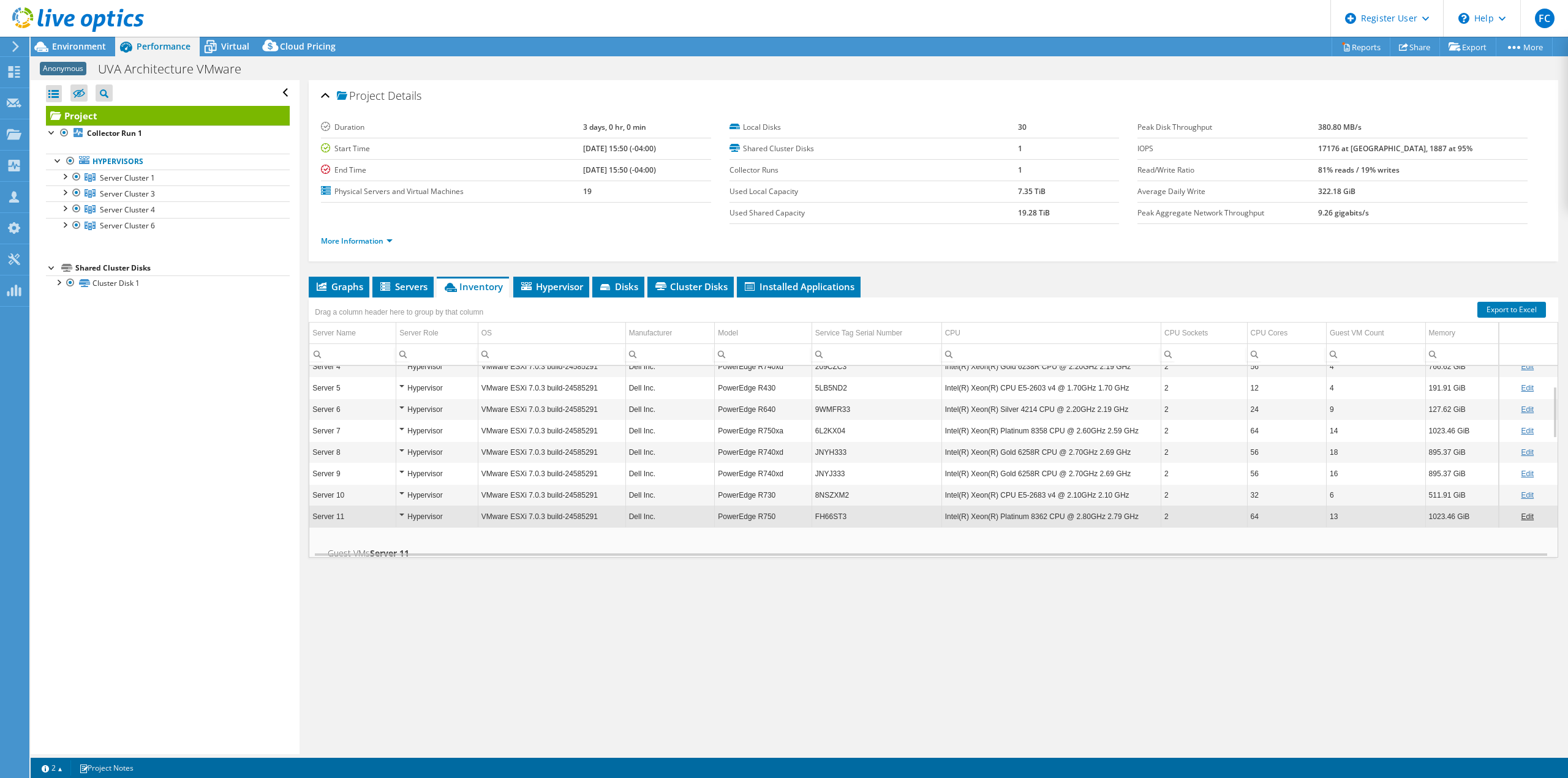
click at [1450, 388] on td "191.91 GiB" at bounding box center [1462, 388] width 73 height 21
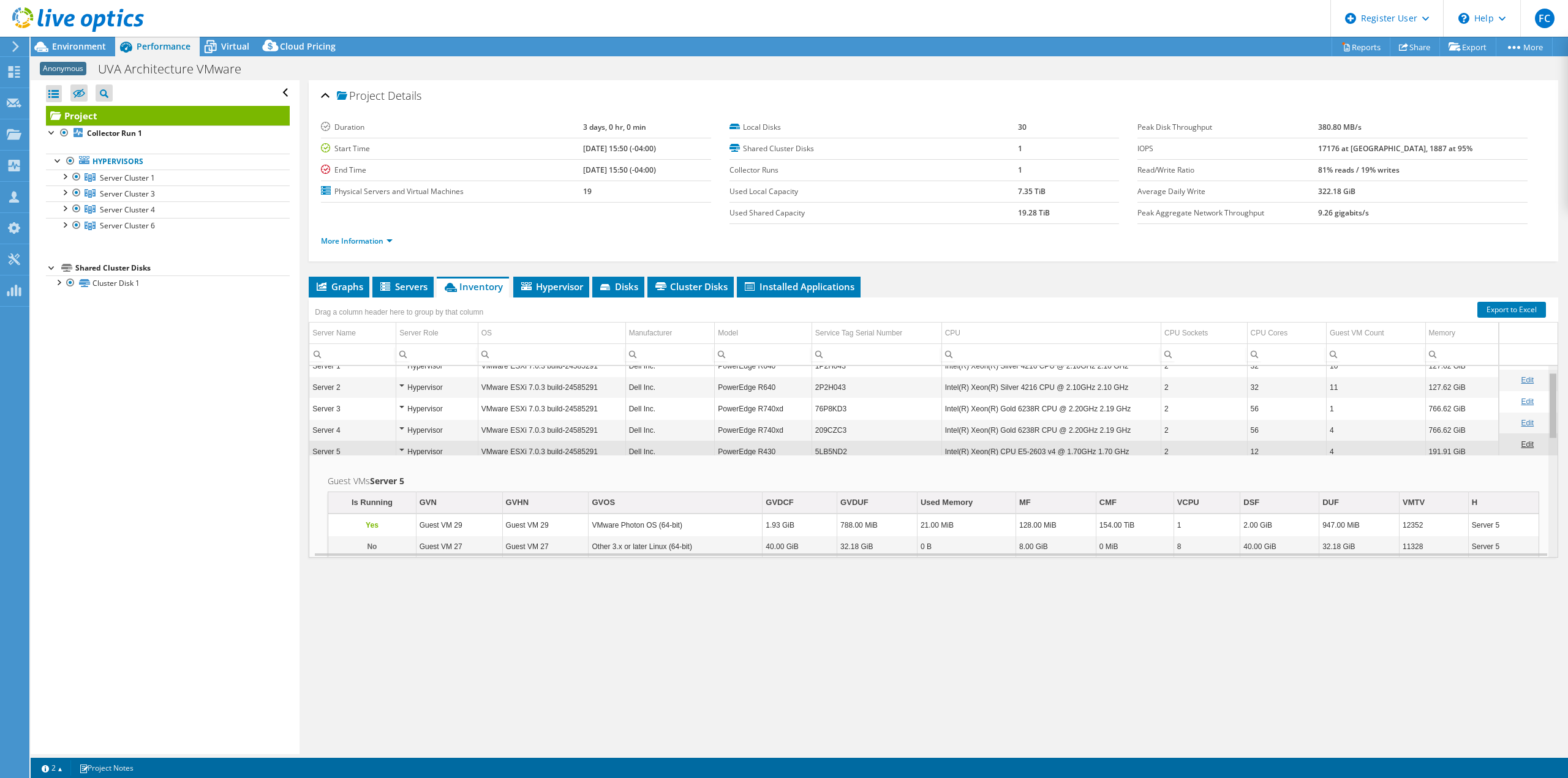
scroll to position [0, 4]
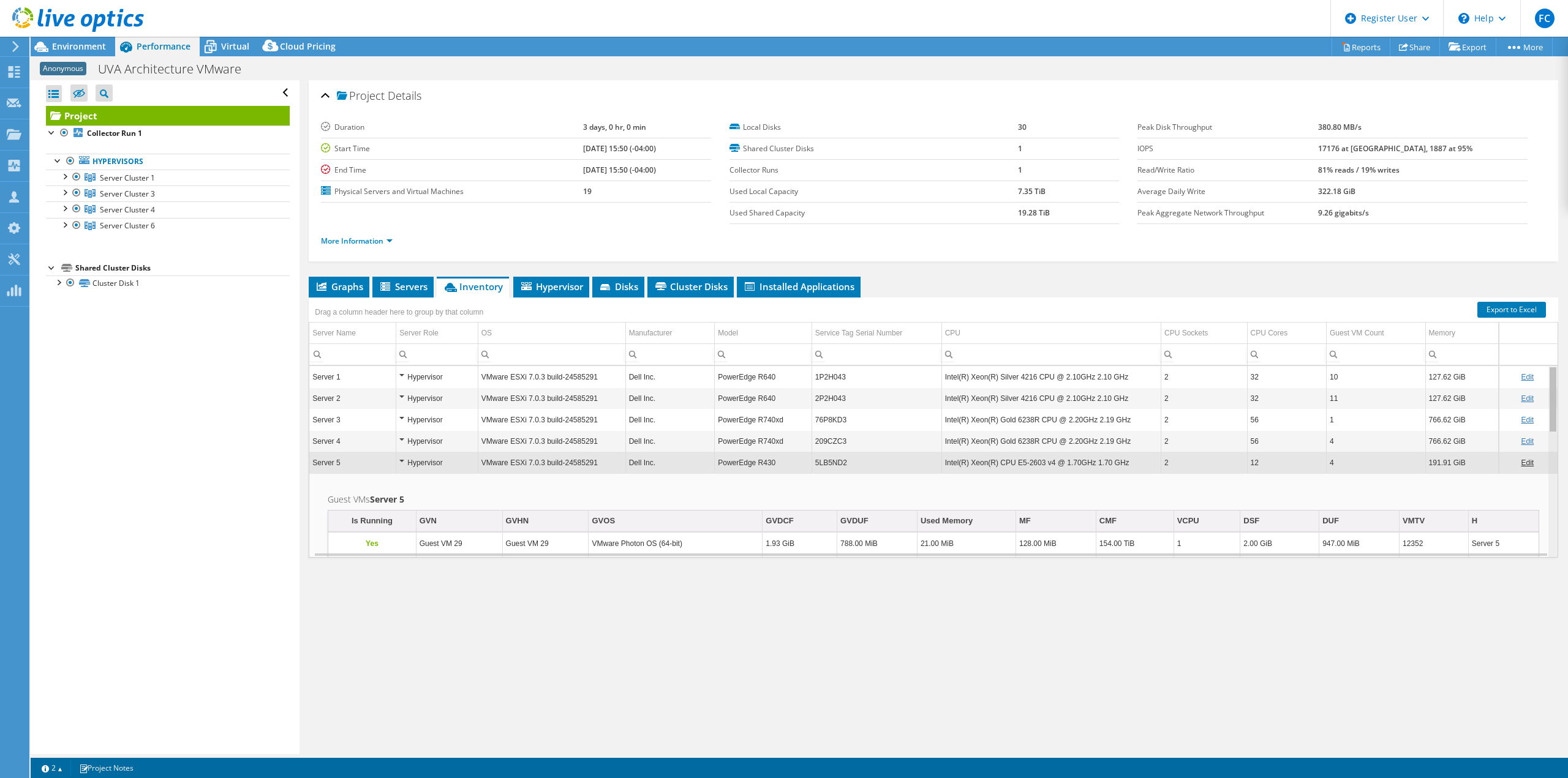
drag, startPoint x: 1545, startPoint y: 422, endPoint x: 1549, endPoint y: 368, distance: 54.1
click at [1549, 368] on body "FC Dell User [PERSON_NAME] [PERSON_NAME][EMAIL_ADDRESS][DOMAIN_NAME] Dell My Pr…" at bounding box center [784, 389] width 1568 height 778
click at [90, 54] on div "Environment" at bounding box center [72, 46] width 84 height 20
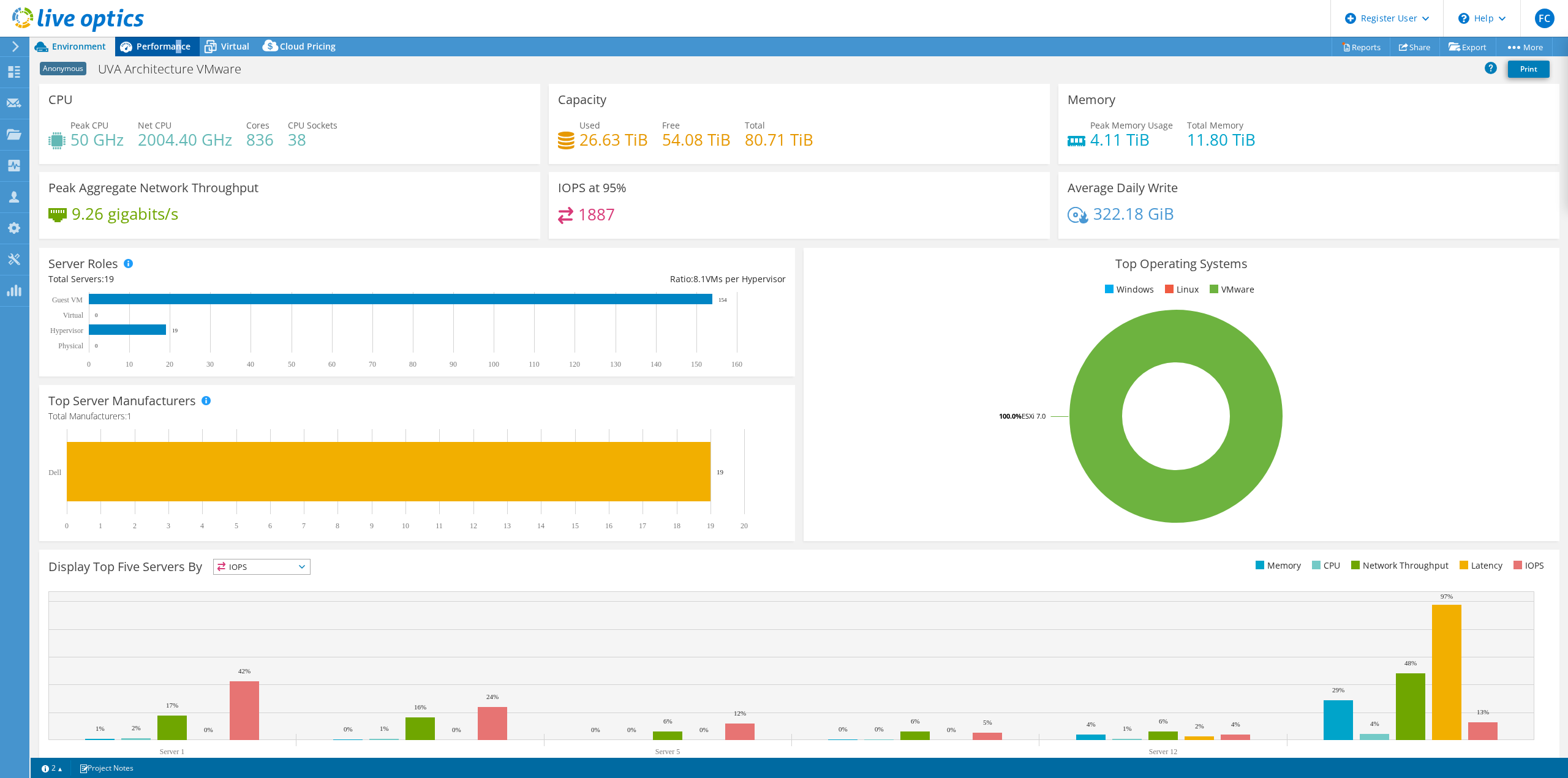
click at [181, 48] on span "Performance" at bounding box center [163, 46] width 54 height 12
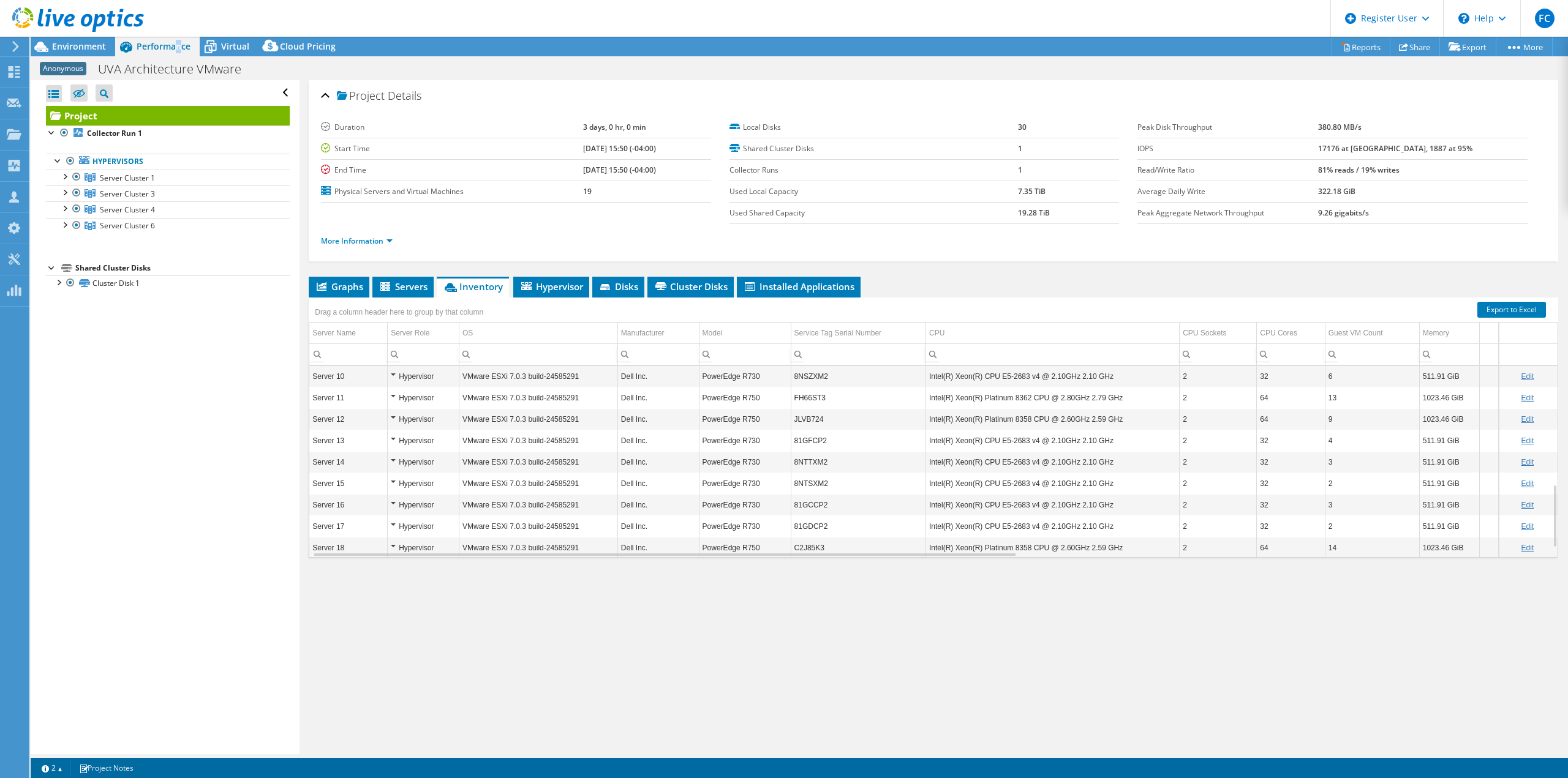
scroll to position [358, 0]
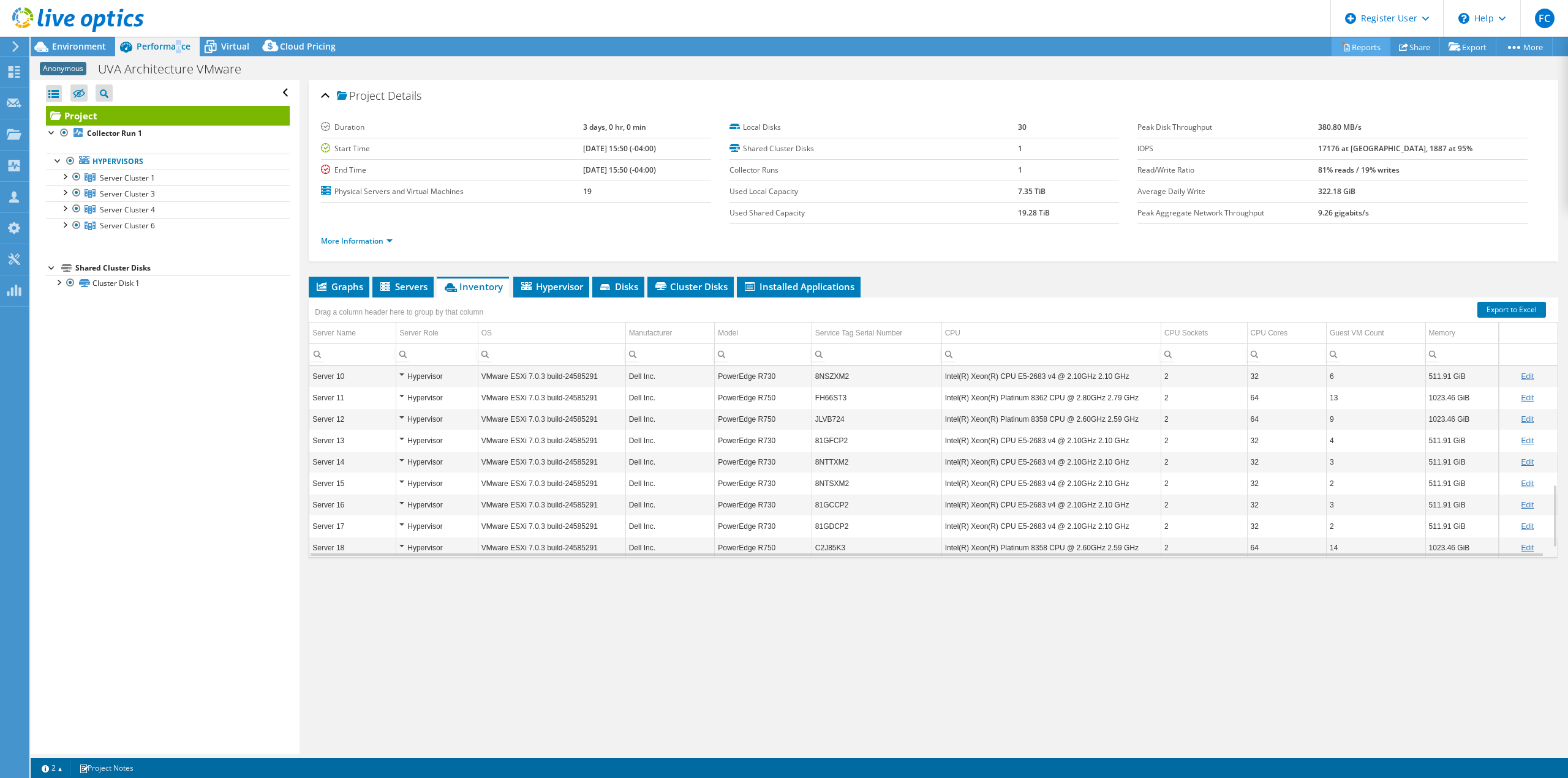
click at [1358, 50] on link "Reports" at bounding box center [1361, 46] width 59 height 19
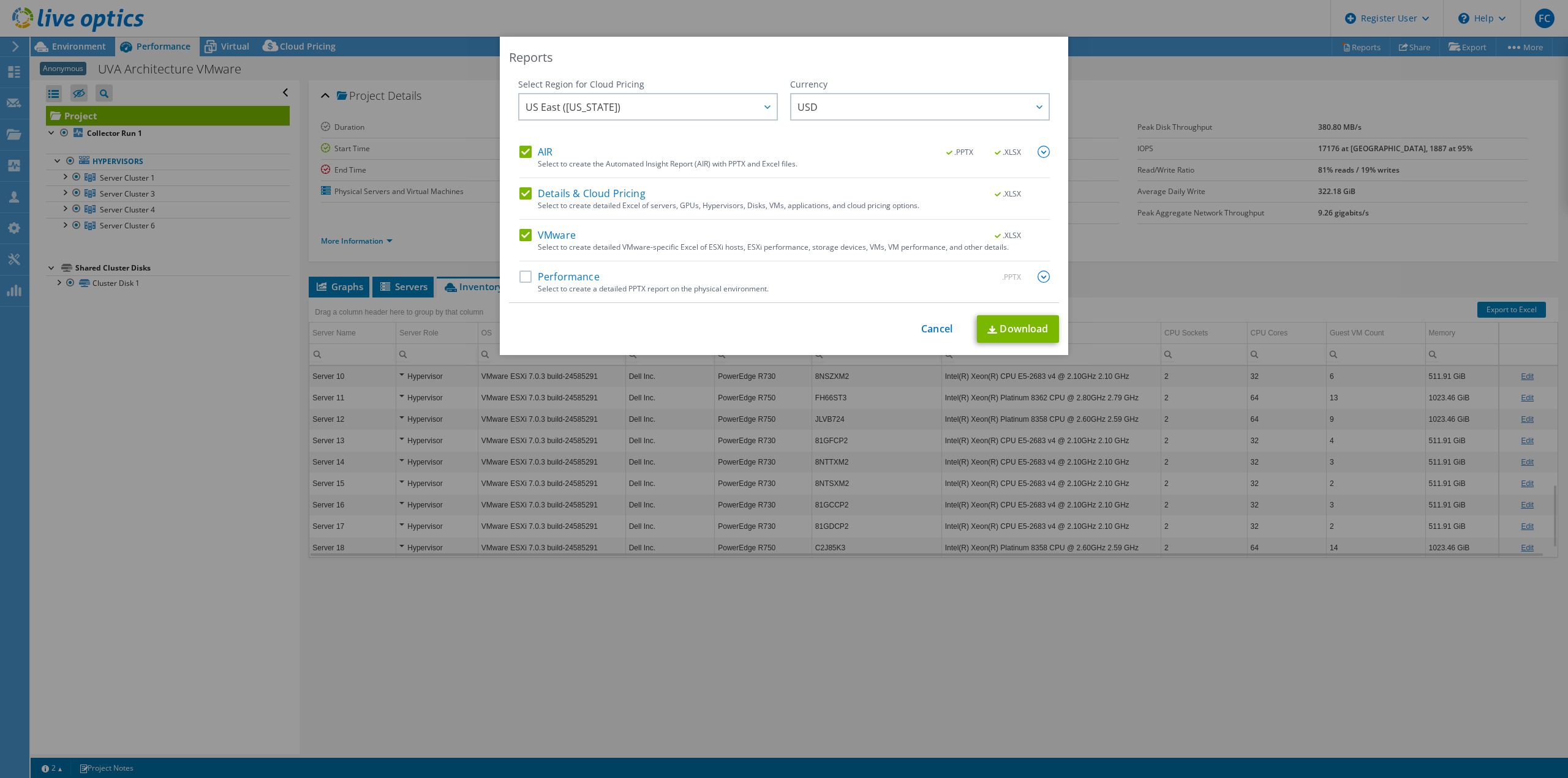
click at [522, 151] on label "AIR" at bounding box center [536, 152] width 33 height 12
click at [0, 0] on input "AIR" at bounding box center [0, 0] width 0 height 0
click at [524, 203] on div "Details & Cloud Pricing .XLSX Select to create detailed Excel of servers, GPUs,…" at bounding box center [784, 203] width 531 height 33
click at [525, 194] on label "Details & Cloud Pricing" at bounding box center [582, 193] width 126 height 12
click at [0, 0] on input "Details & Cloud Pricing" at bounding box center [0, 0] width 0 height 0
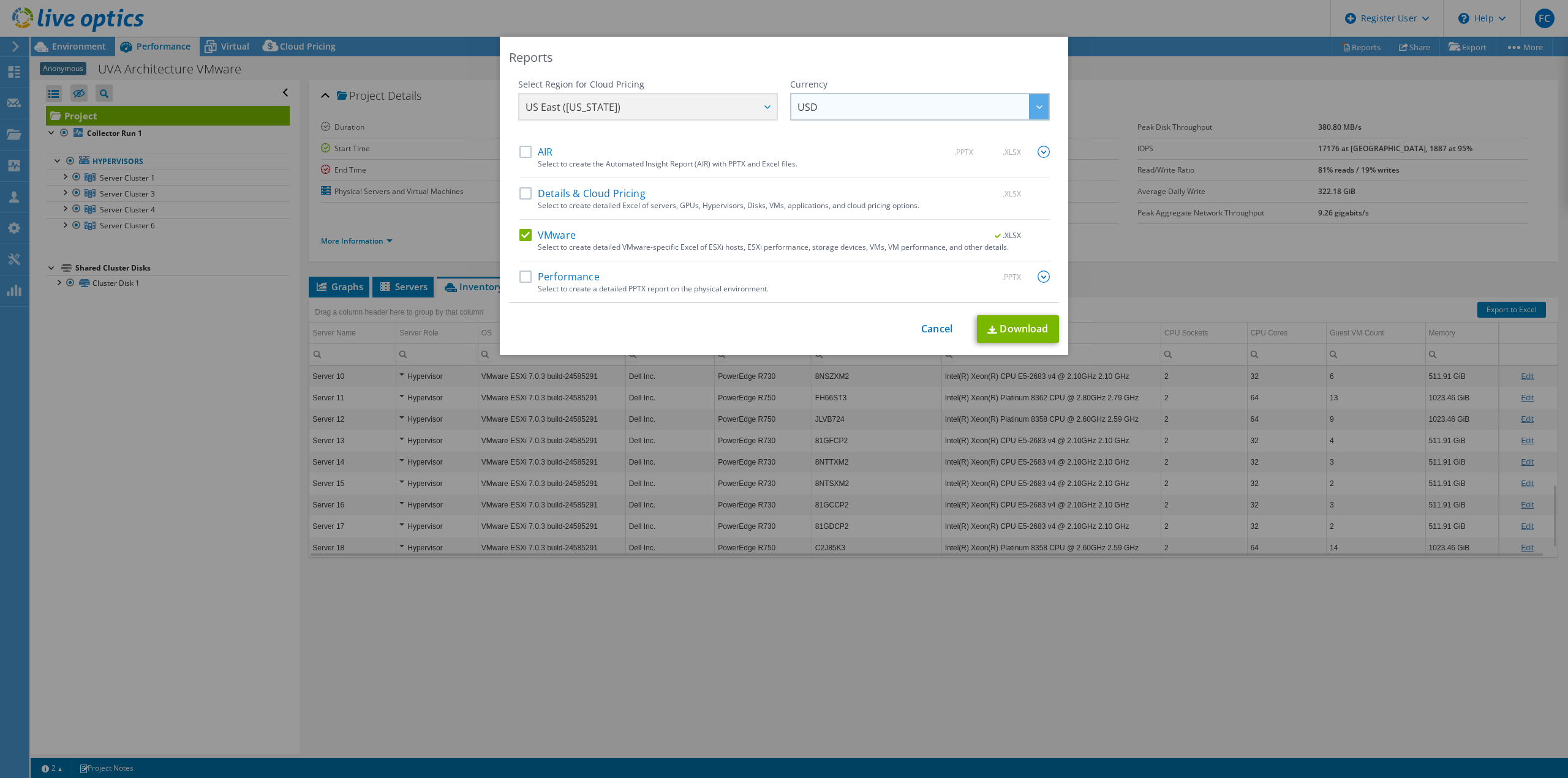
click at [902, 108] on span "USD" at bounding box center [923, 107] width 251 height 25
click at [725, 112] on div "US East ([US_STATE]) [GEOGRAPHIC_DATA] ([GEOGRAPHIC_DATA]) [GEOGRAPHIC_DATA] ([…" at bounding box center [648, 108] width 260 height 31
click at [1011, 334] on link "Download" at bounding box center [1018, 329] width 82 height 28
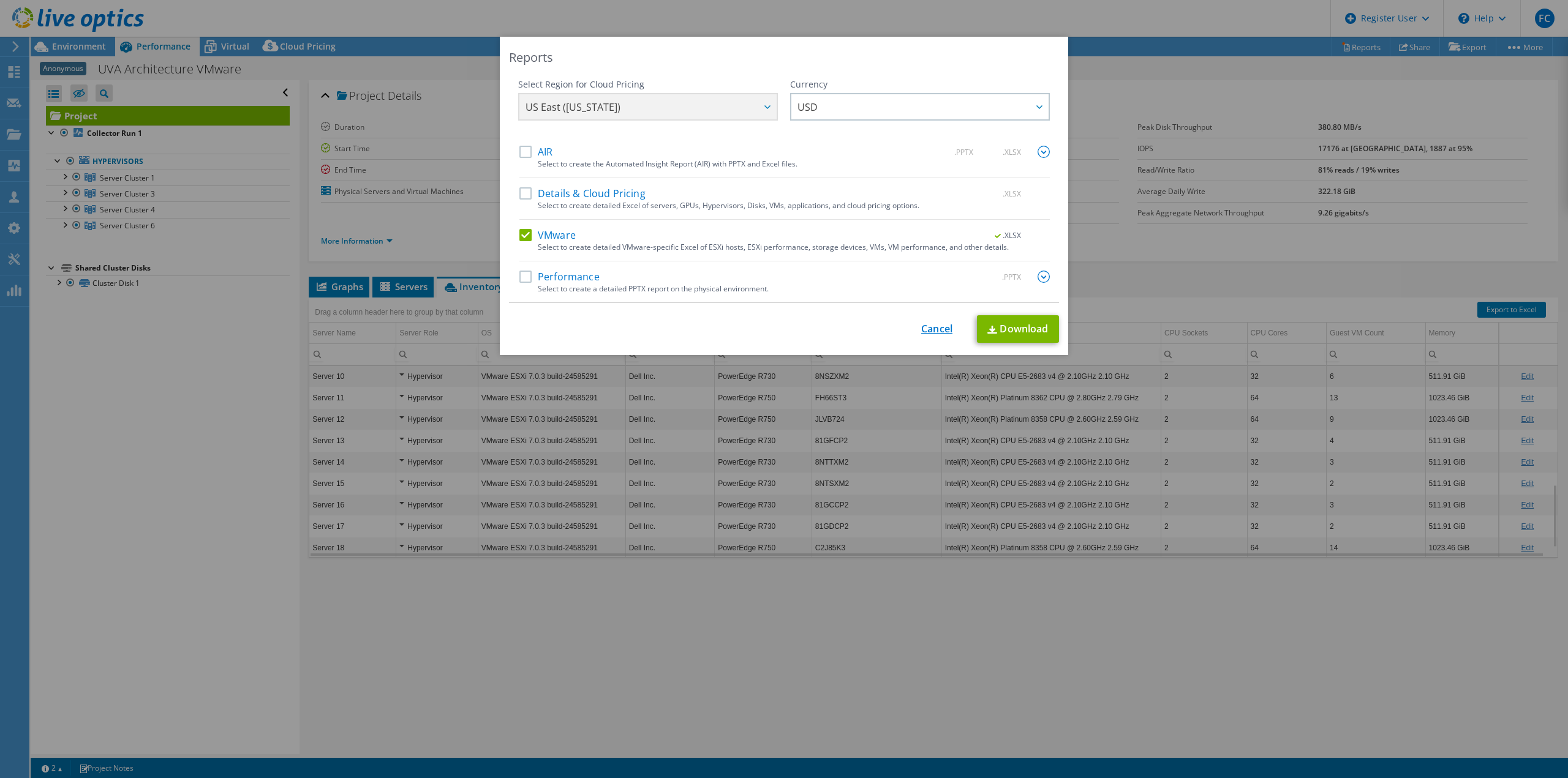
click at [943, 333] on link "Cancel" at bounding box center [936, 329] width 31 height 12
